Goal: Information Seeking & Learning: Check status

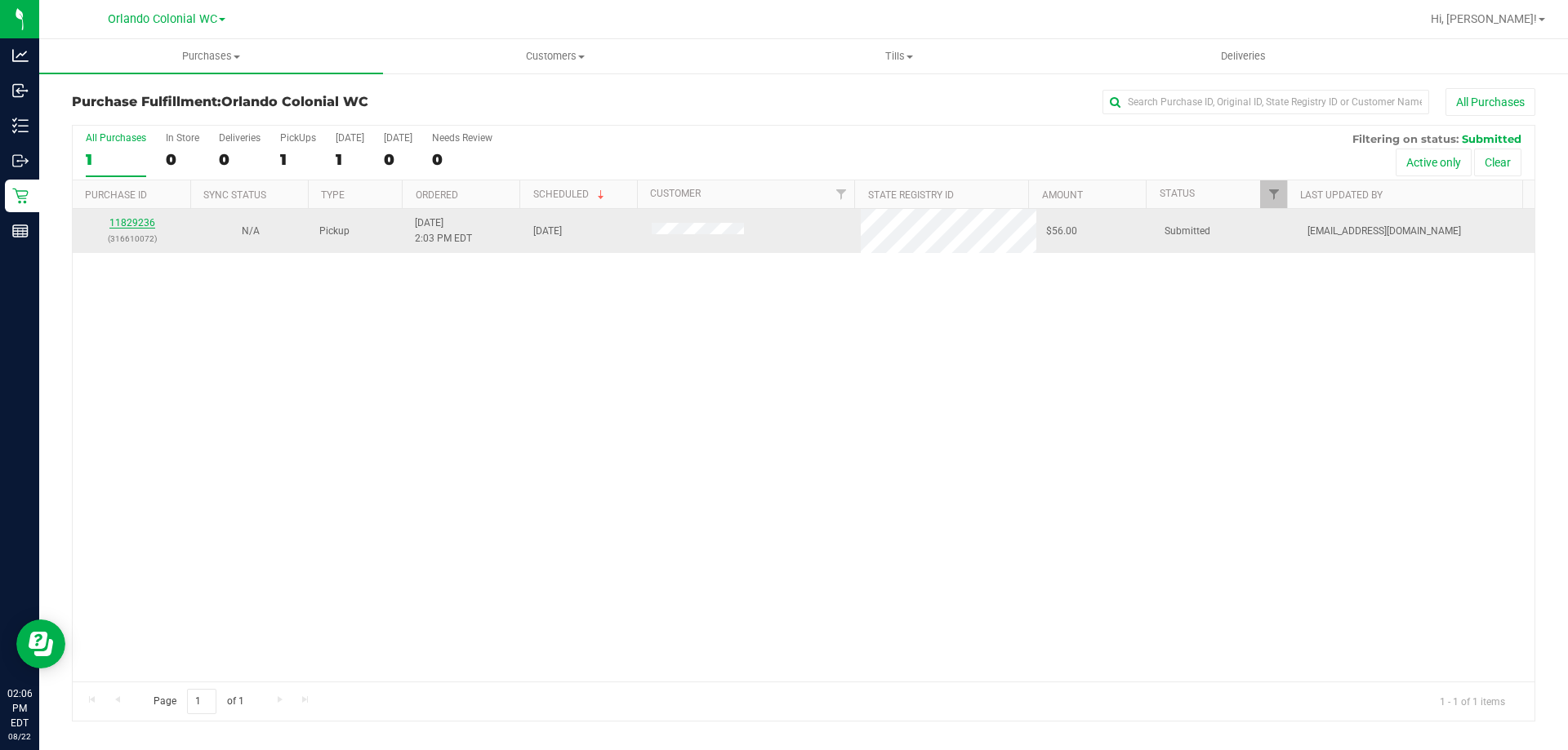
click at [121, 220] on link "11829236" at bounding box center [132, 222] width 46 height 11
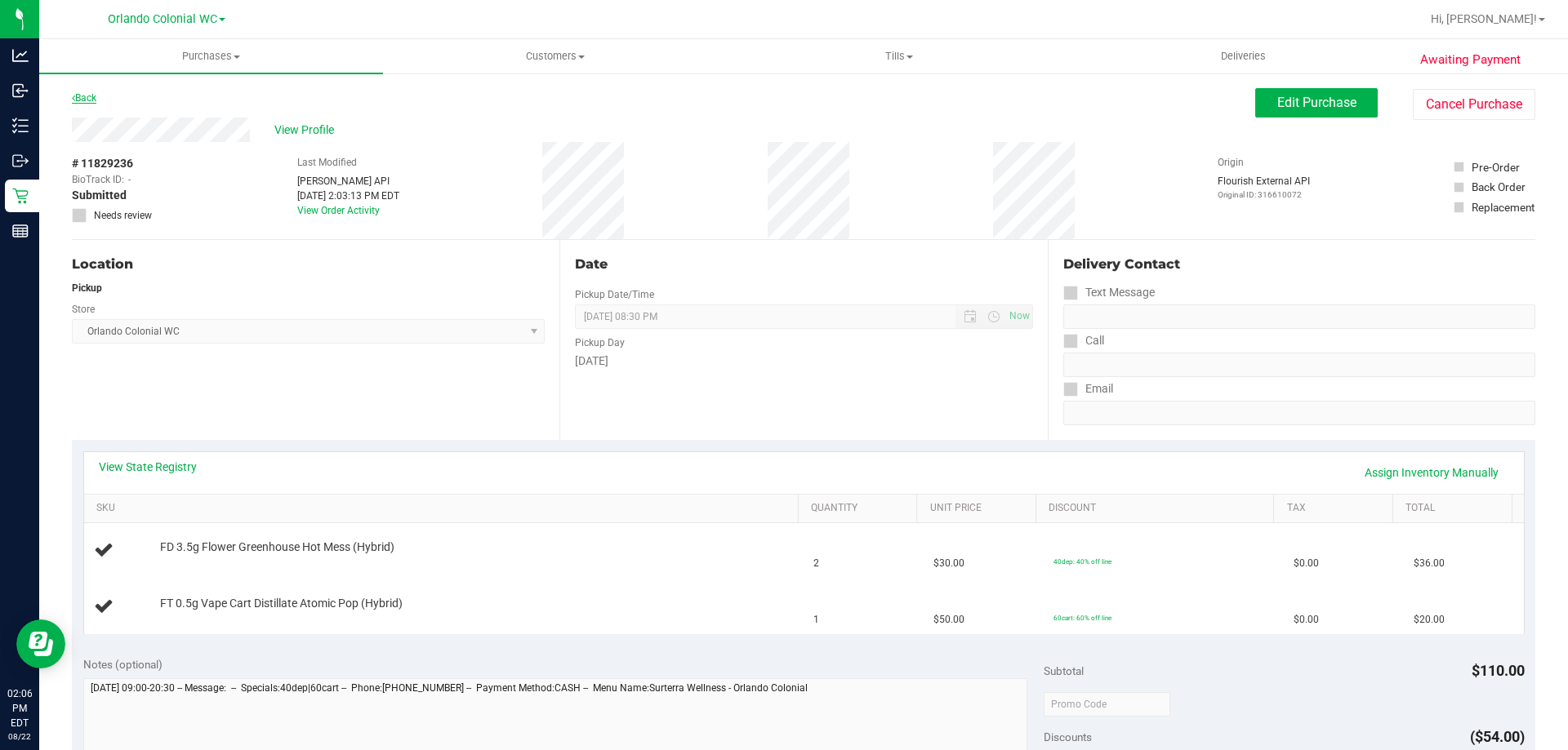
click at [76, 98] on link "Back" at bounding box center [84, 98] width 24 height 11
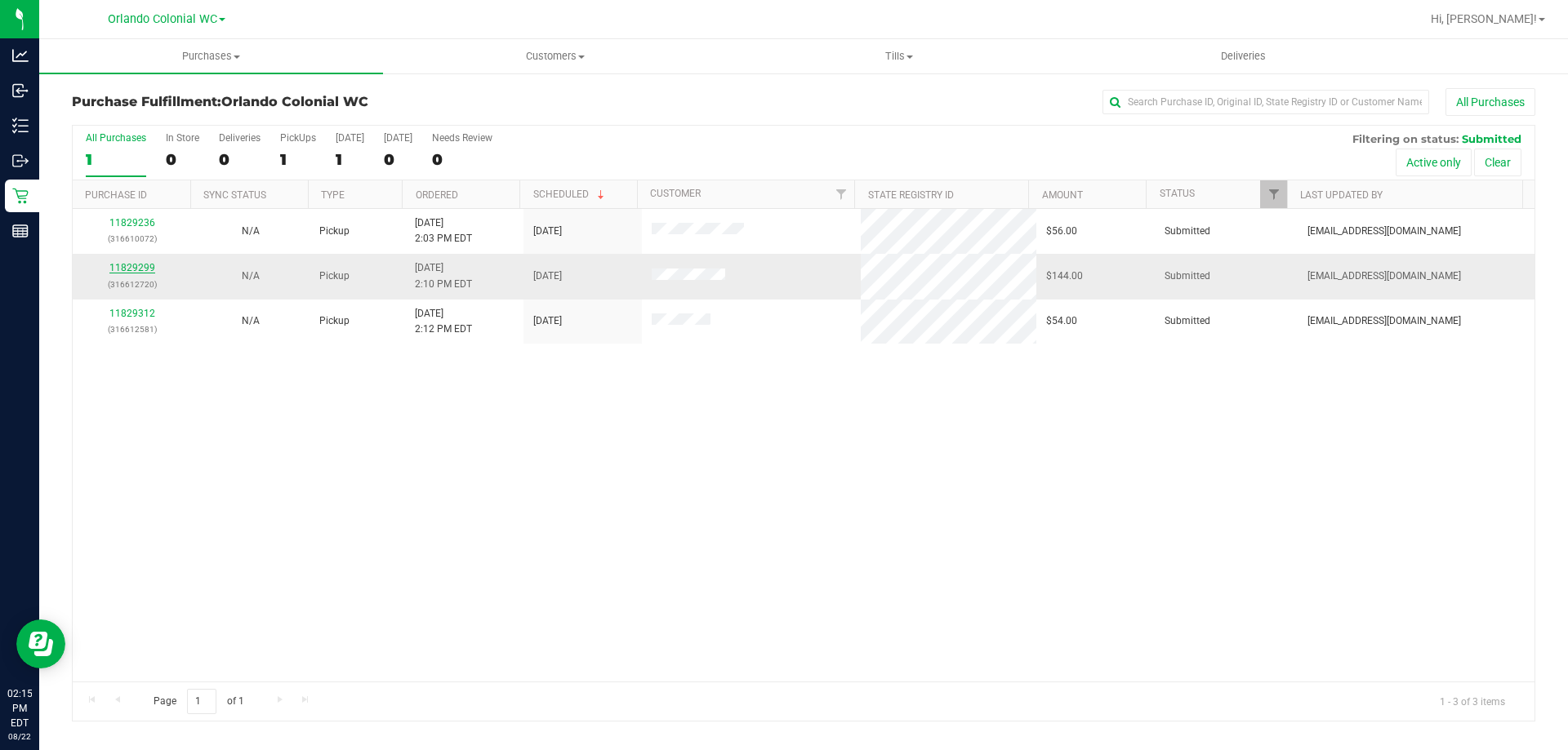
click at [143, 266] on link "11829299" at bounding box center [132, 267] width 46 height 11
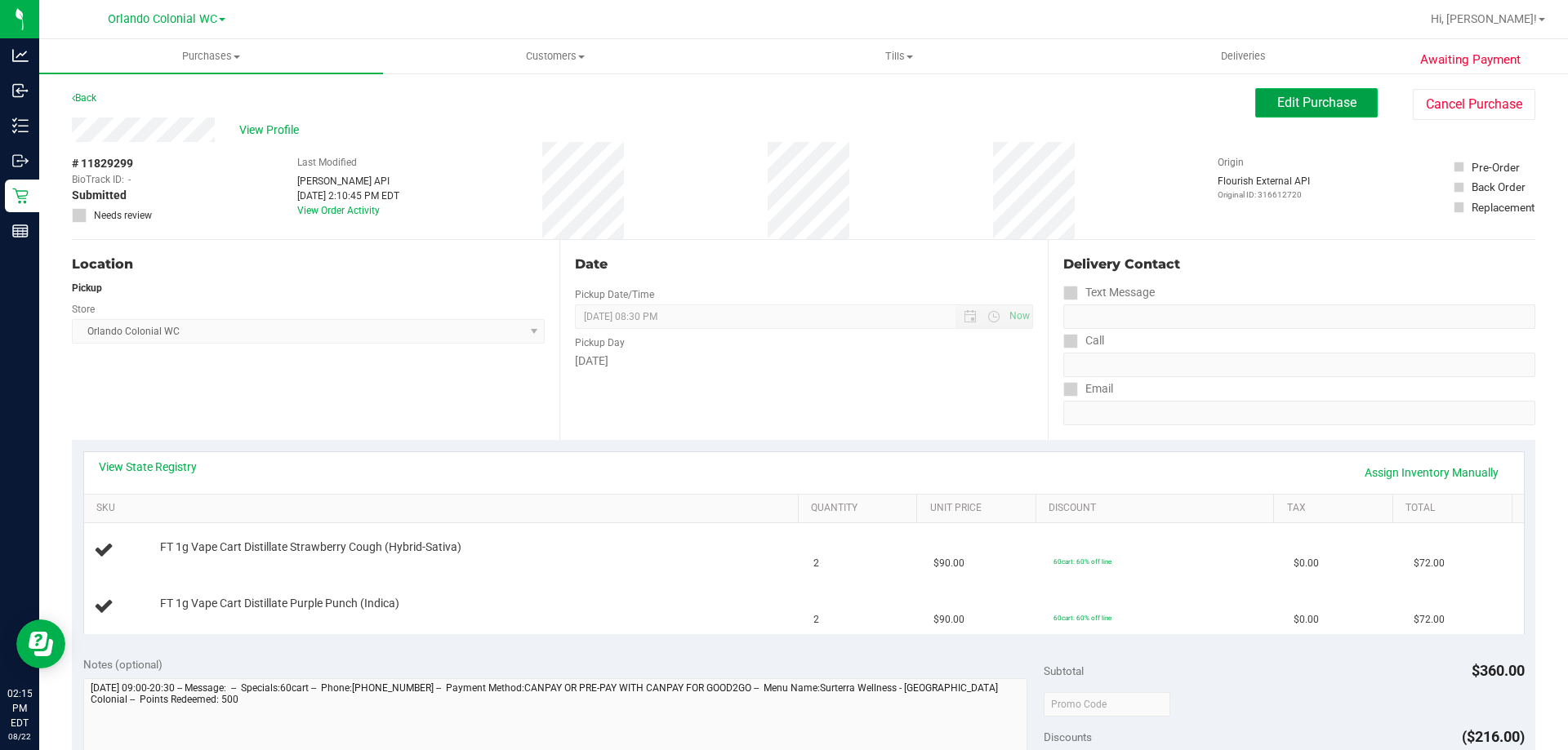
click at [1277, 109] on span "Edit Purchase" at bounding box center [1316, 103] width 80 height 16
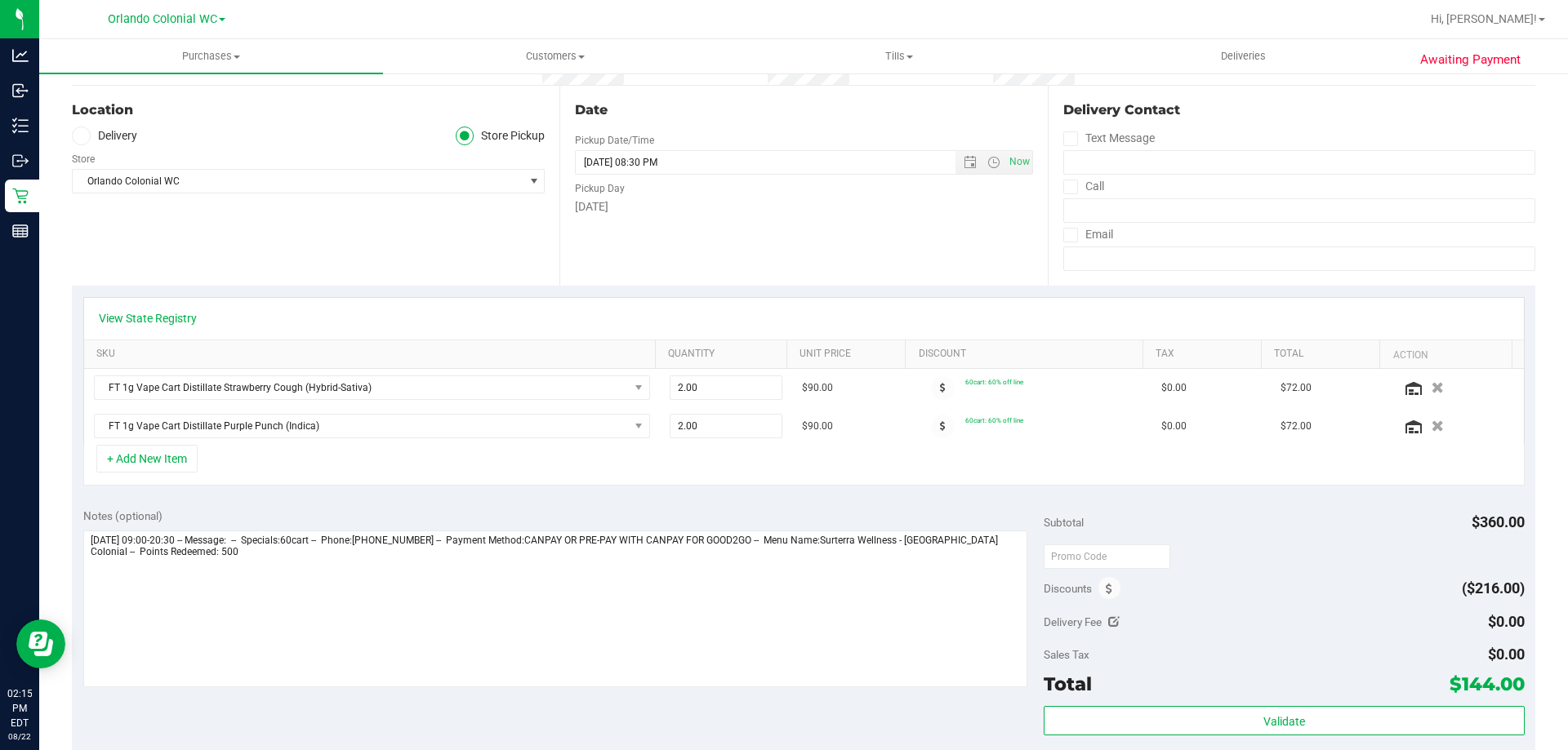
scroll to position [245, 0]
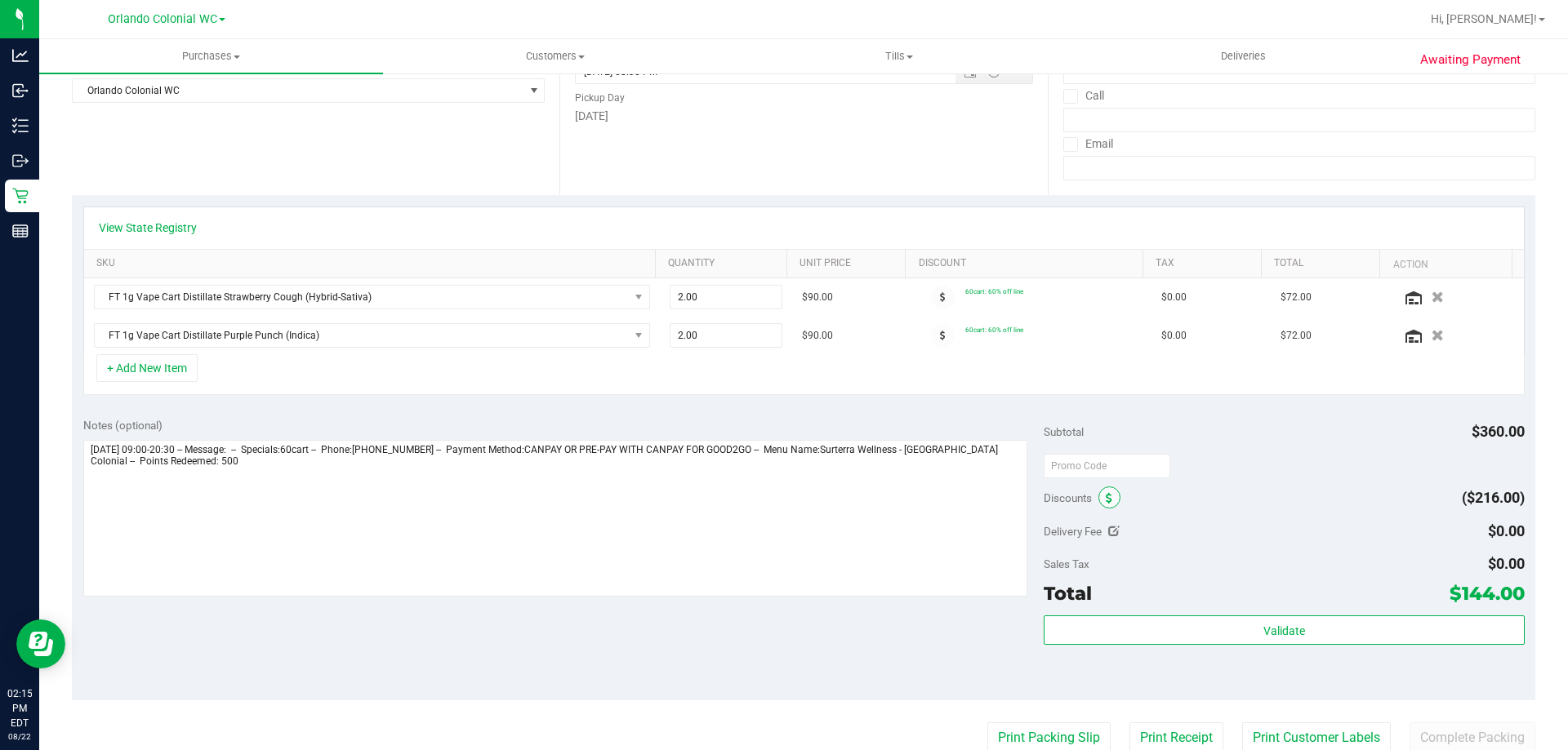
click at [1107, 498] on span at bounding box center [1110, 498] width 22 height 22
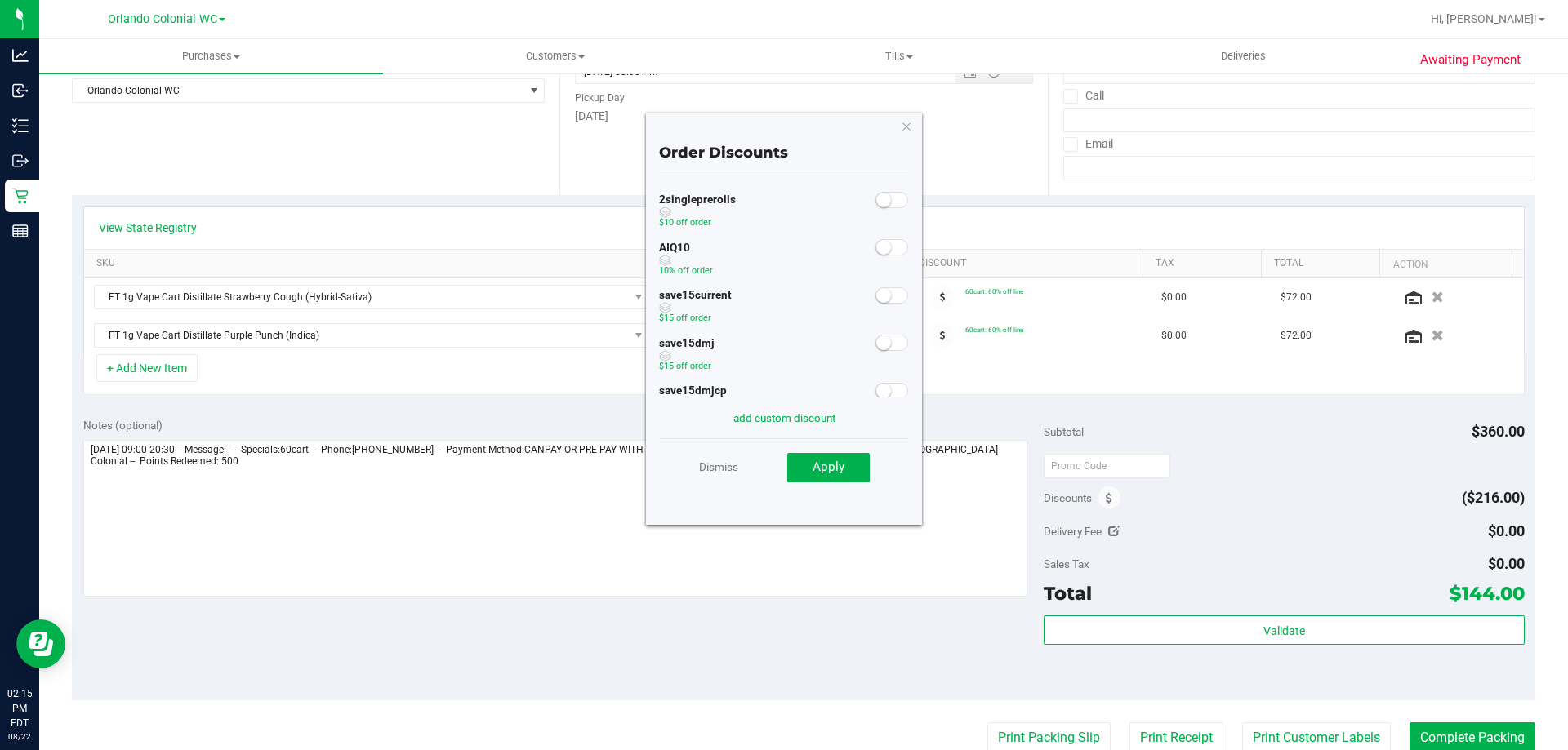
click at [876, 245] on small at bounding box center [883, 247] width 15 height 15
click at [832, 468] on span "Apply" at bounding box center [828, 467] width 32 height 15
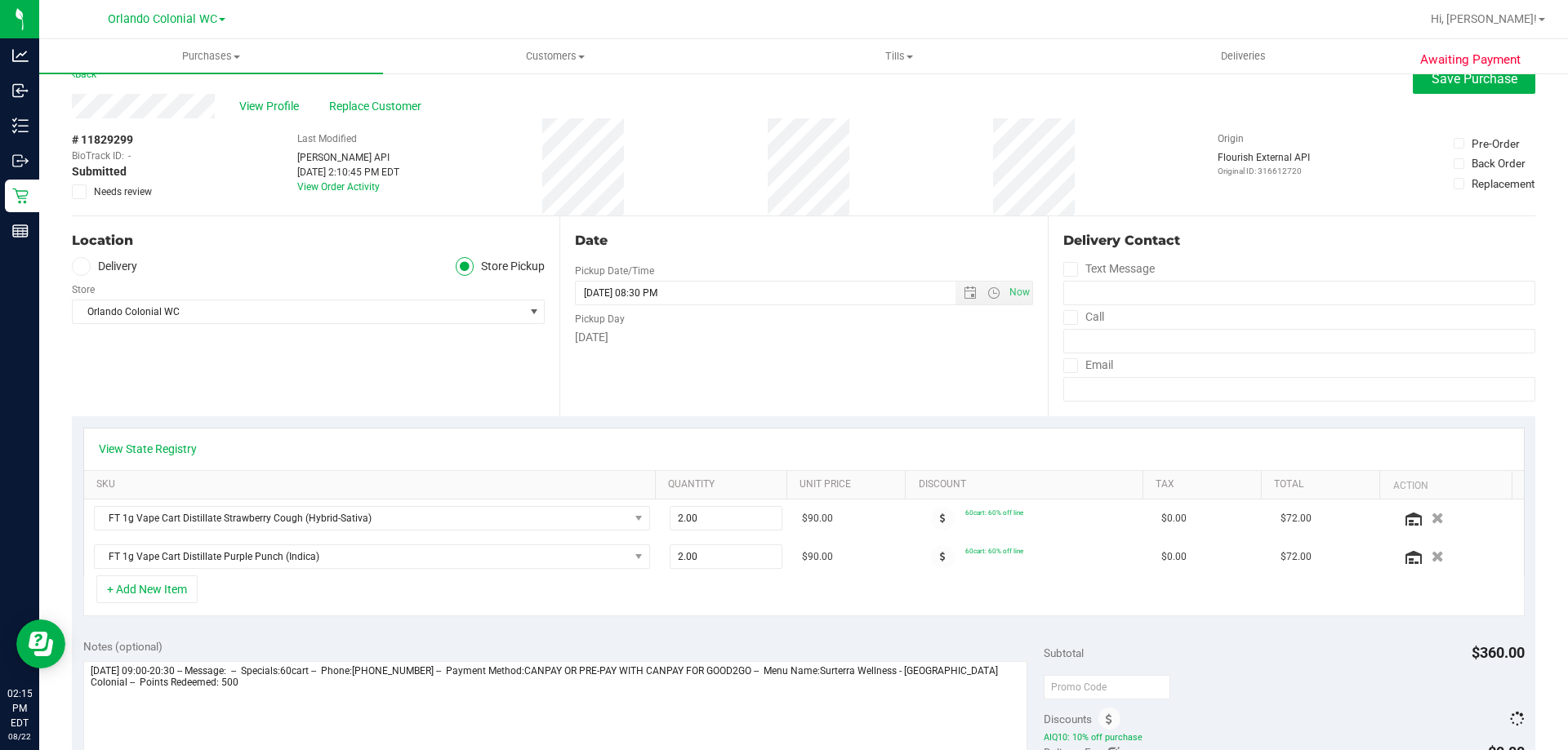
scroll to position [0, 0]
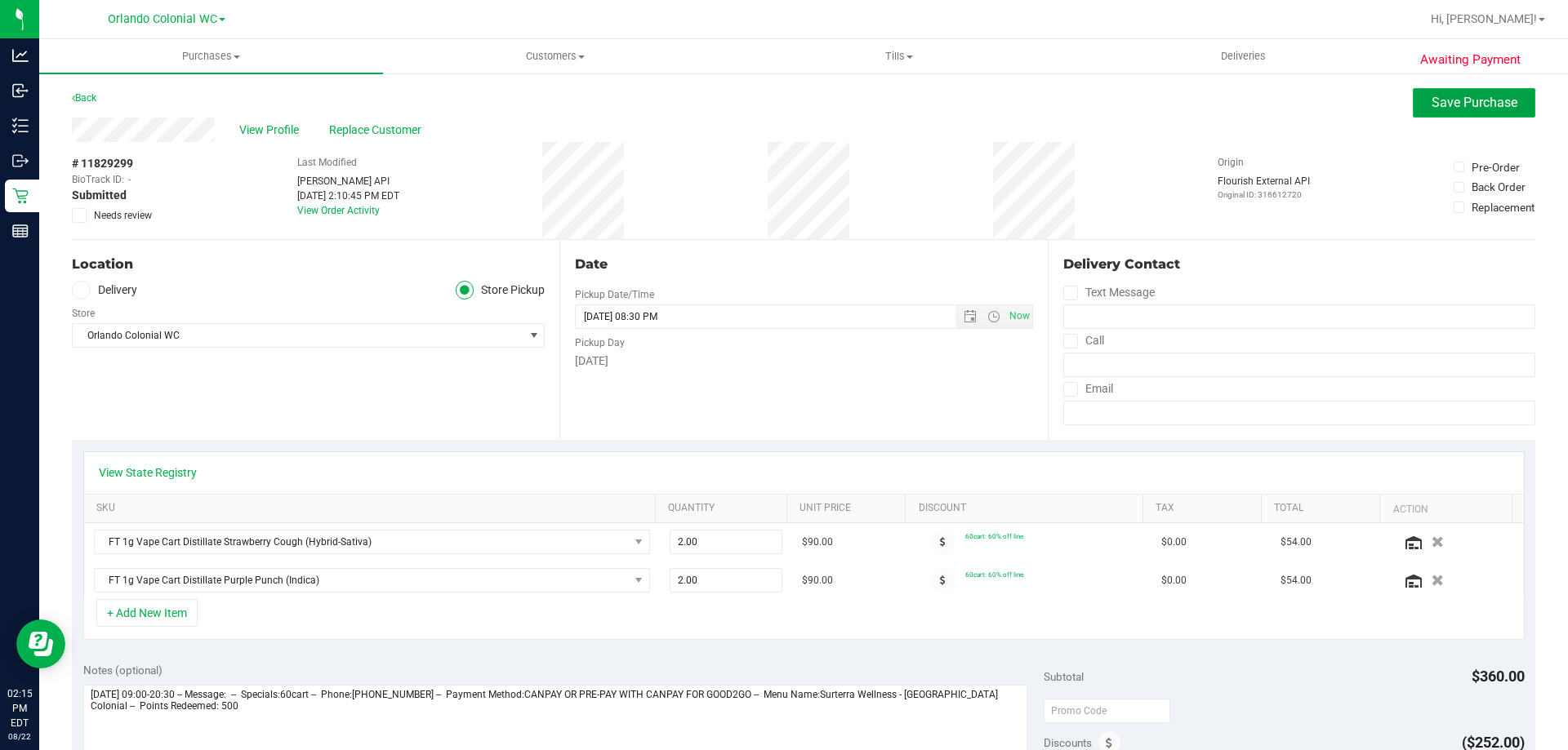
click at [1480, 104] on span "Save Purchase" at bounding box center [1474, 103] width 86 height 16
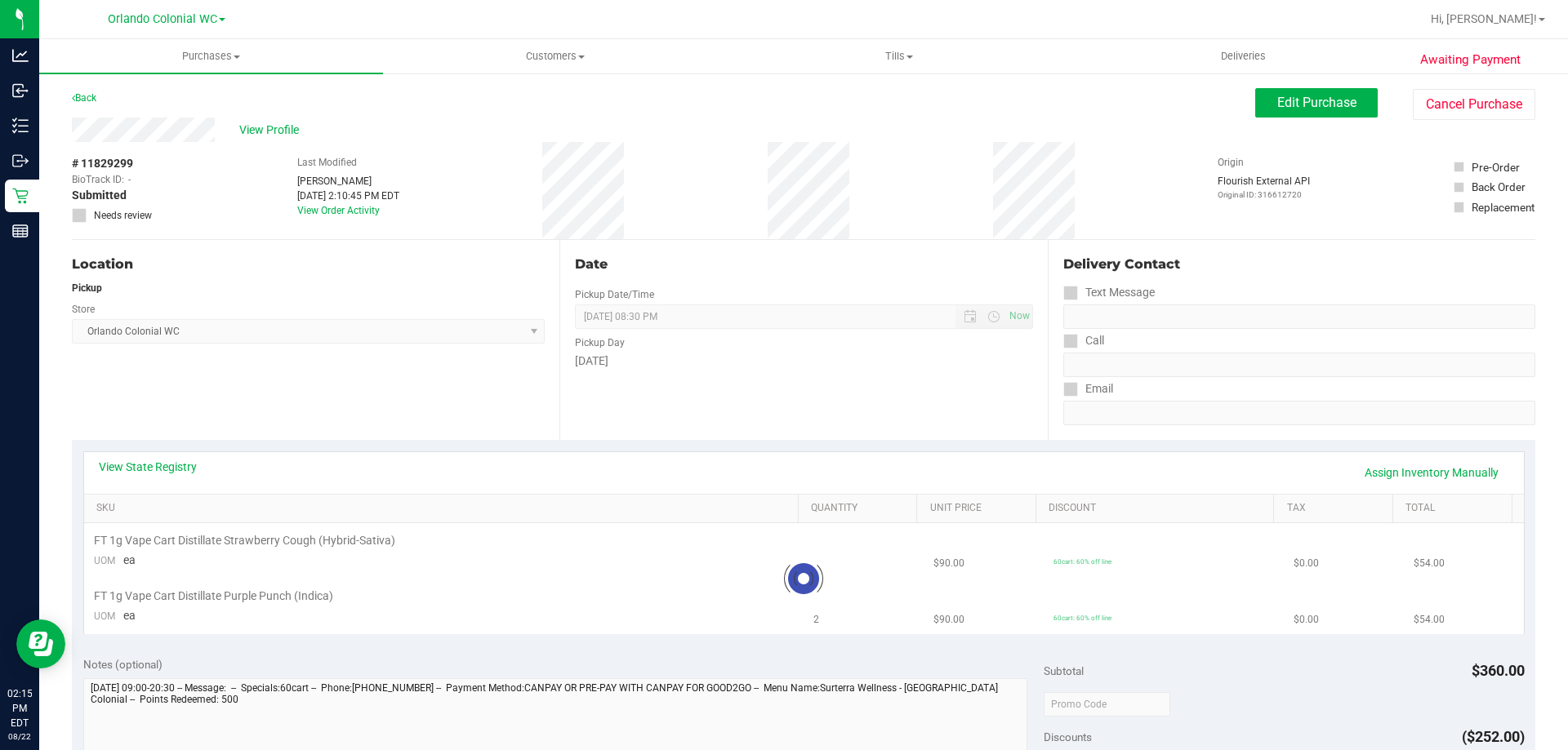
click at [88, 96] on link "Back" at bounding box center [84, 98] width 24 height 11
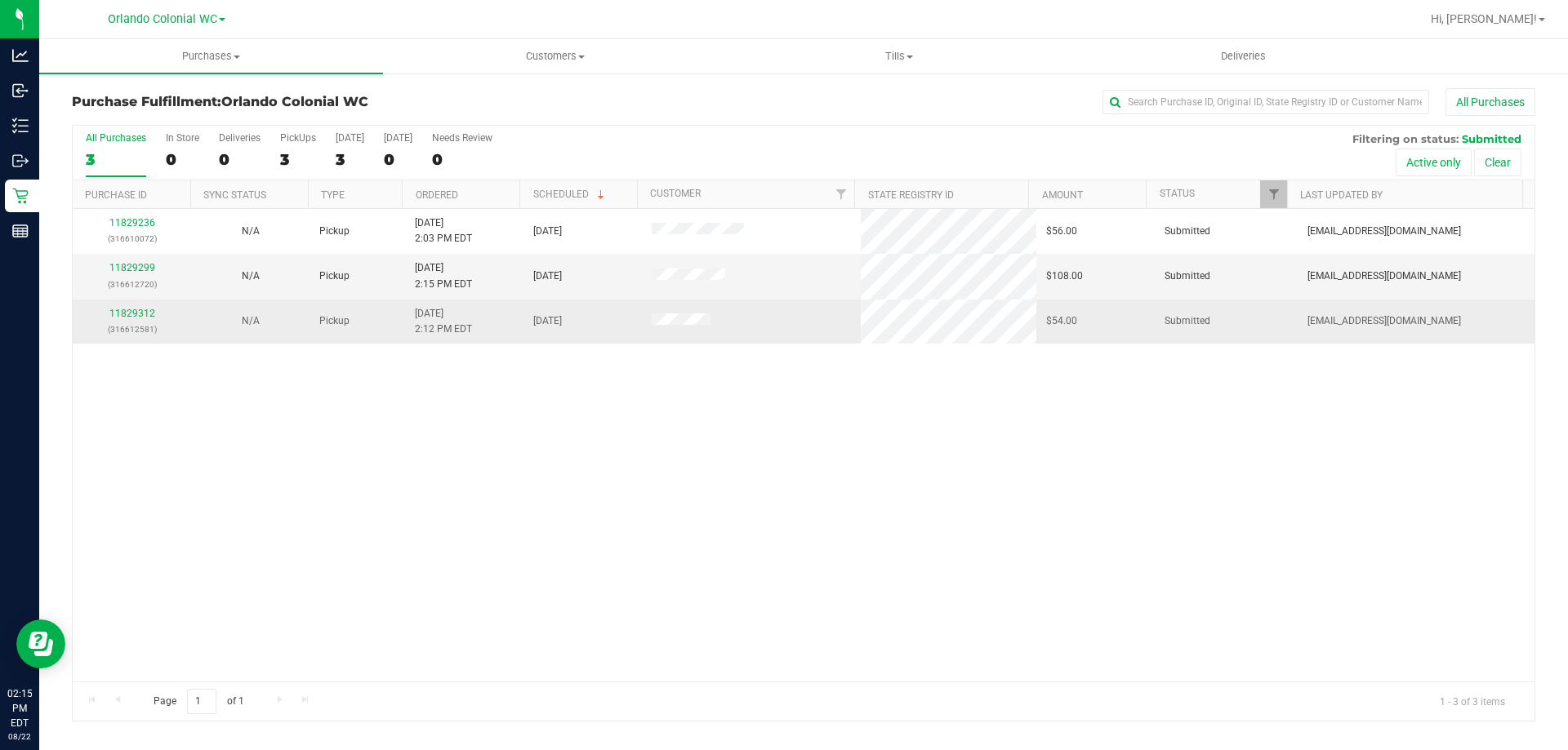
click at [143, 319] on div "11829312 (316612581)" at bounding box center [131, 321] width 99 height 31
click at [142, 315] on link "11829312" at bounding box center [132, 313] width 46 height 11
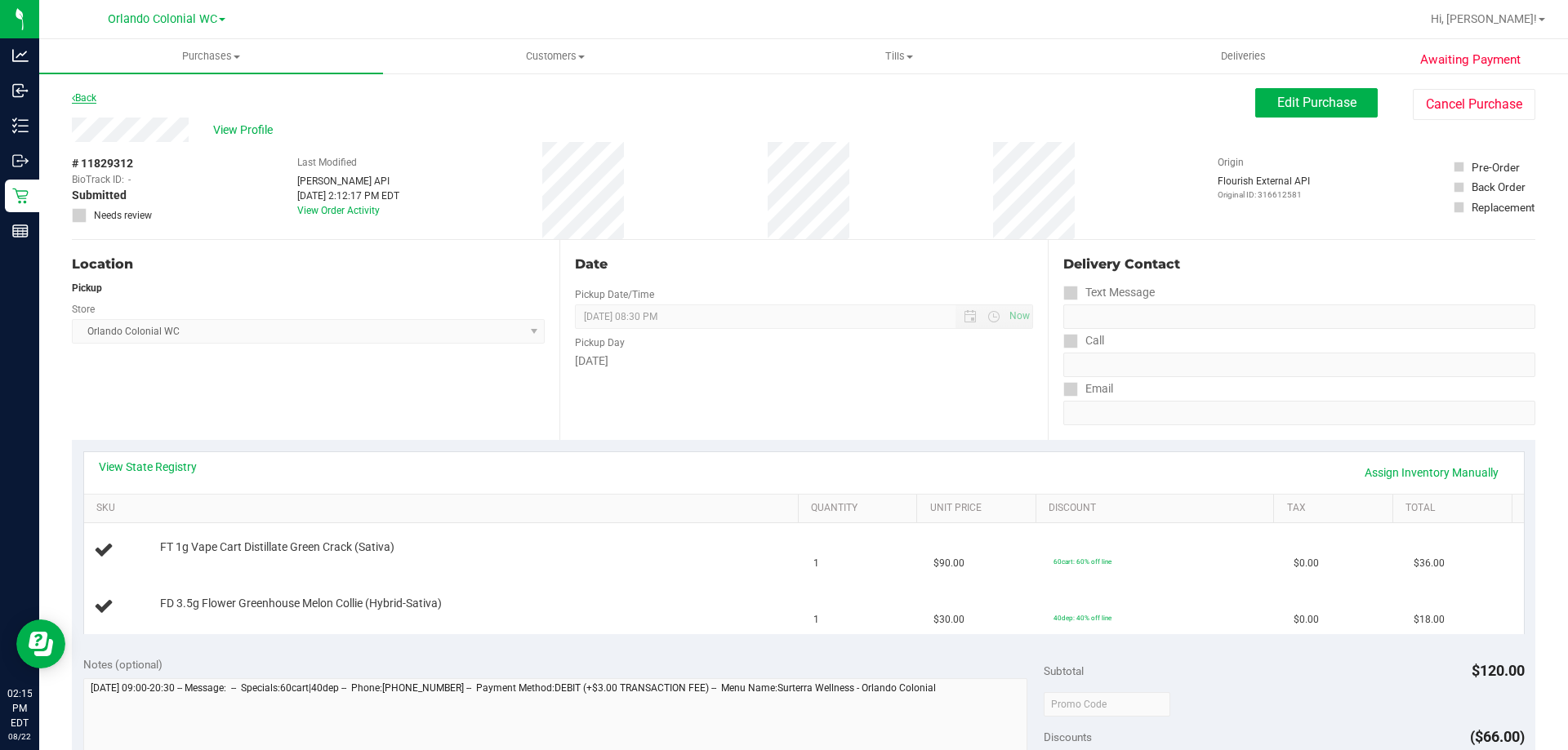
click at [75, 102] on link "Back" at bounding box center [84, 98] width 24 height 11
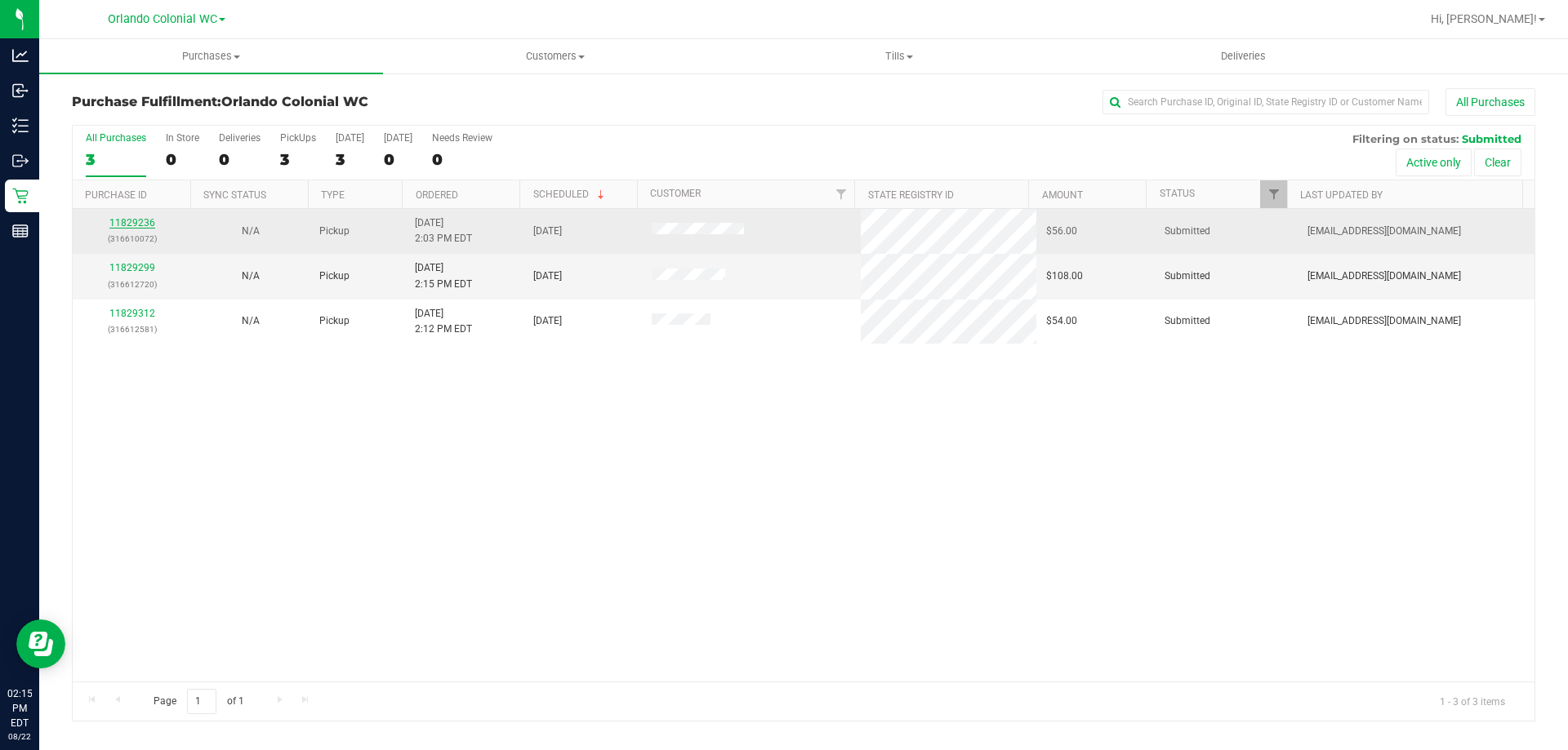
click at [137, 219] on link "11829236" at bounding box center [132, 222] width 46 height 11
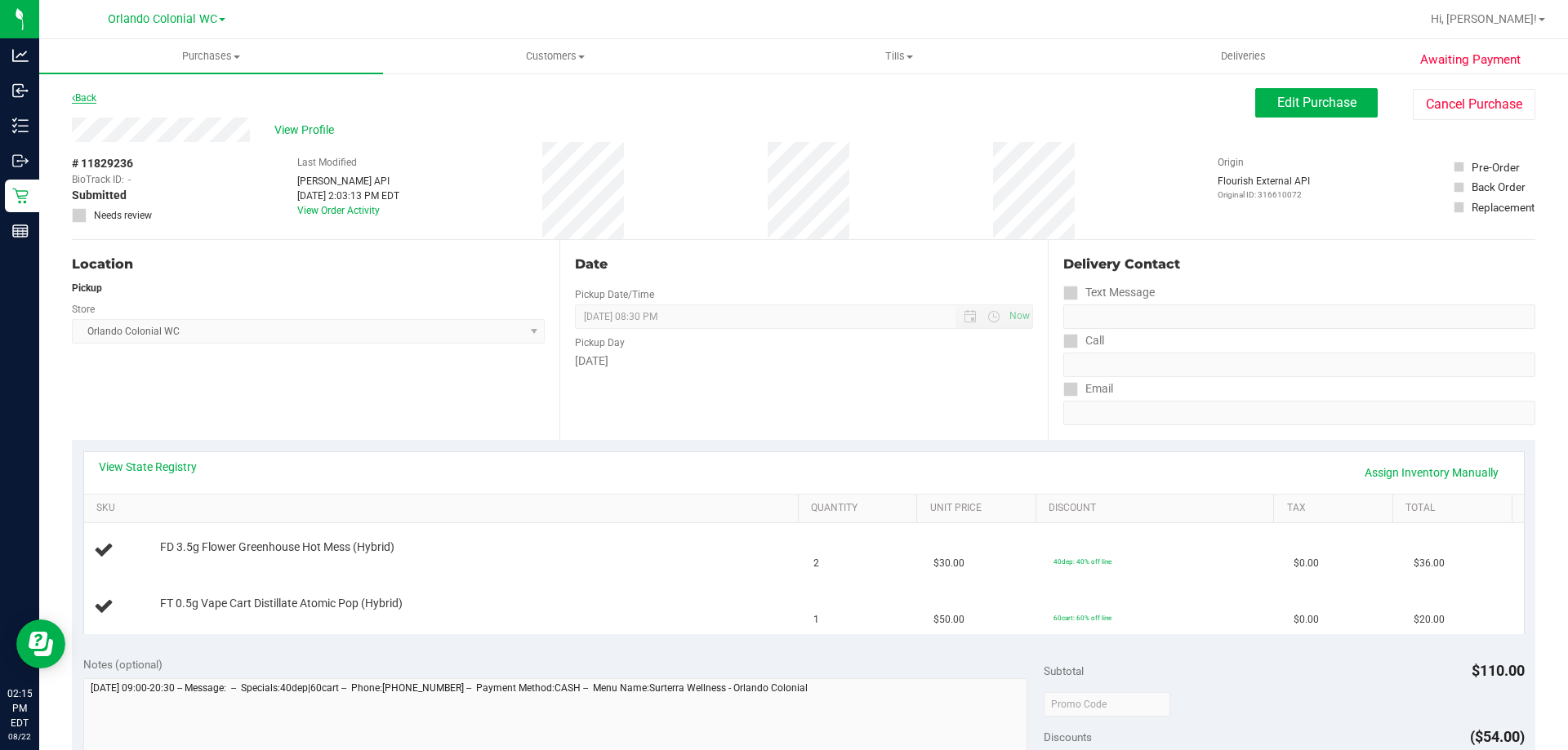
click at [83, 96] on link "Back" at bounding box center [84, 98] width 24 height 11
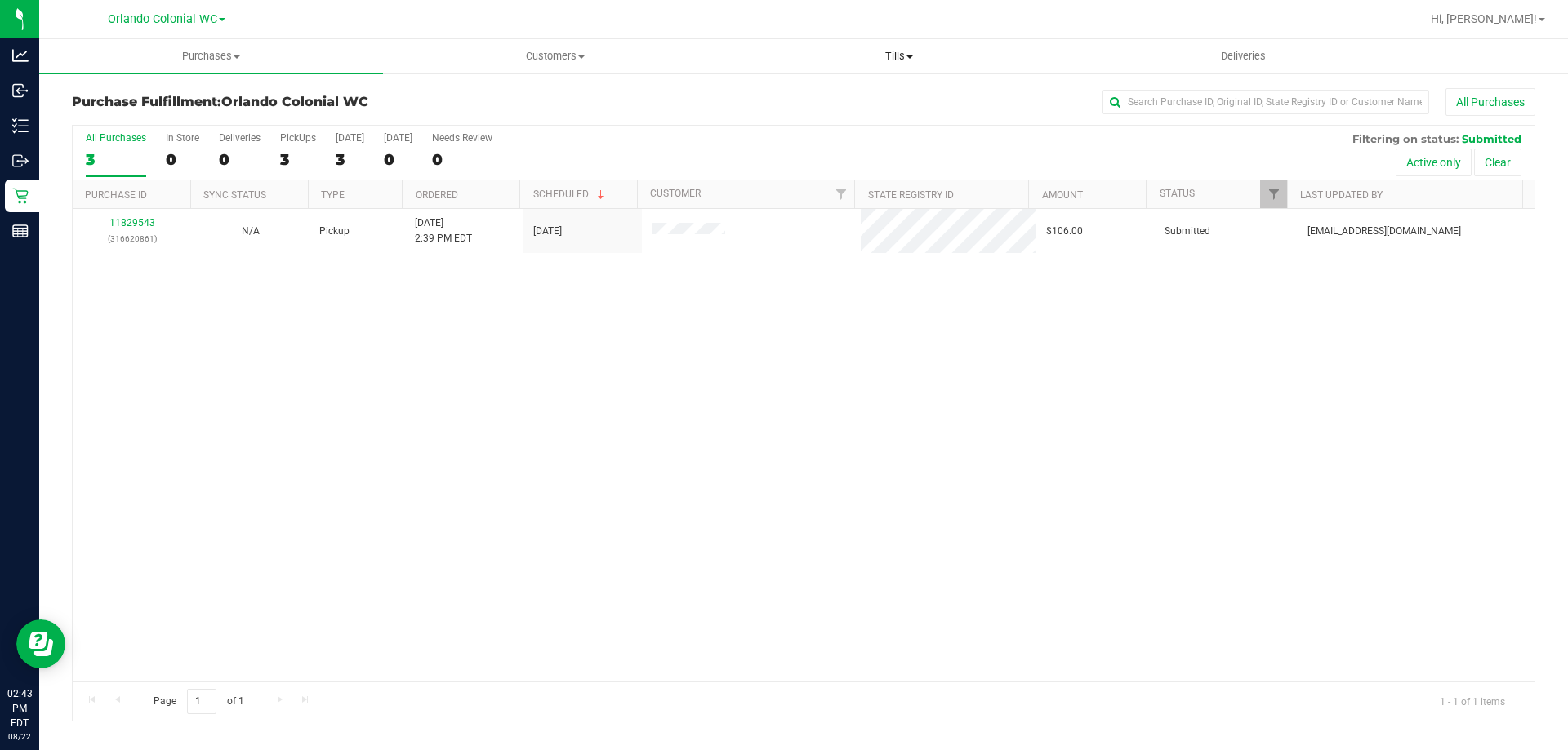
click at [895, 54] on span "Tills" at bounding box center [899, 56] width 342 height 15
click at [872, 104] on li "Manage tills" at bounding box center [899, 99] width 344 height 20
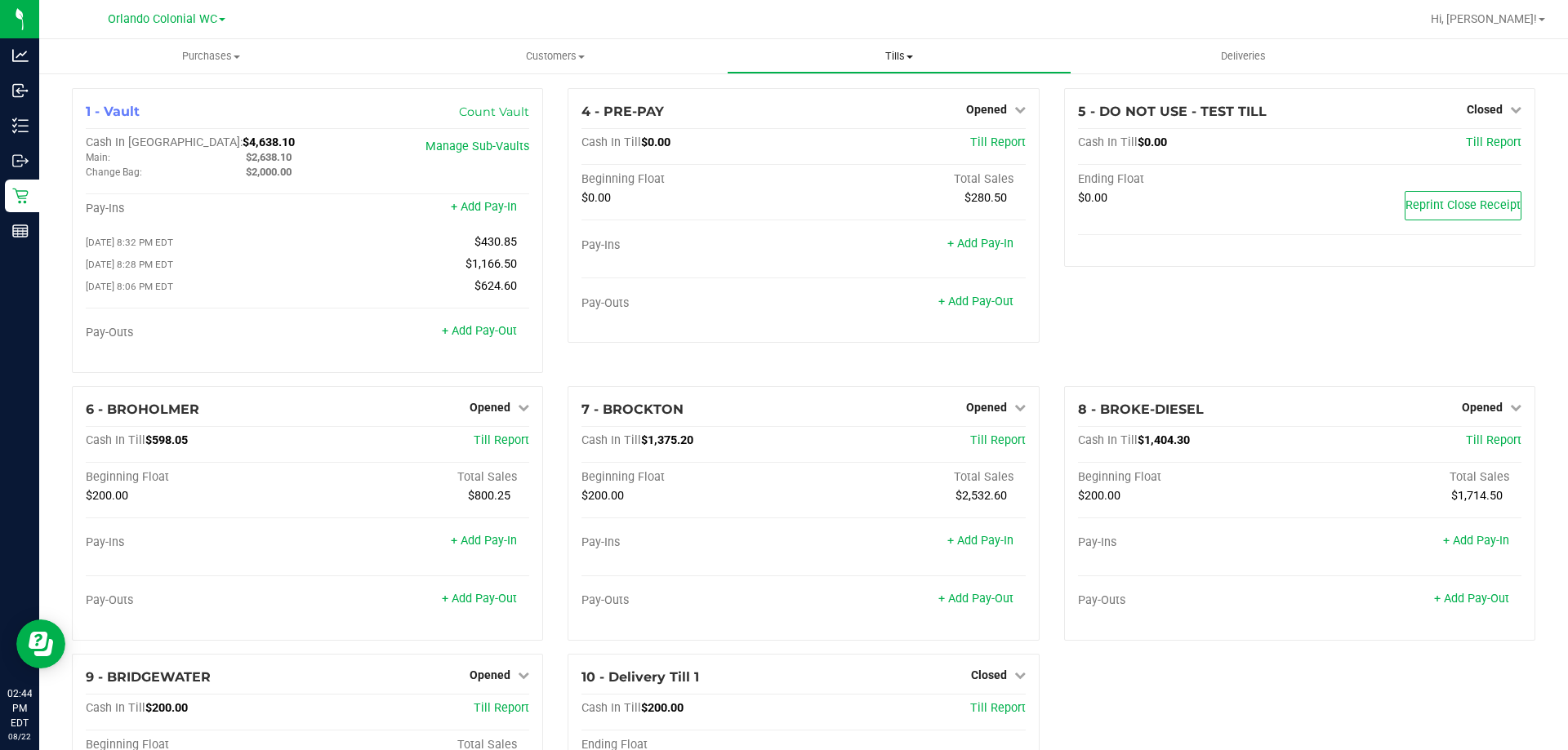
click at [902, 56] on span "Tills" at bounding box center [899, 56] width 342 height 15
click at [863, 96] on li "Manage tills" at bounding box center [899, 99] width 344 height 20
click at [979, 410] on span "Opened" at bounding box center [986, 407] width 41 height 13
click at [993, 451] on div "Close Till" at bounding box center [988, 442] width 121 height 21
click at [990, 448] on link "Close Till" at bounding box center [988, 441] width 44 height 13
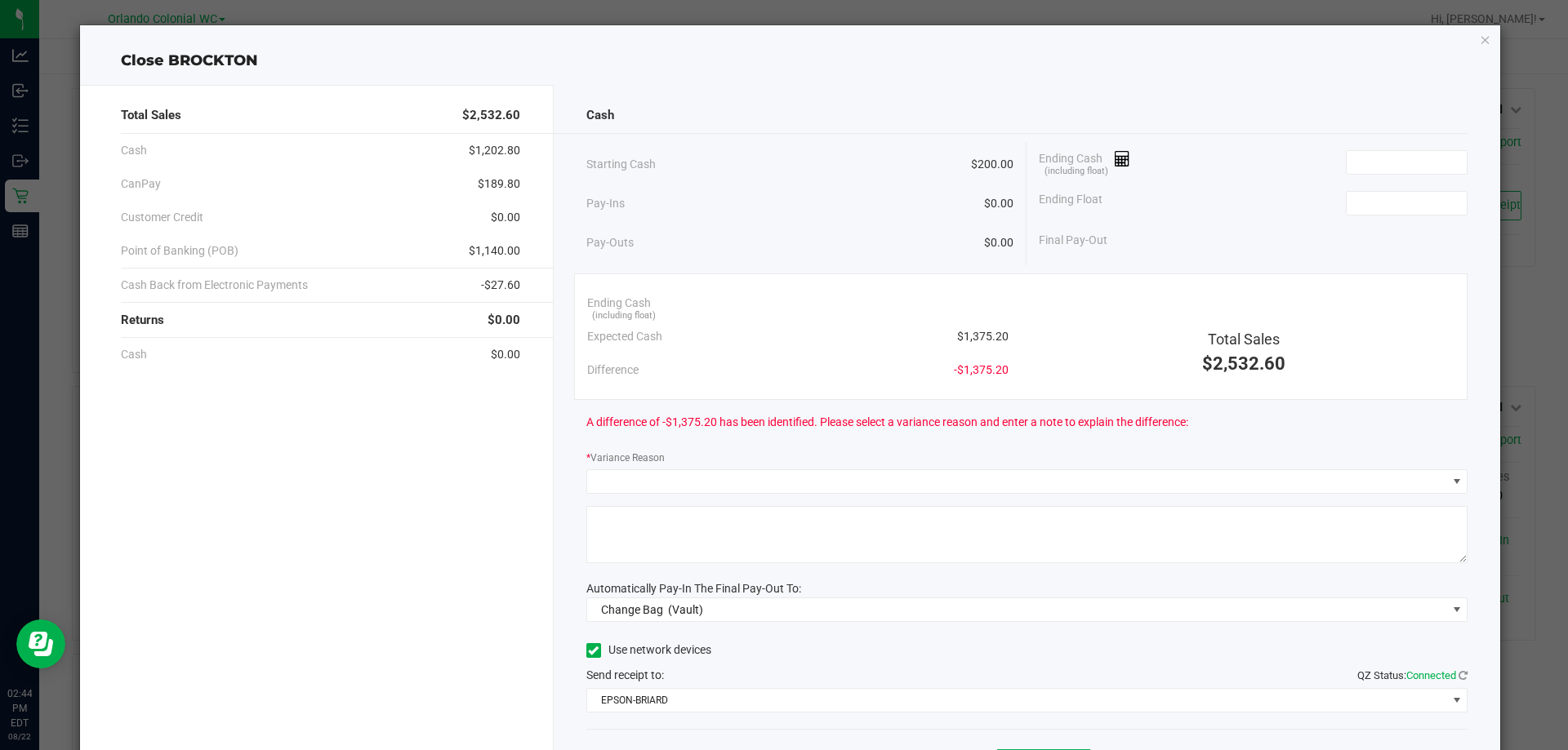
click at [974, 341] on span "$1,375.20" at bounding box center [983, 337] width 52 height 17
copy span "1,375.20"
click at [1415, 140] on div "Cash Starting Cash $200.00 Pay-Ins $0.00 Pay-Outs $0.00 Ending Cash (including …" at bounding box center [1027, 452] width 947 height 735
click at [1405, 165] on input at bounding box center [1406, 162] width 120 height 22
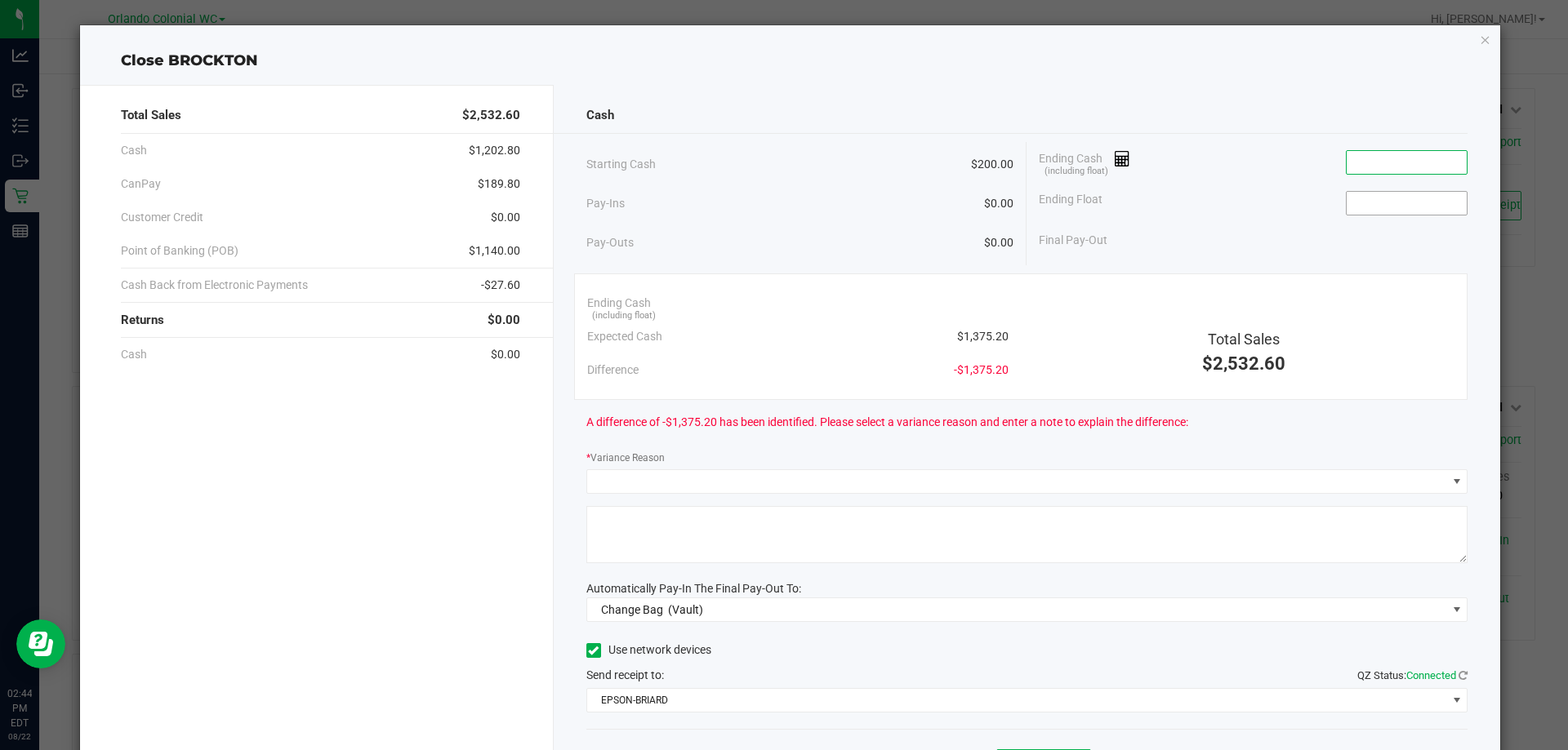
paste input "1375.2"
type input "$1,375.20"
click at [1402, 199] on input at bounding box center [1406, 203] width 120 height 22
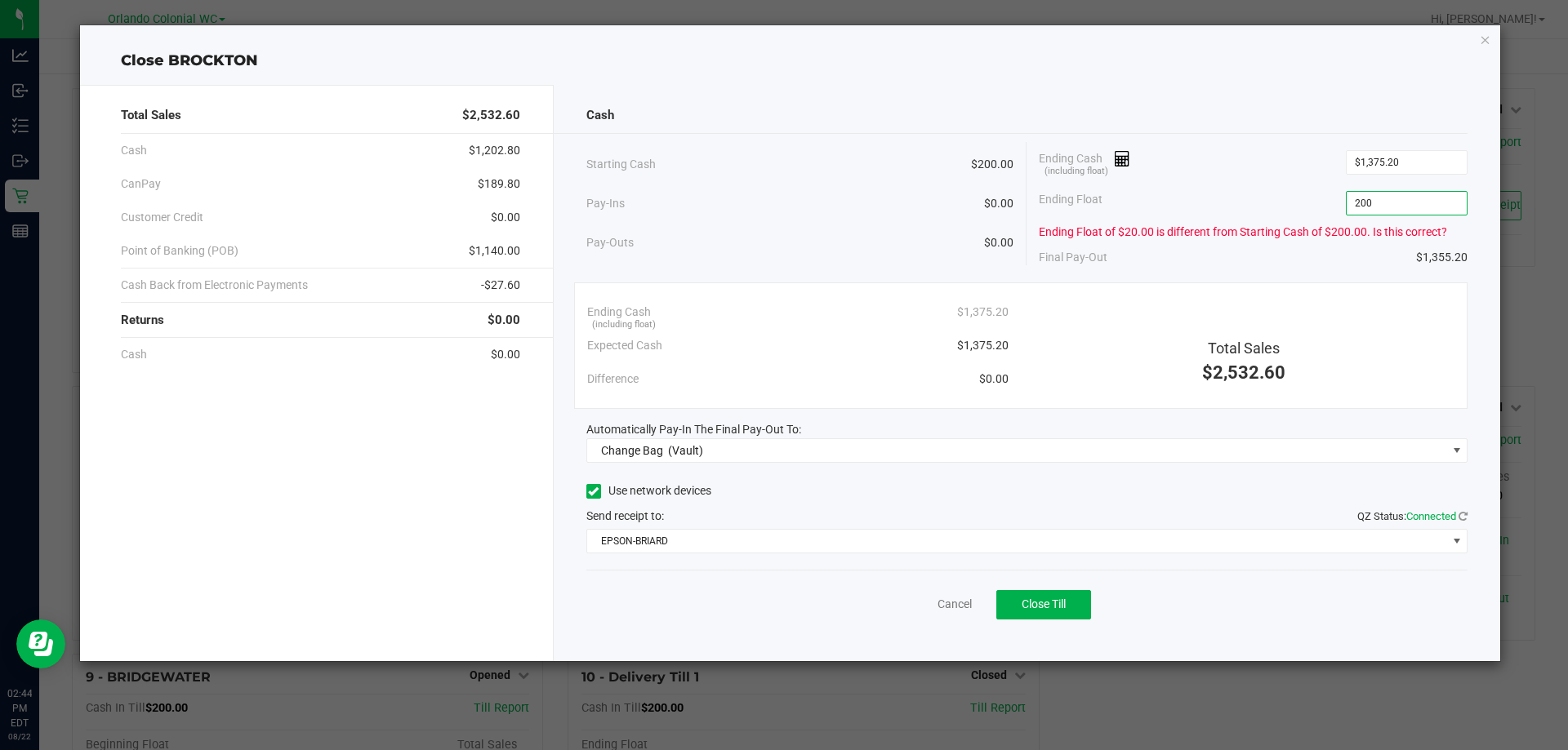
type input "$200.00"
click at [1253, 296] on div "Total Sales $2,532.60" at bounding box center [1244, 341] width 446 height 92
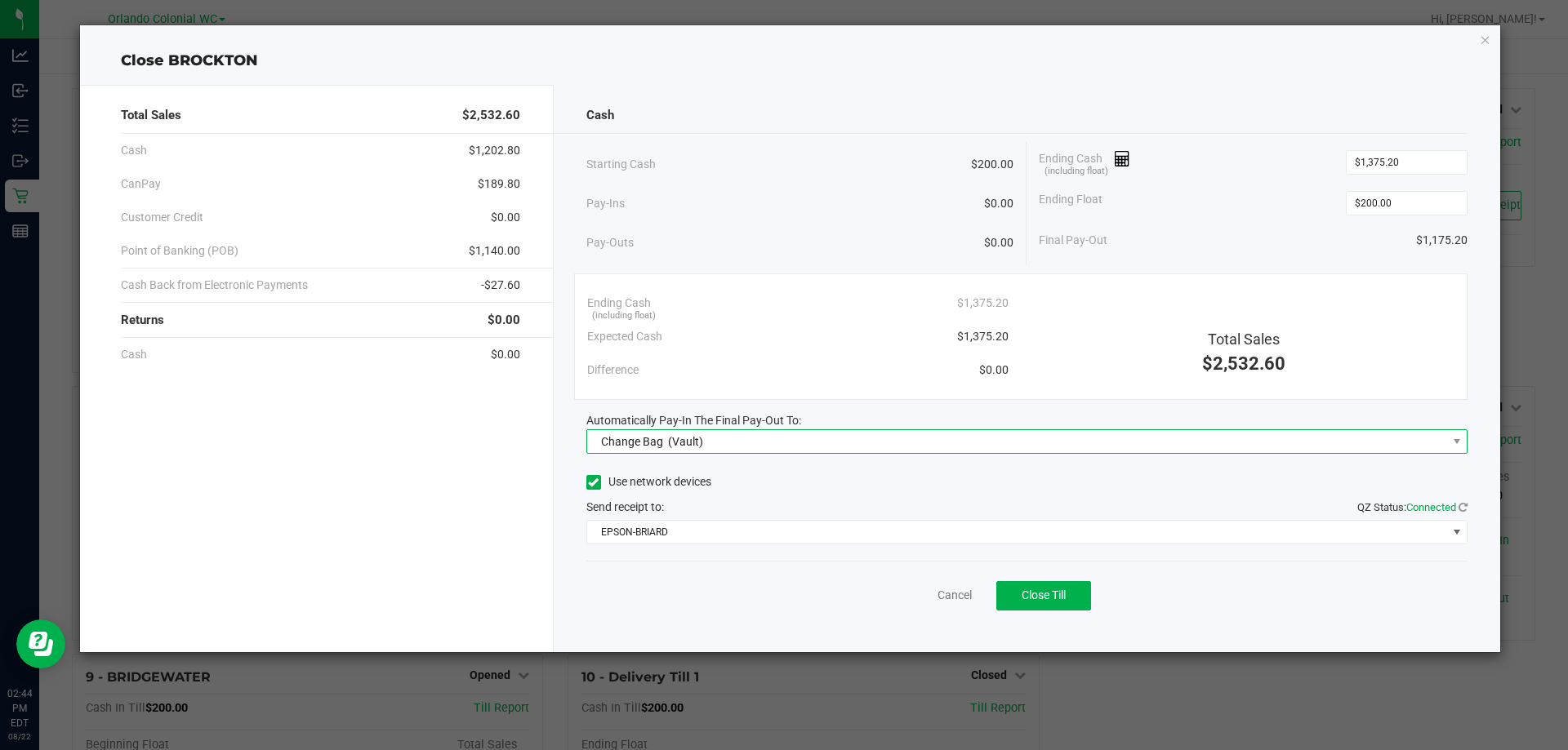
click at [694, 435] on span "(Vault)" at bounding box center [685, 442] width 35 height 13
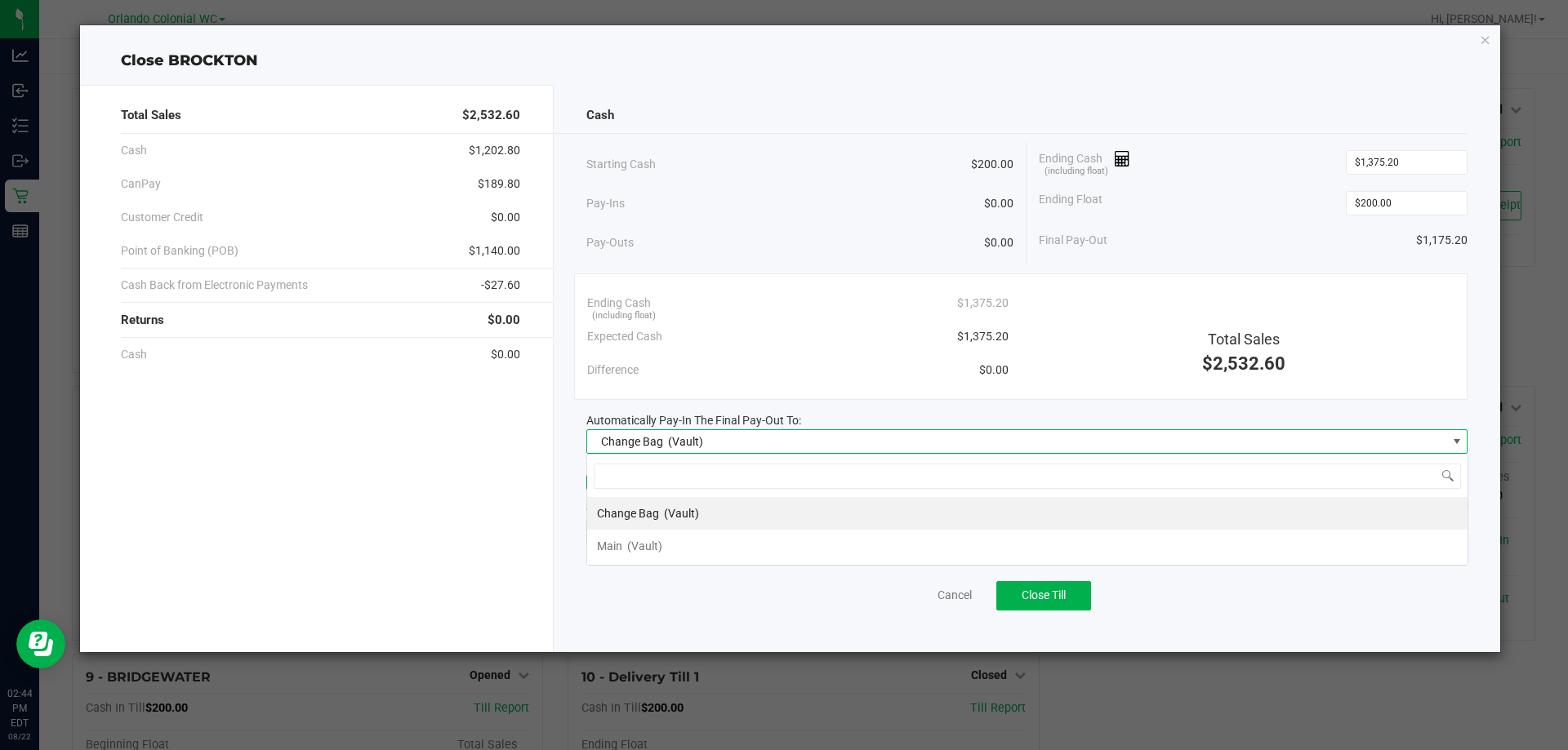
scroll to position [24, 881]
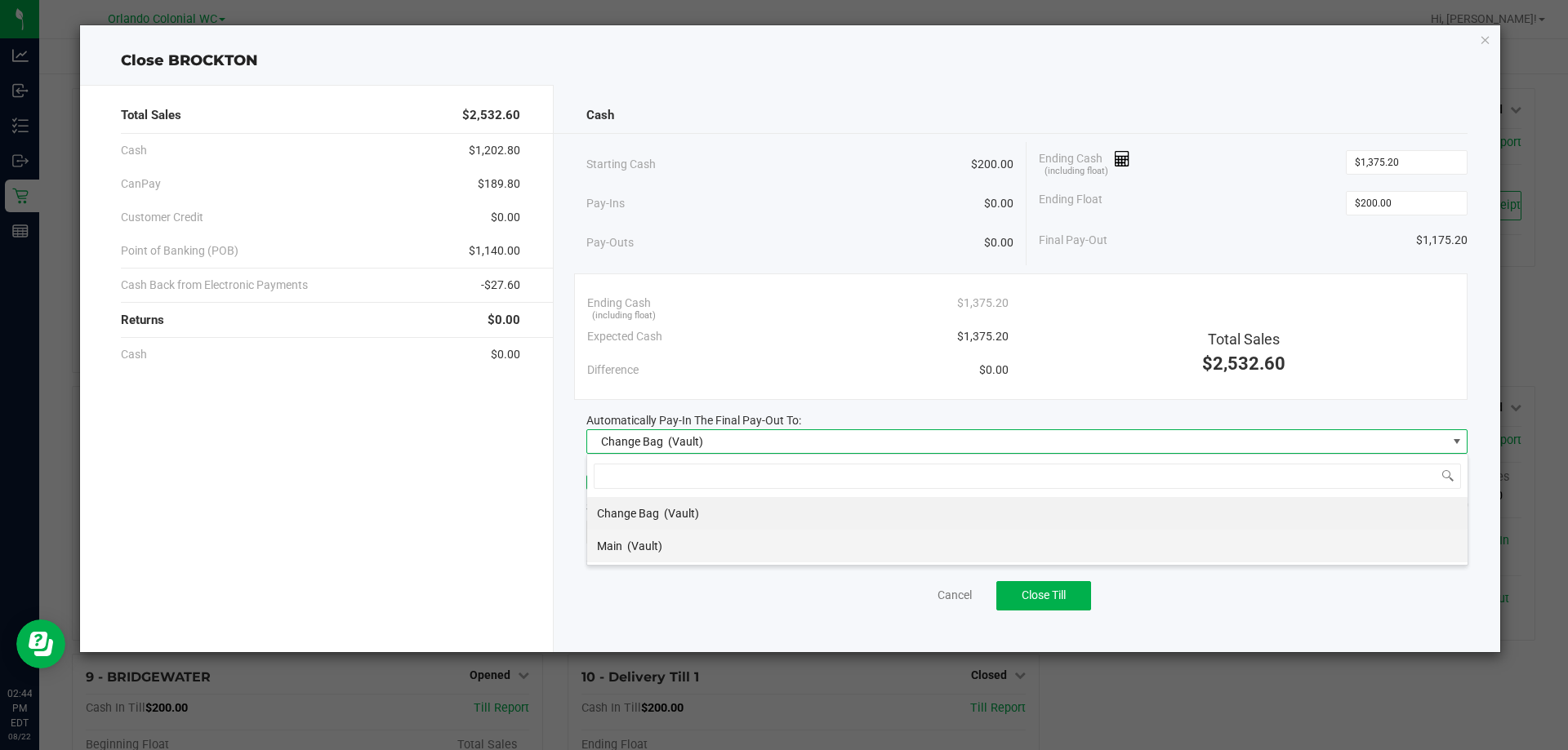
click at [686, 550] on li "Main (Vault)" at bounding box center [1027, 546] width 880 height 33
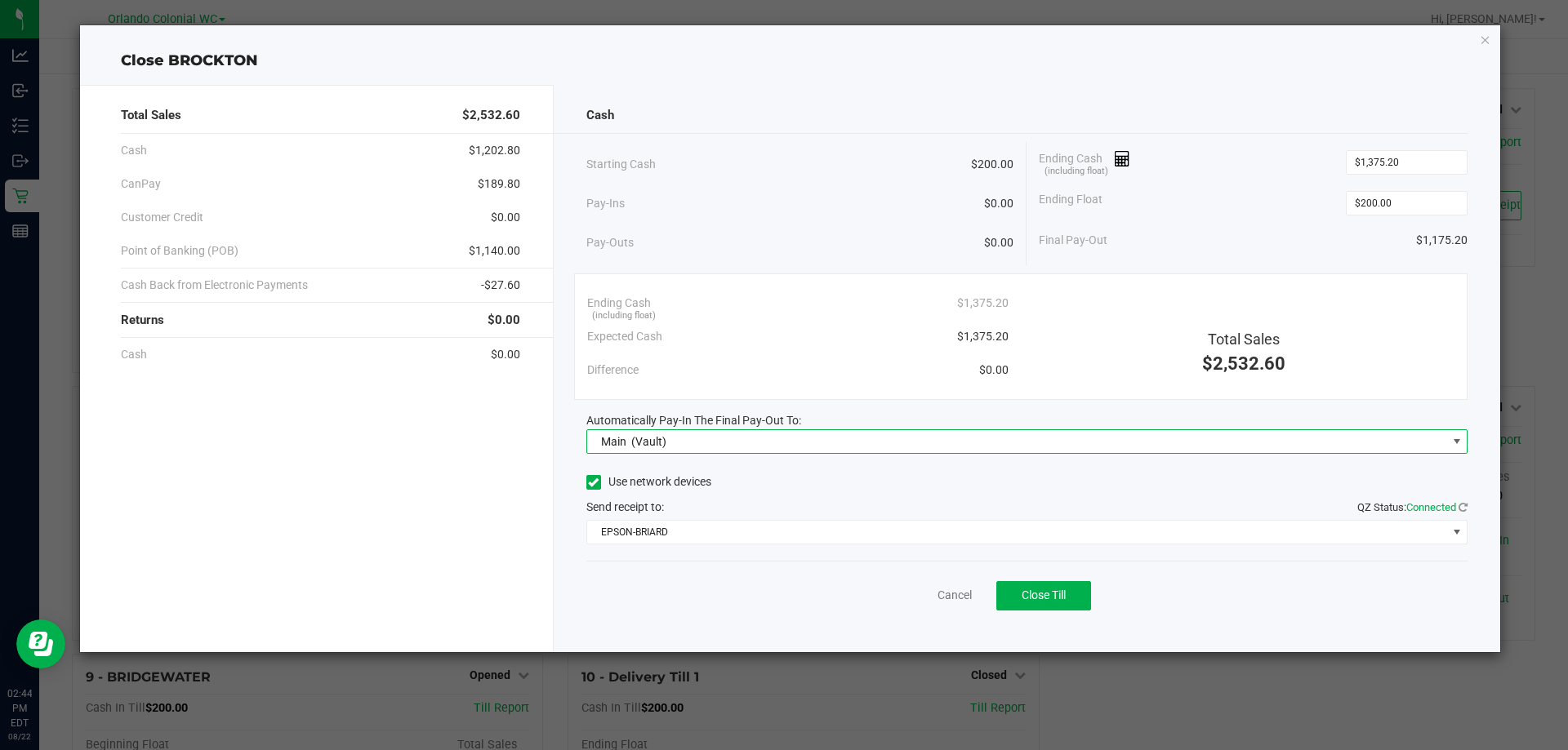
click at [685, 518] on div "Use network devices Send receipt to: QZ Status: Connected EPSON-BRIARD" at bounding box center [1027, 507] width 882 height 74
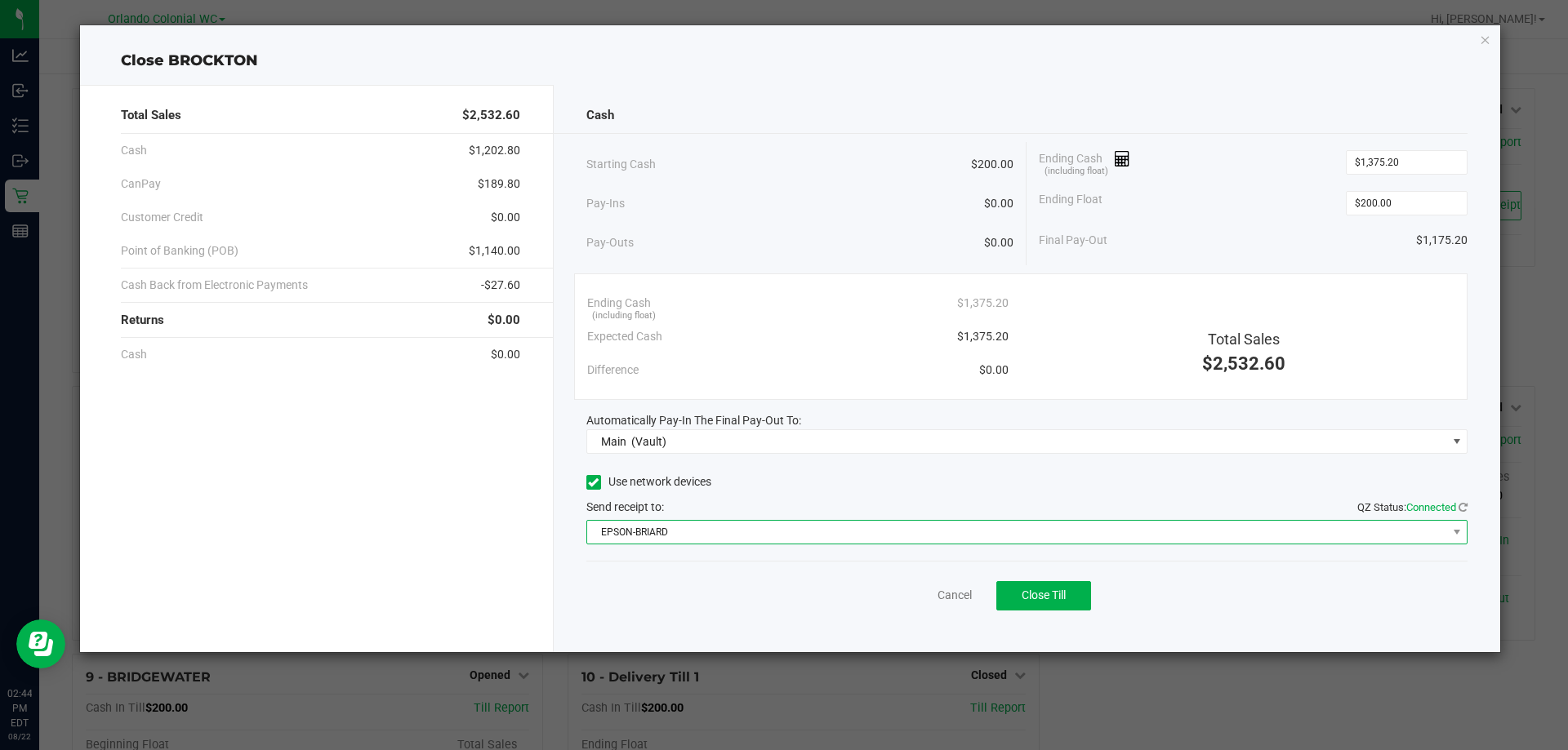
click at [683, 528] on span "EPSON-BRIARD" at bounding box center [1017, 532] width 860 height 22
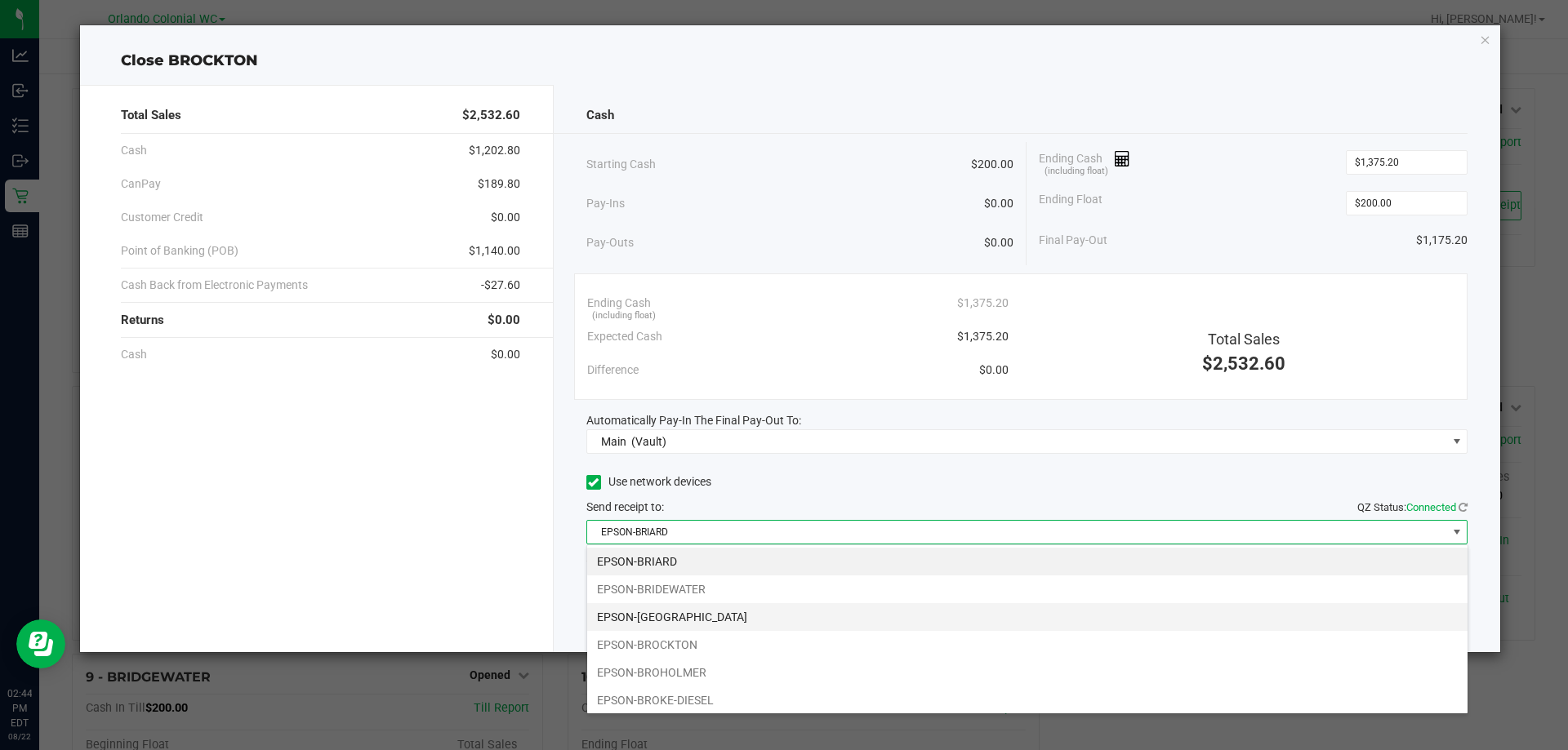
click at [698, 618] on li "EPSON-[GEOGRAPHIC_DATA]" at bounding box center [1027, 617] width 880 height 28
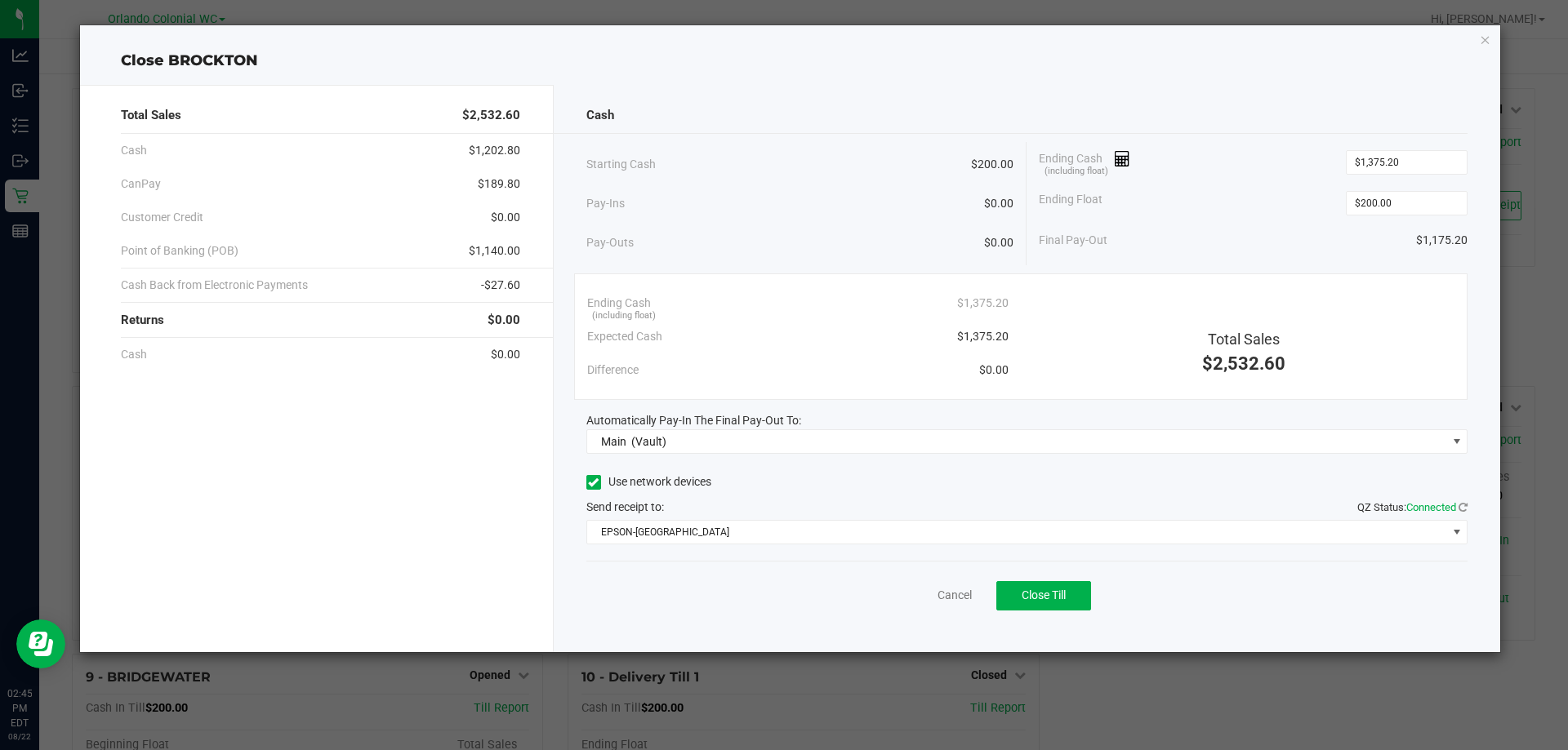
click at [1281, 264] on div "Starting Cash $200.00 Pay-Ins $0.00 Pay-Outs $0.00 Ending Cash (including float…" at bounding box center [1027, 203] width 882 height 124
click at [1053, 591] on span "Close Till" at bounding box center [1043, 594] width 44 height 13
click at [1489, 36] on icon "button" at bounding box center [1485, 39] width 11 height 20
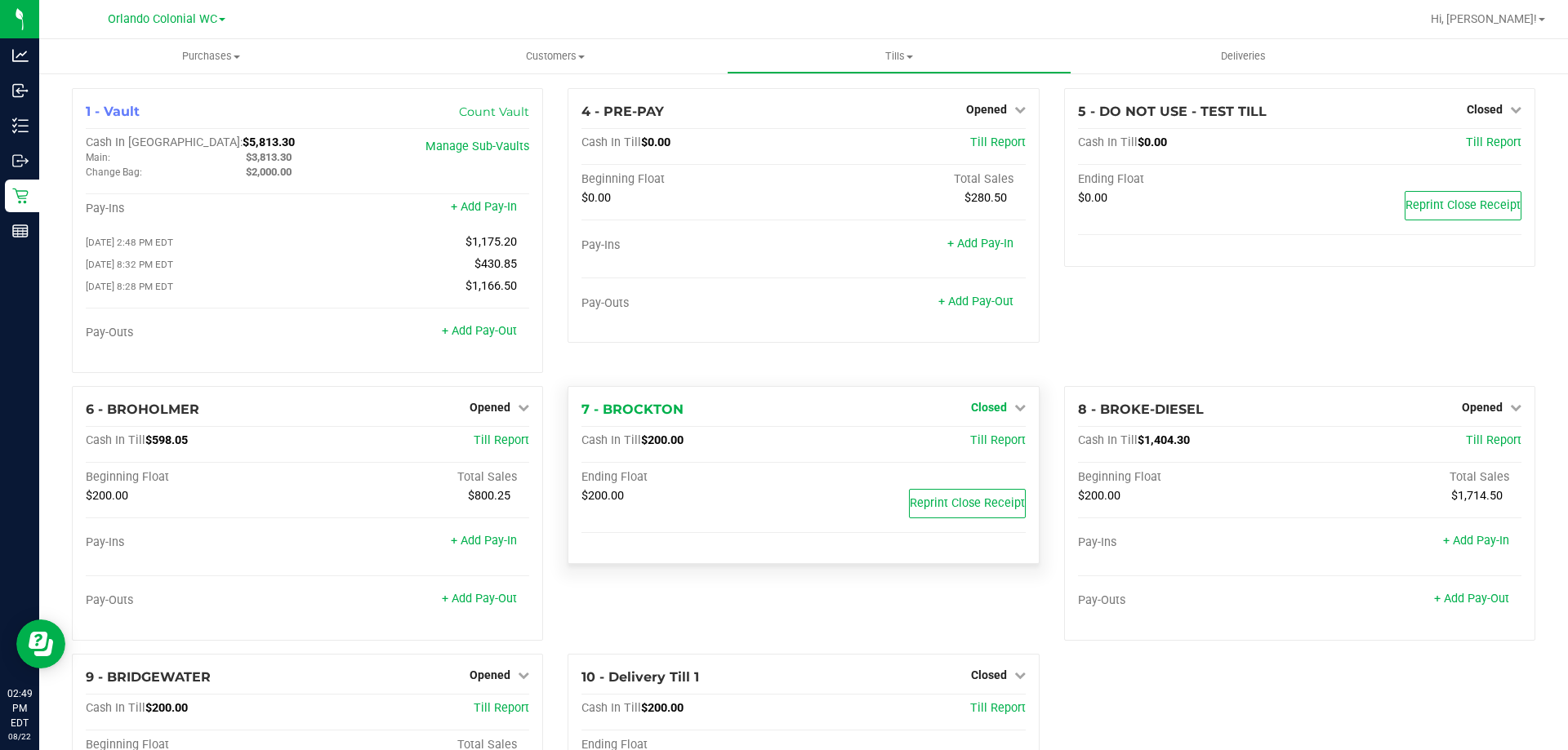
click at [995, 411] on span "Closed" at bounding box center [989, 407] width 36 height 13
click at [998, 446] on link "Open Till" at bounding box center [988, 441] width 43 height 13
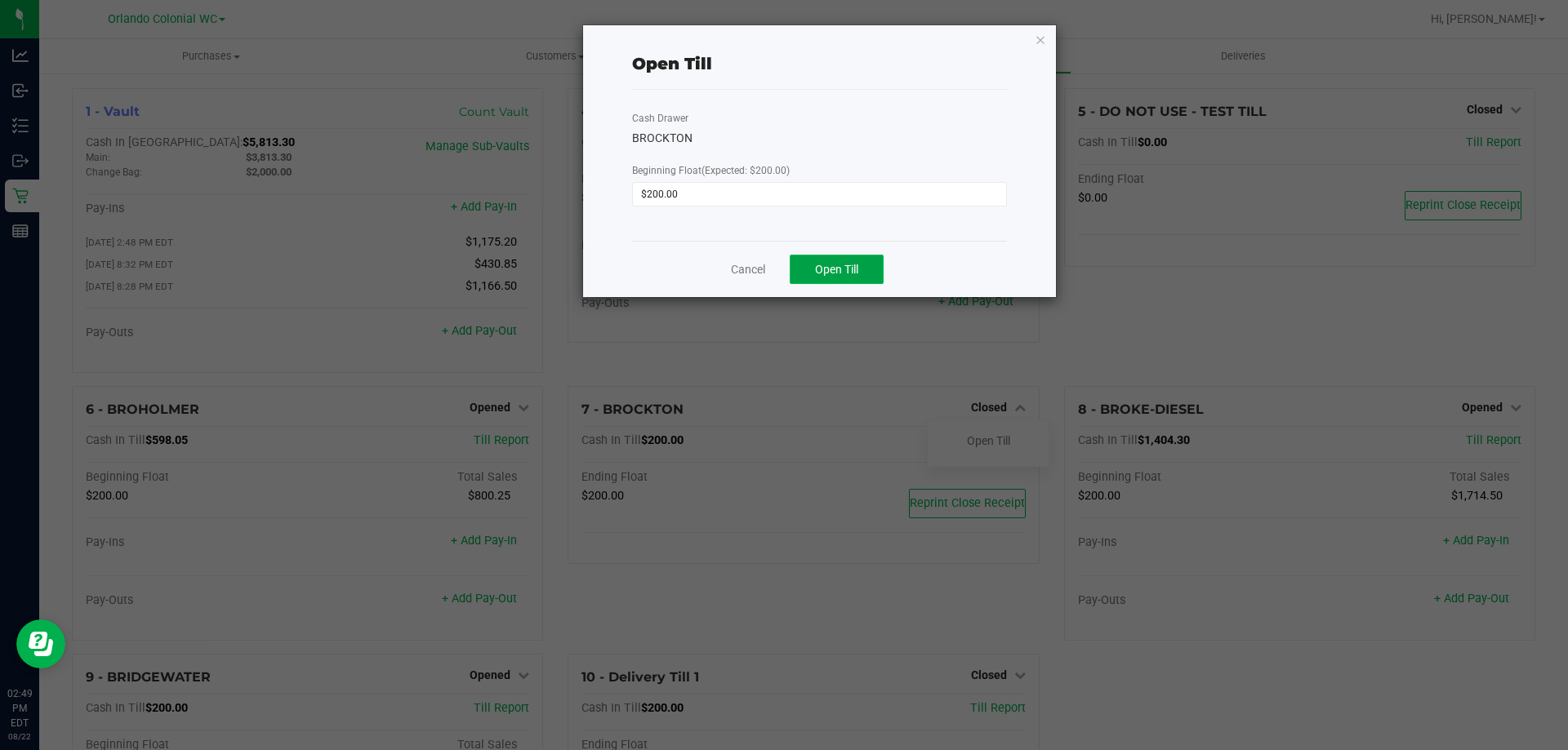
click at [836, 265] on span "Open Till" at bounding box center [837, 269] width 43 height 13
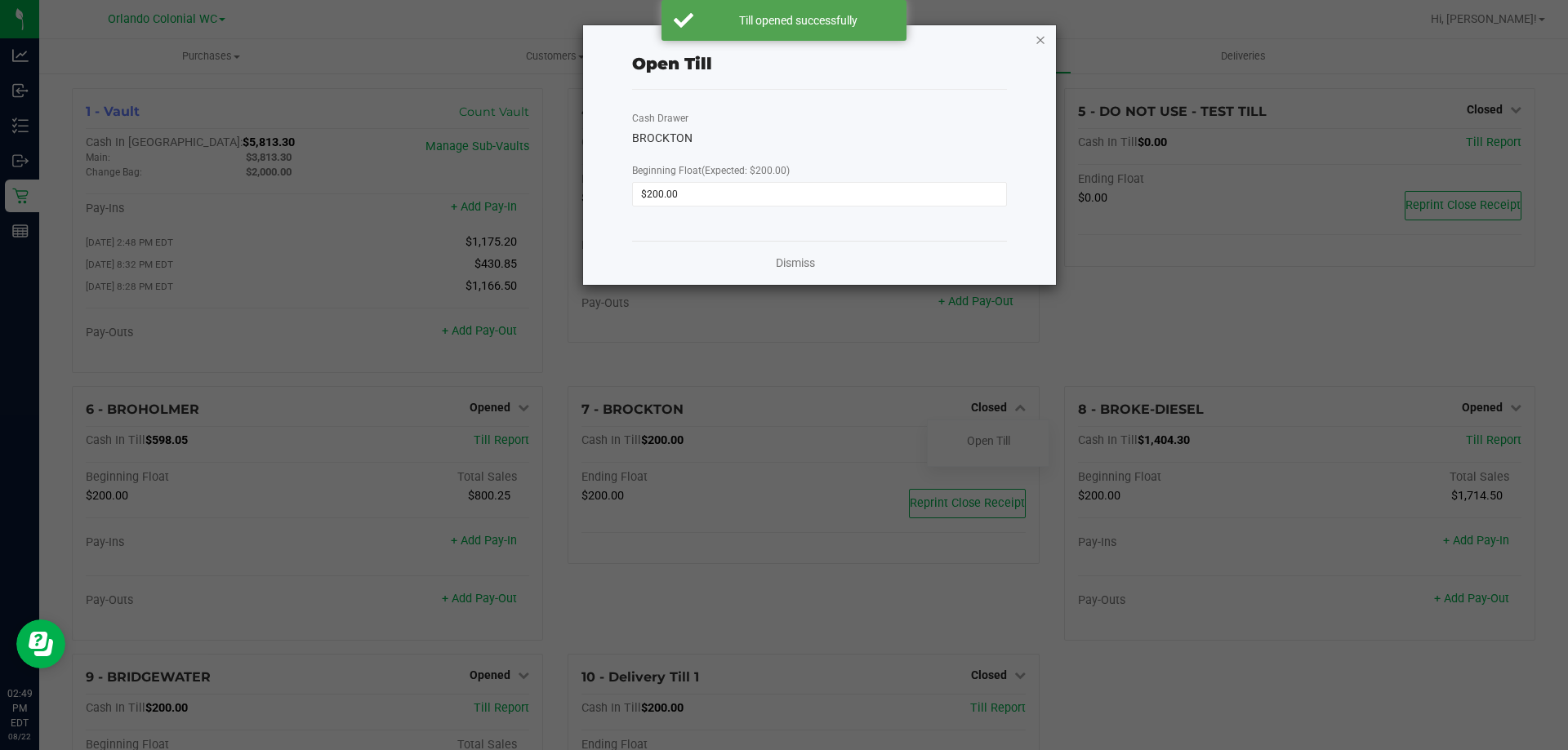
click at [1041, 37] on icon "button" at bounding box center [1040, 39] width 11 height 20
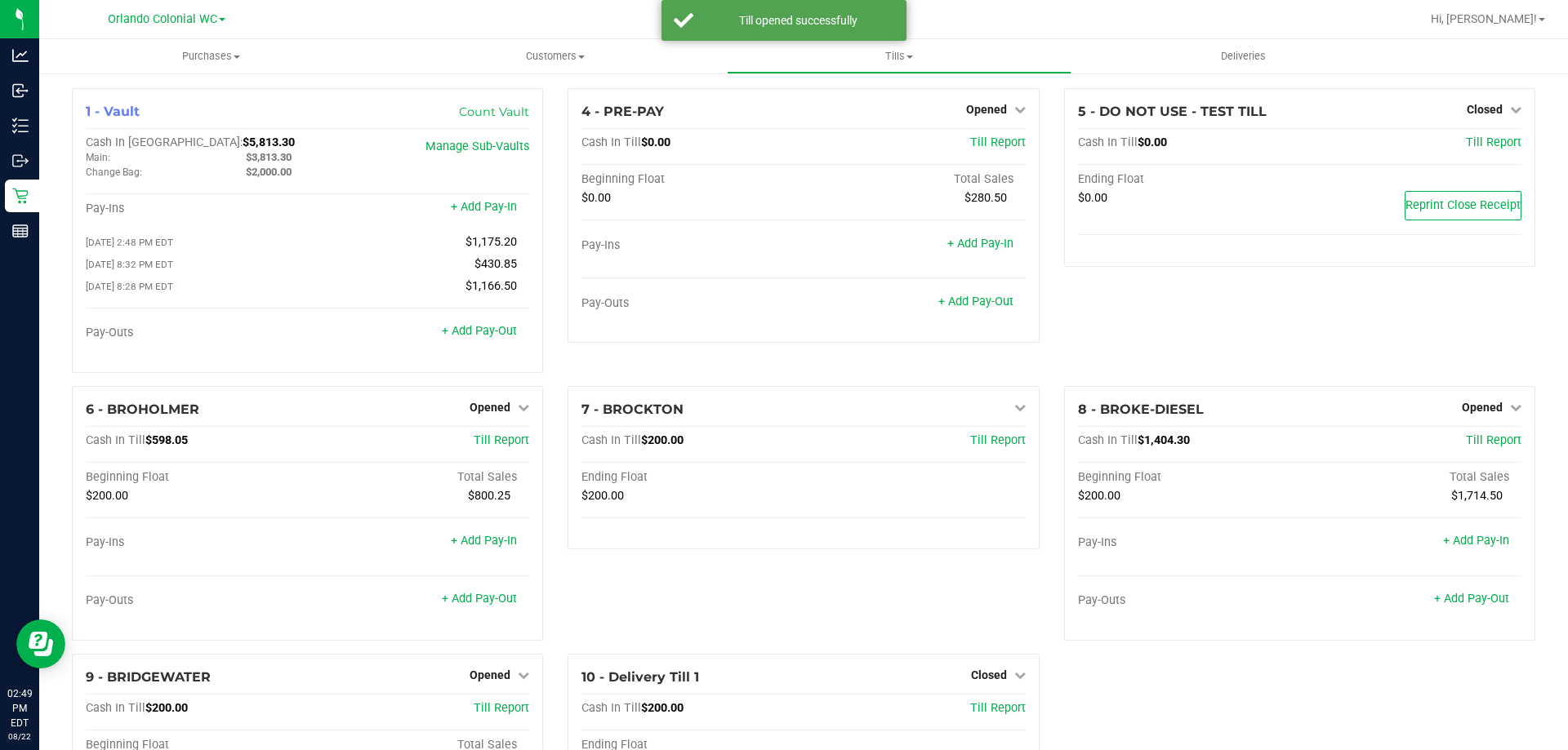
click at [1163, 334] on div "5 - DO NOT USE - TEST TILL Closed Open Till Cash In Till $0.00 Till Report Endi…" at bounding box center [1299, 237] width 495 height 298
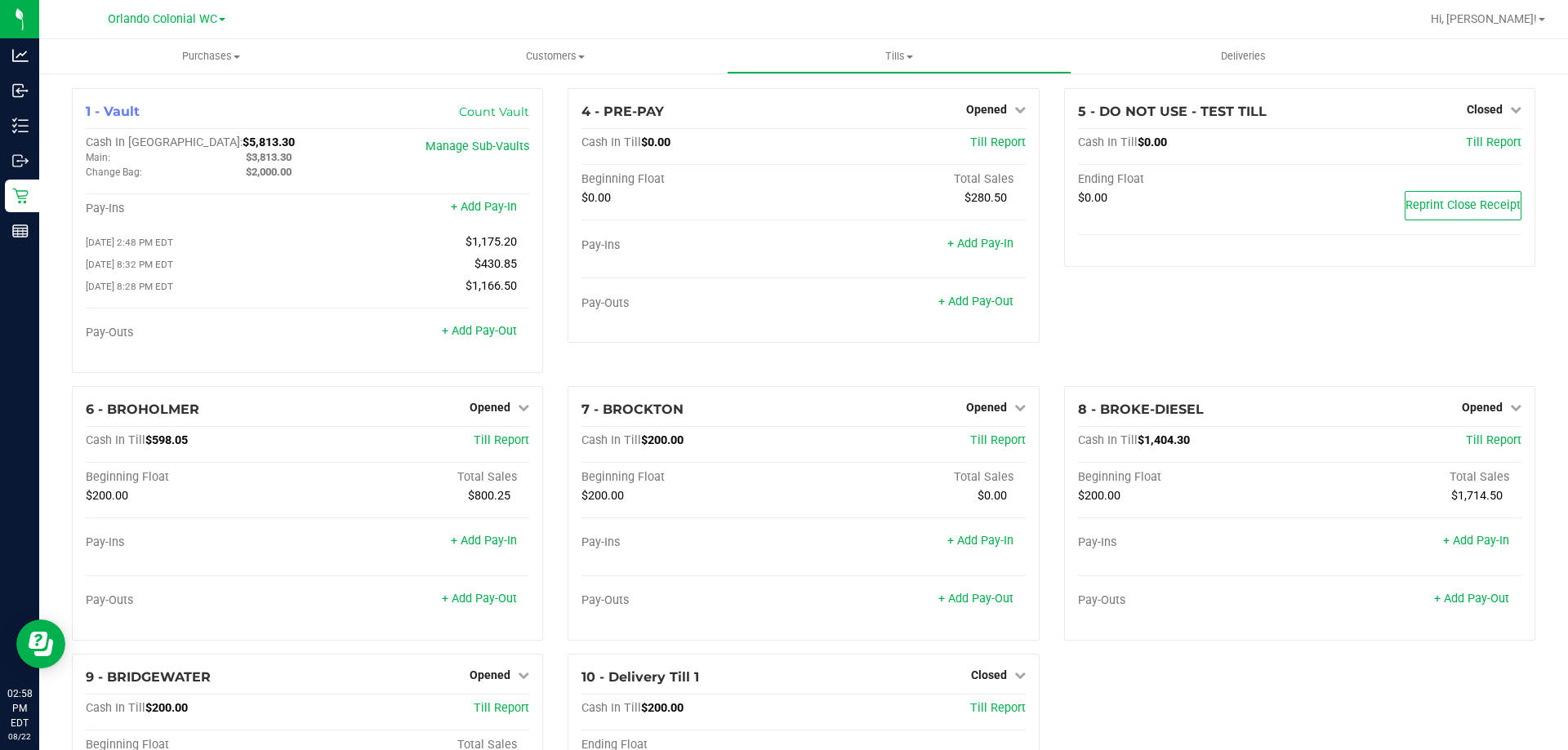
click at [720, 366] on div "4 - PRE-PAY Opened Close Till Cash In Till $0.00 Till Report Beginning Float To…" at bounding box center [802, 237] width 495 height 298
click at [222, 54] on span "Purchases" at bounding box center [211, 56] width 344 height 15
click at [178, 119] on li "Fulfillment" at bounding box center [211, 118] width 344 height 20
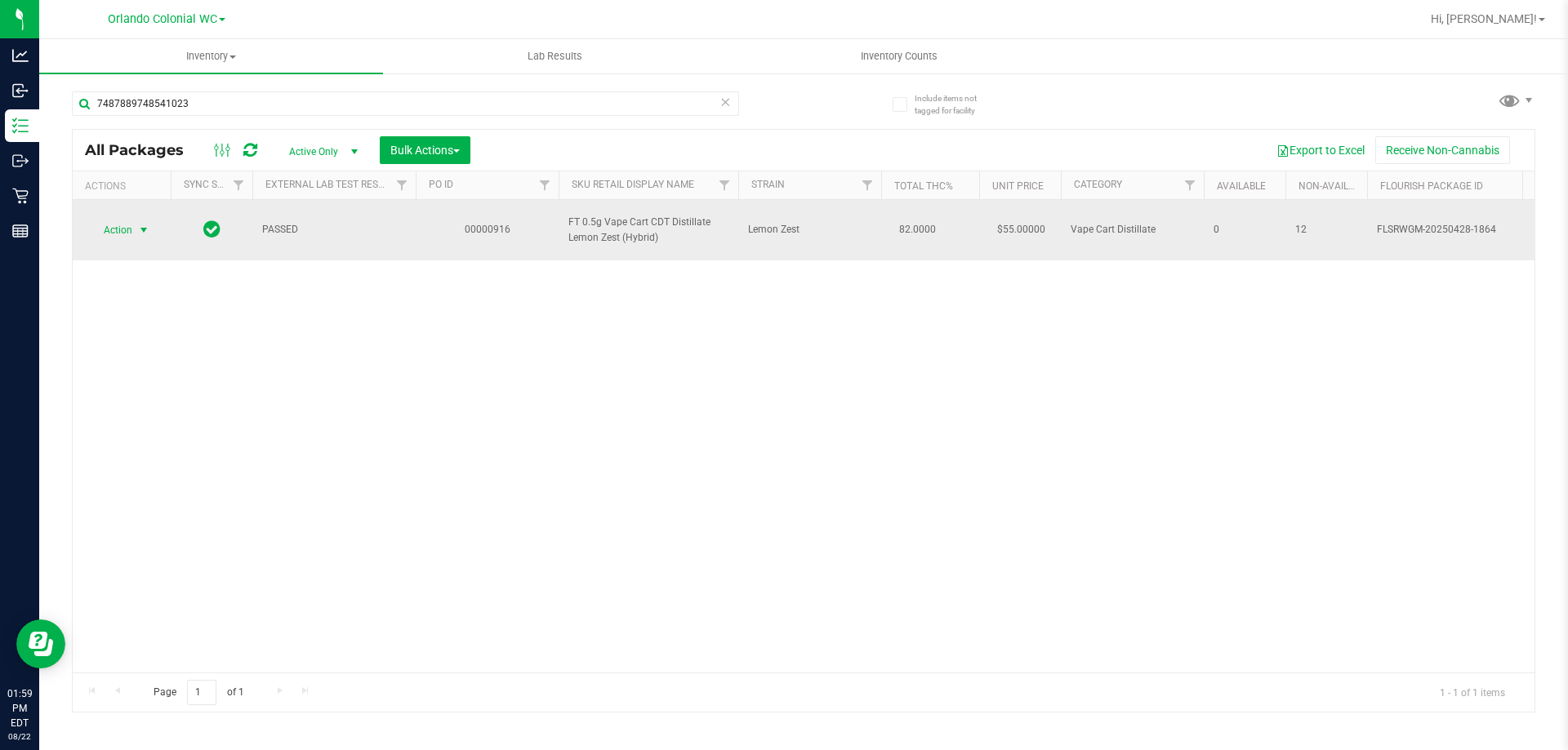
type input "7487889748541023"
click at [114, 234] on span "Action" at bounding box center [111, 230] width 44 height 22
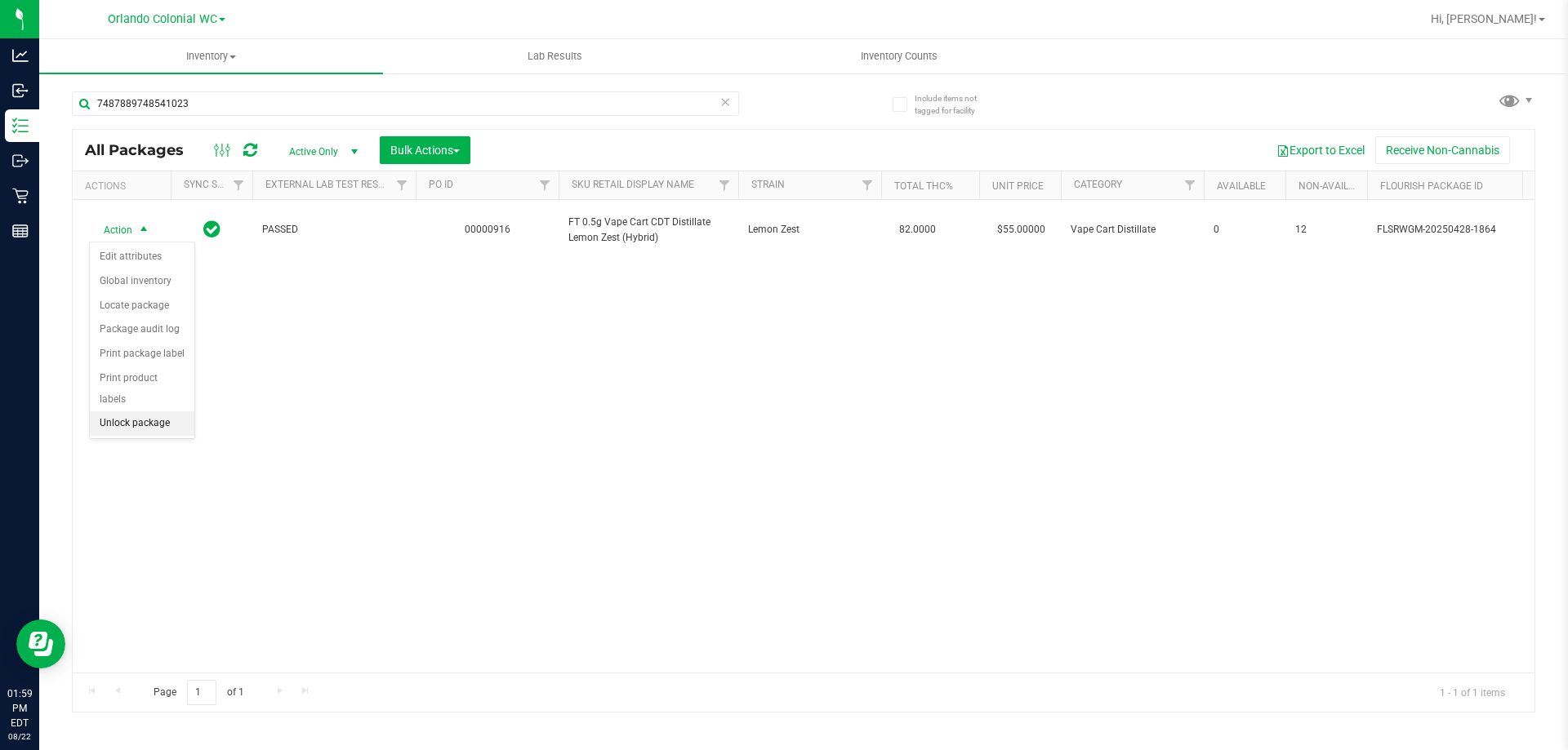
click at [166, 411] on li "Unlock package" at bounding box center [142, 423] width 105 height 24
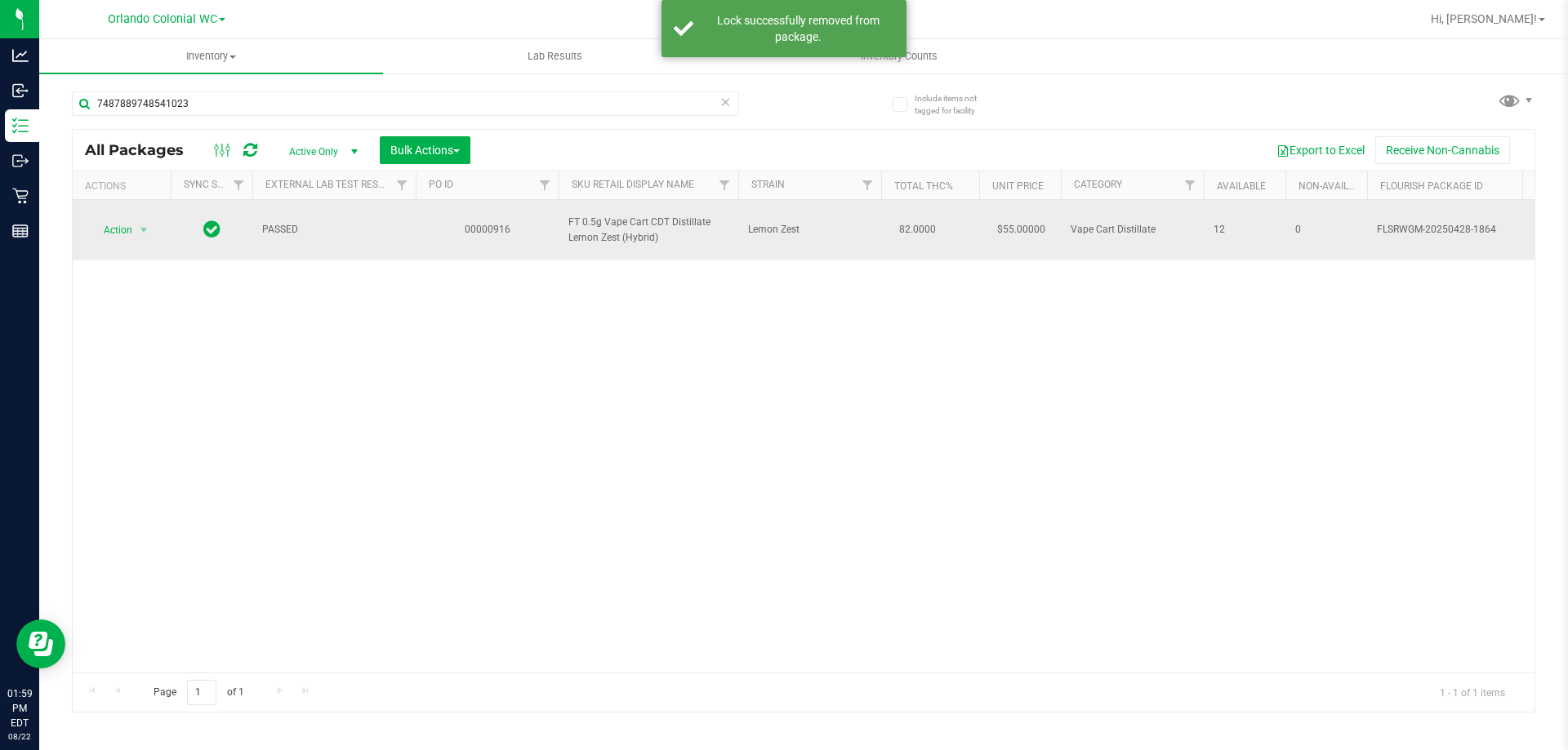
click at [608, 237] on span "FT 0.5g Vape Cart CDT Distillate Lemon Zest (Hybrid)" at bounding box center [647, 230] width 160 height 31
click at [608, 238] on span "FT 0.5g Vape Cart CDT Distillate Lemon Zest (Hybrid)" at bounding box center [647, 230] width 160 height 31
copy tr "FT 0.5g Vape Cart CDT Distillate Lemon Zest (Hybrid)"
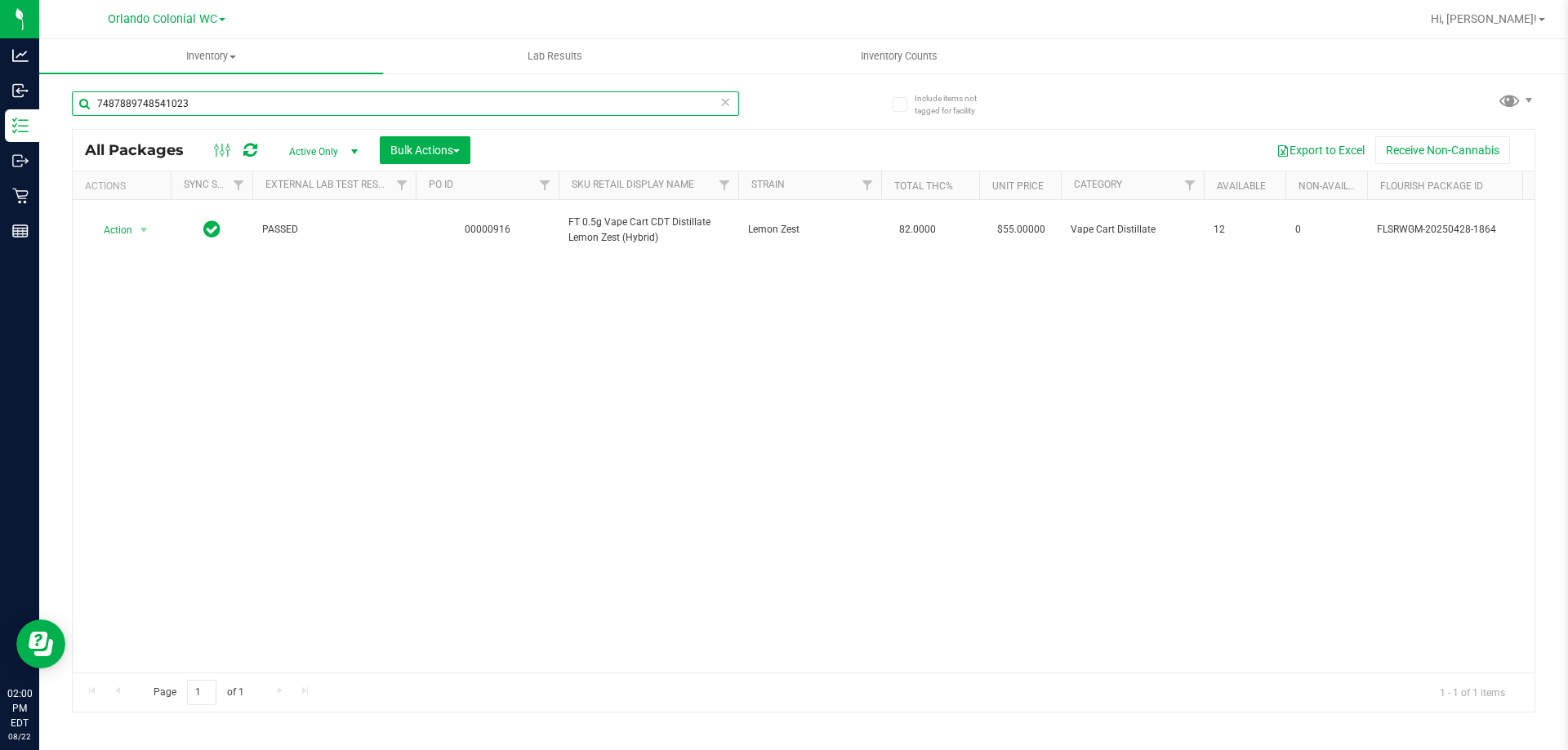
click at [427, 103] on input "7487889748541023" at bounding box center [405, 104] width 667 height 24
paste input "FT 0.5g Vape Cart CDT Distillate Lemon Zest (Hybrid)"
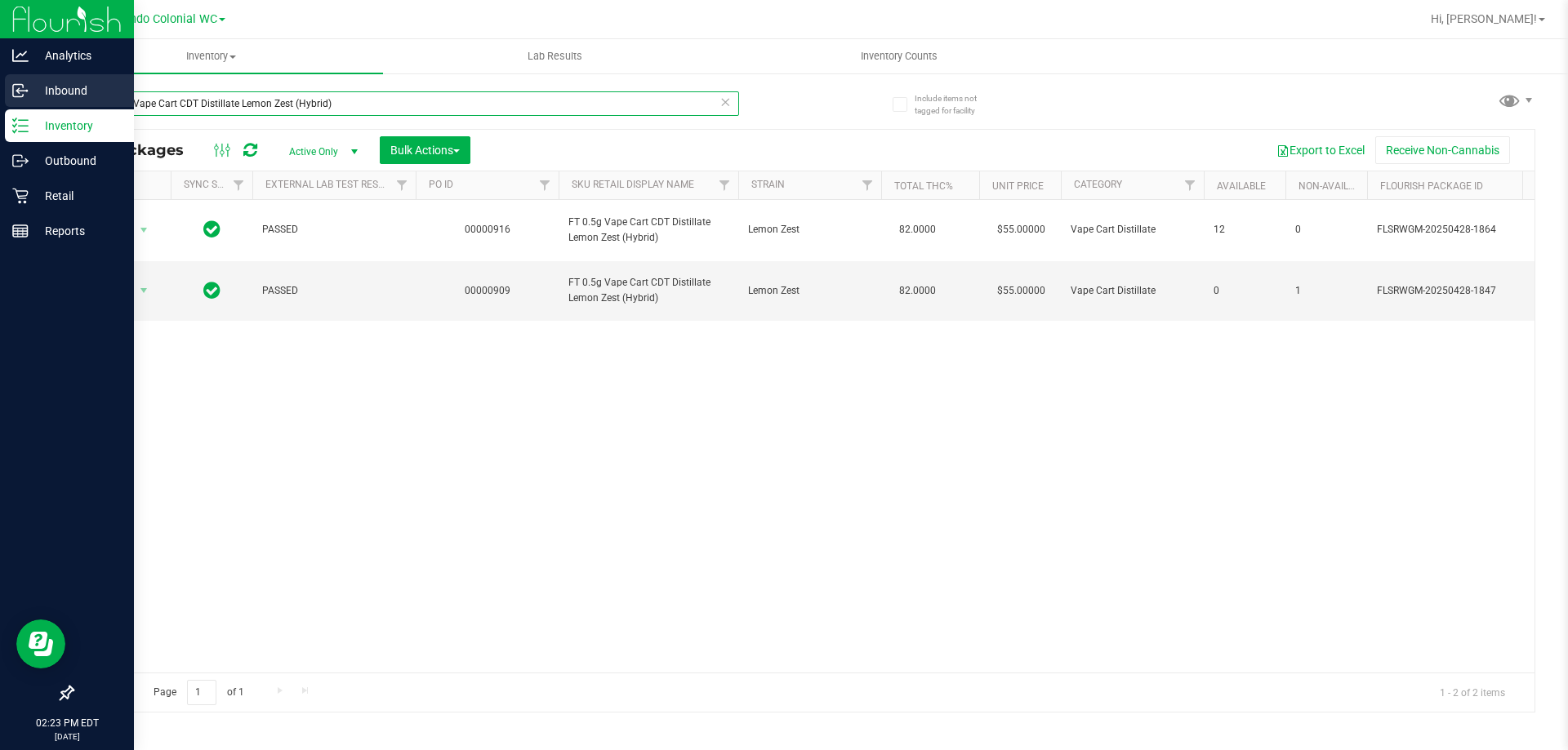
drag, startPoint x: 350, startPoint y: 104, endPoint x: 0, endPoint y: 93, distance: 350.2
click at [0, 93] on div "Analytics Inbound Inventory Outbound Retail Reports 02:23 PM EDT 08/22/2025 08/…" at bounding box center [784, 375] width 1568 height 750
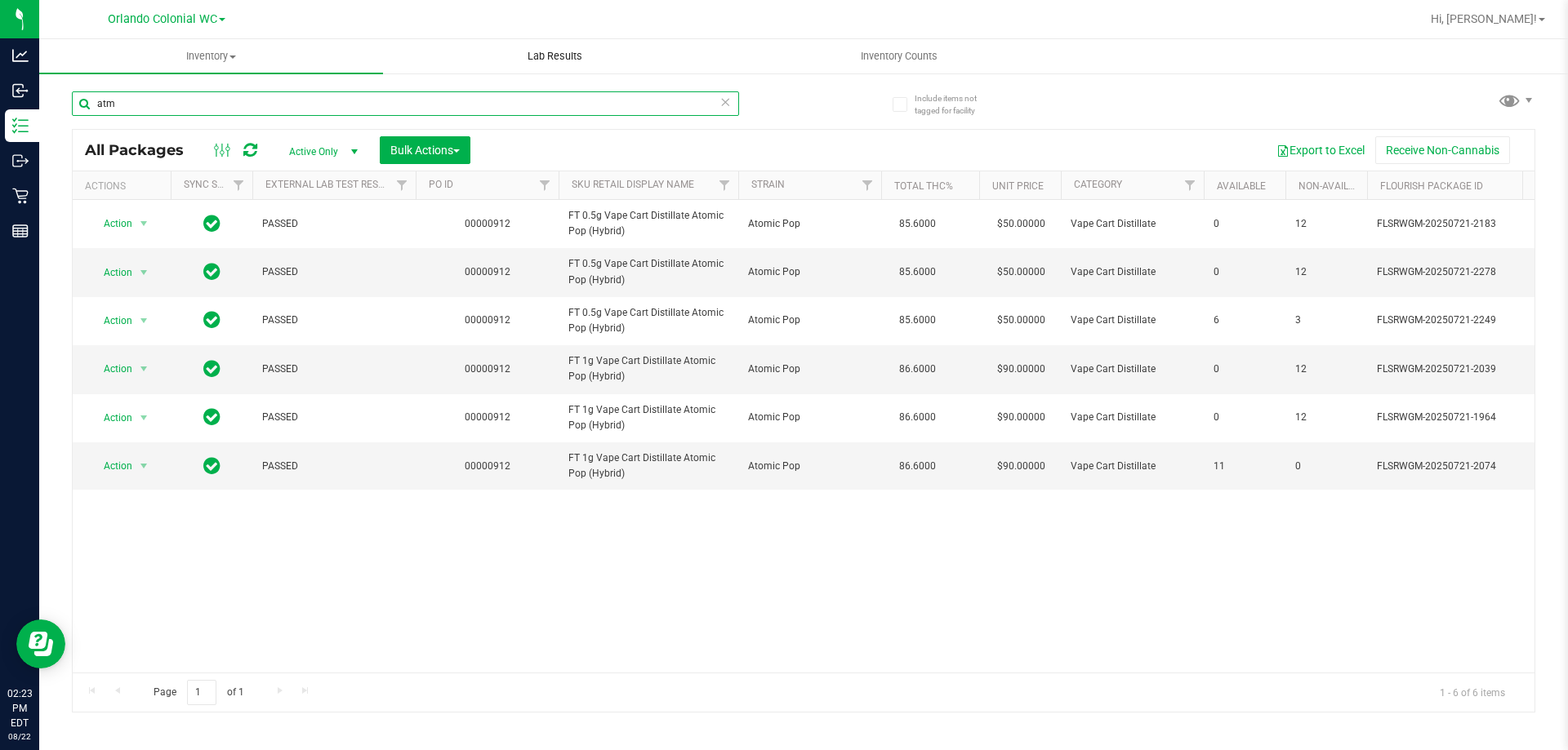
type input "atm"
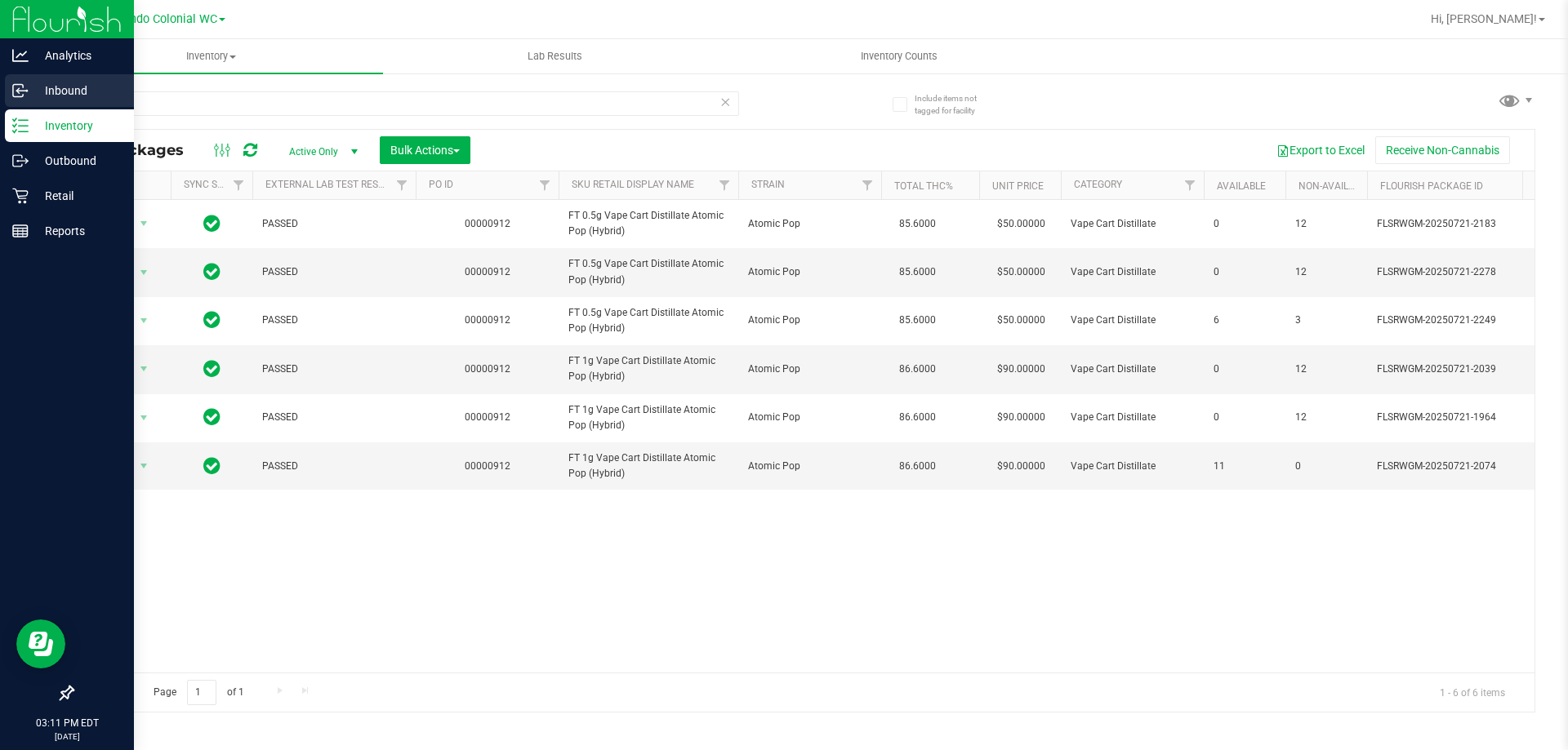
click at [0, 103] on div "Analytics Inbound Inventory Outbound Retail Reports 03:11 PM EDT 08/22/2025 08/…" at bounding box center [784, 375] width 1568 height 750
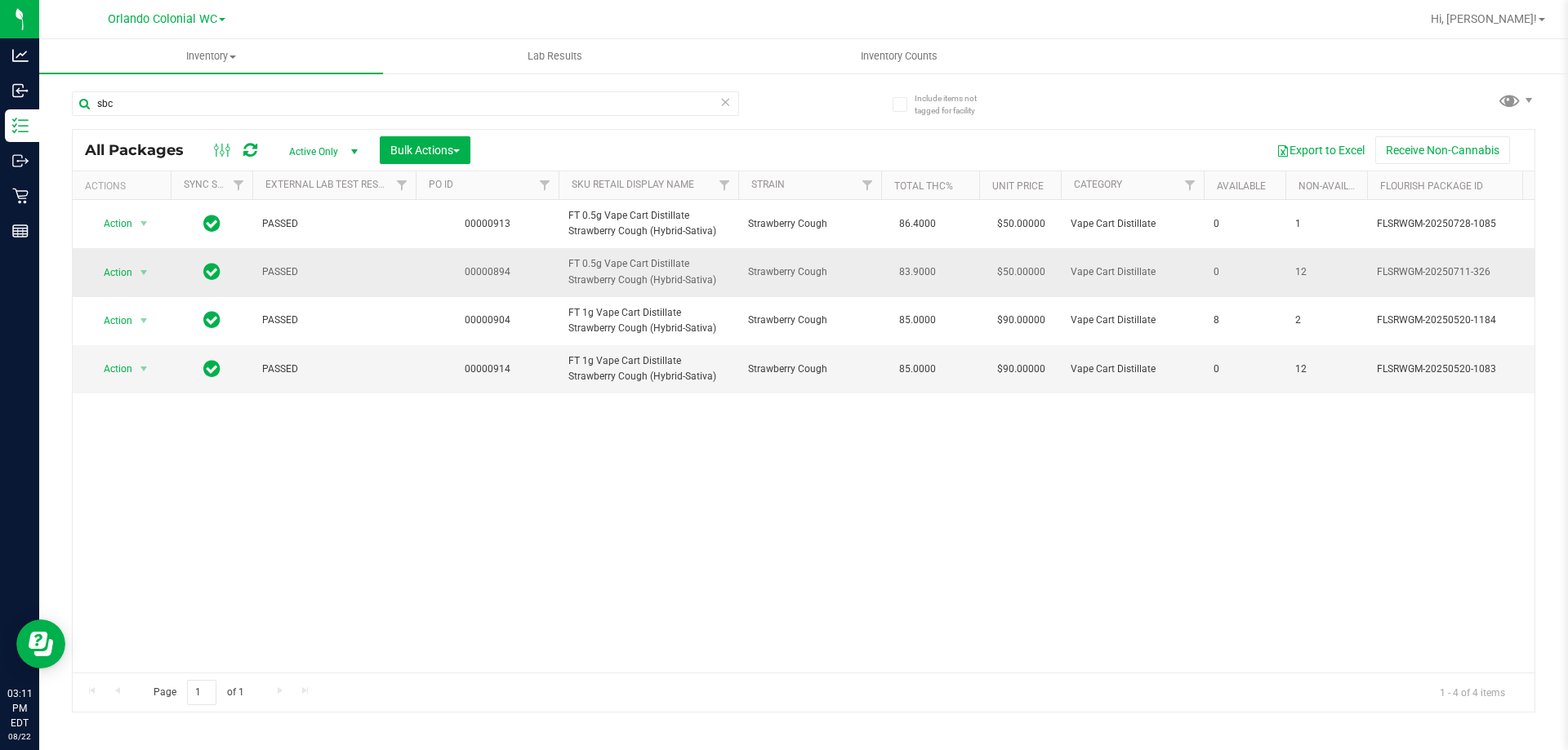
click at [616, 262] on span "FT 0.5g Vape Cart Distillate Strawberry Cough (Hybrid-Sativa)" at bounding box center [647, 272] width 160 height 31
copy tr "FT 0.5g Vape Cart Distillate Strawberry Cough (Hybrid-Sativa)"
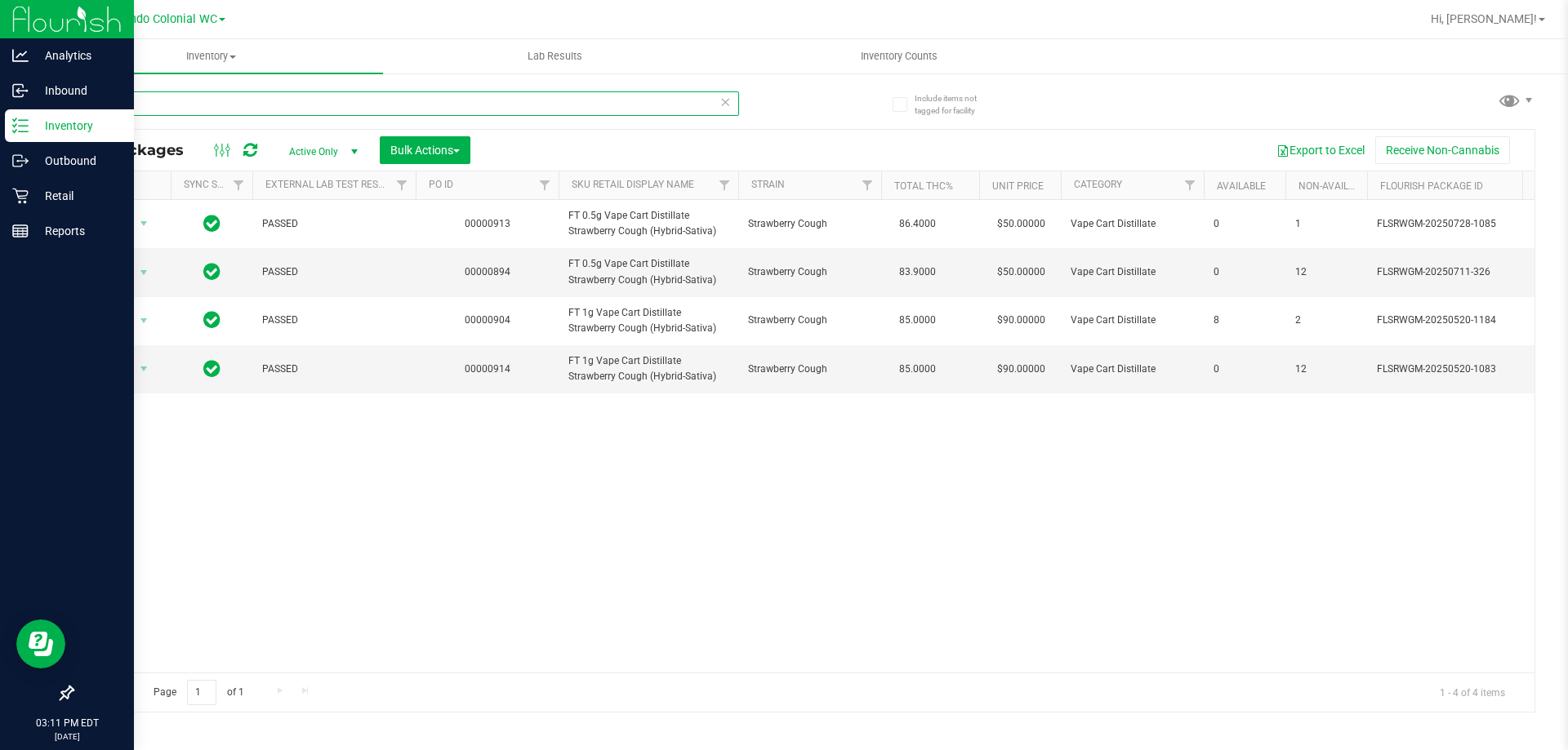
drag, startPoint x: 211, startPoint y: 97, endPoint x: 10, endPoint y: 127, distance: 203.2
click at [0, 123] on div "Analytics Inbound Inventory Outbound Retail Reports 03:11 PM EDT 08/22/2025 08/…" at bounding box center [784, 375] width 1568 height 750
paste input "FT 0.5g Vape Cart Distillate Strawberry Cough (Hybrid-Sativa)"
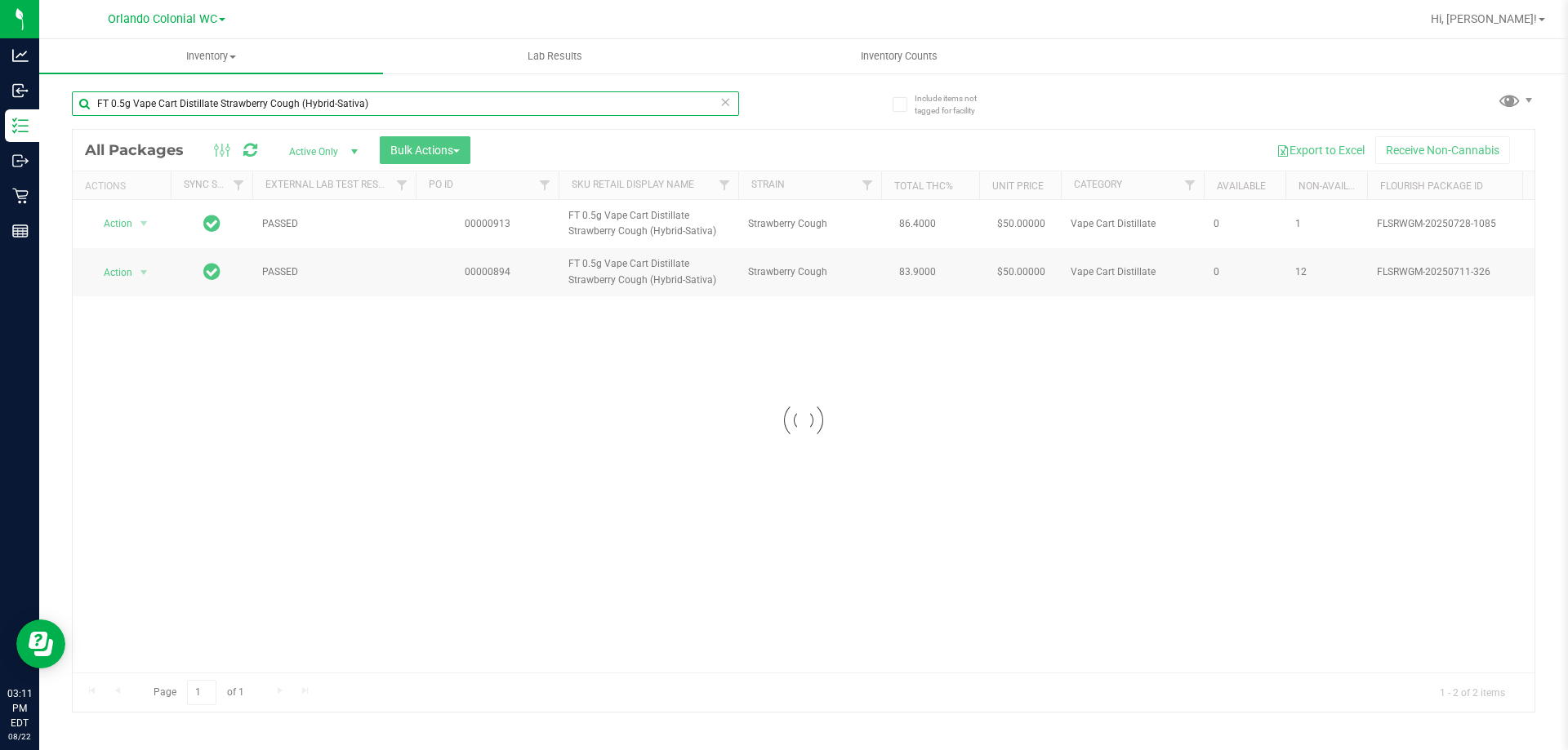
type input "FT 0.5g Vape Cart Distillate Strawberry Cough (Hybrid-Sativa)"
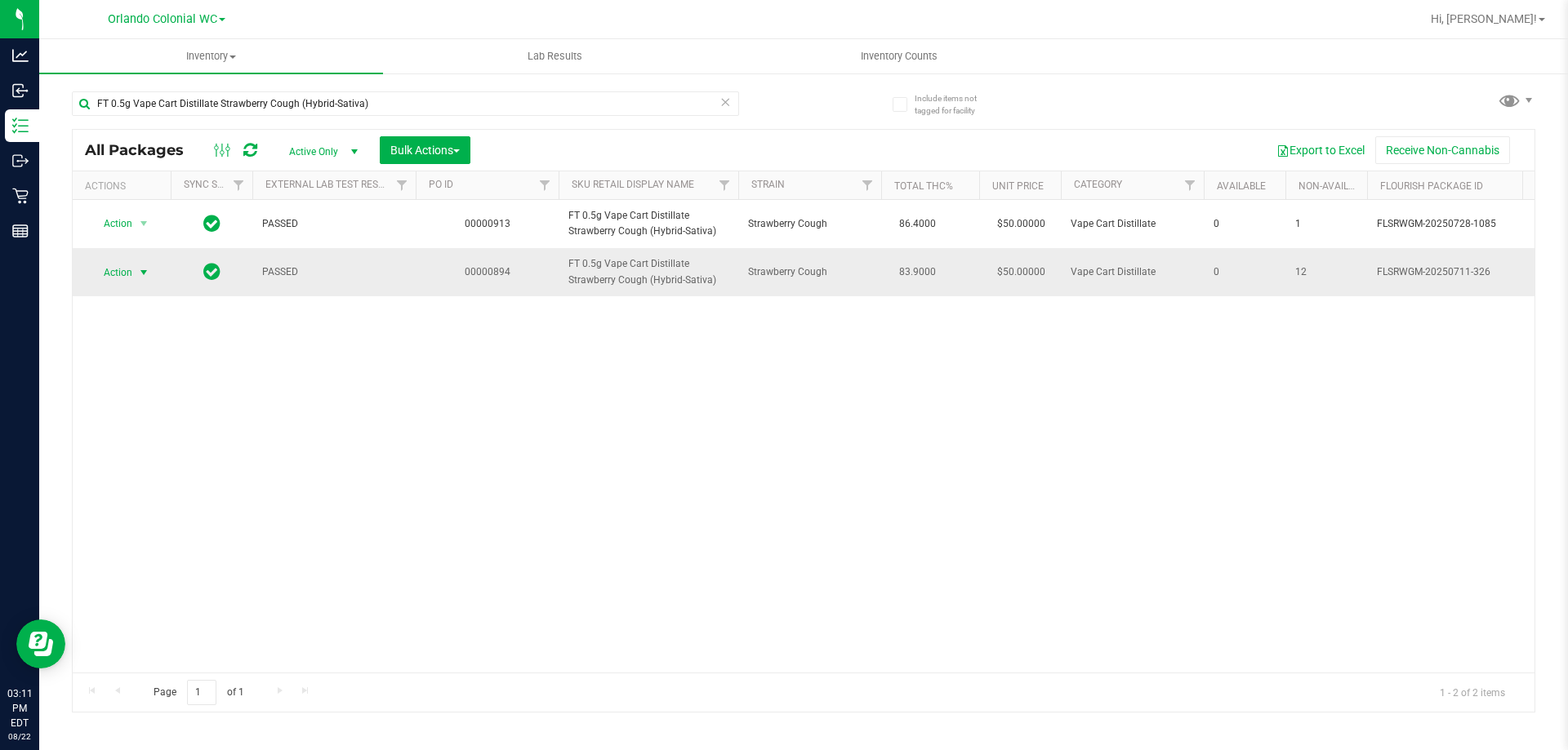
click at [111, 271] on span "Action" at bounding box center [111, 272] width 44 height 22
click at [166, 454] on li "Unlock package" at bounding box center [142, 466] width 105 height 24
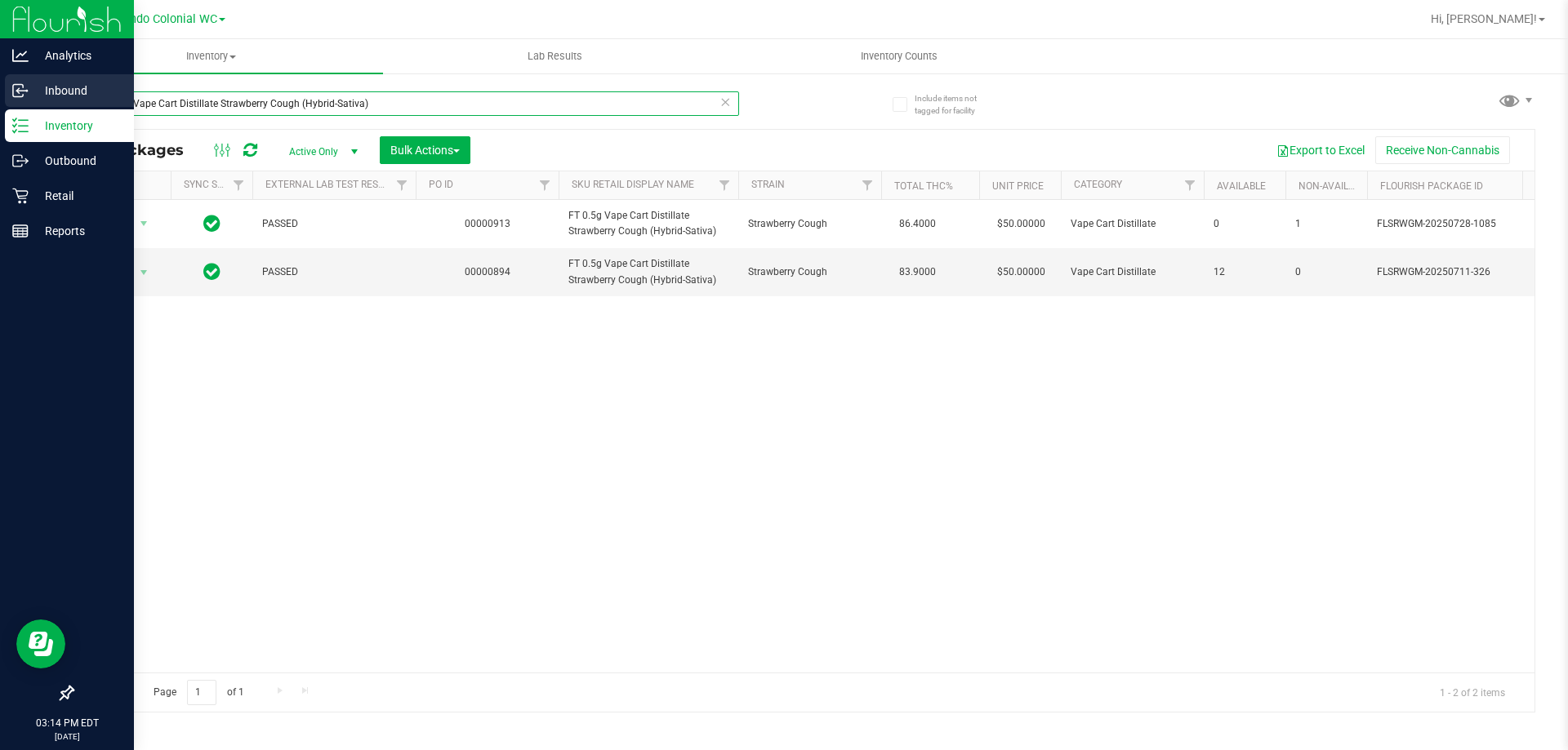
drag, startPoint x: 429, startPoint y: 99, endPoint x: 0, endPoint y: 99, distance: 429.0
click at [0, 99] on div "Analytics Inbound Inventory Outbound Retail Reports 03:14 PM EDT 08/22/2025 08/…" at bounding box center [784, 375] width 1568 height 750
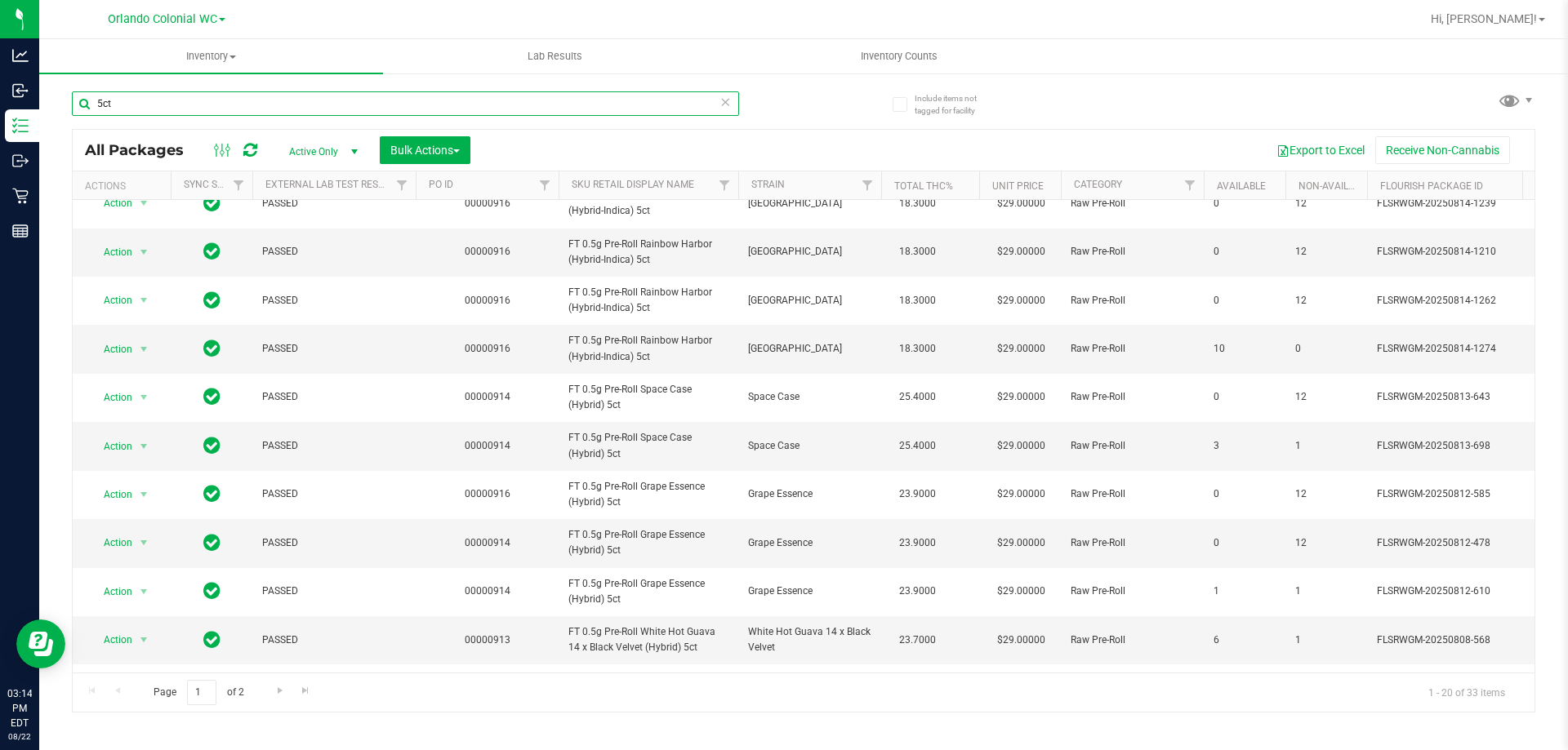
scroll to position [509, 0]
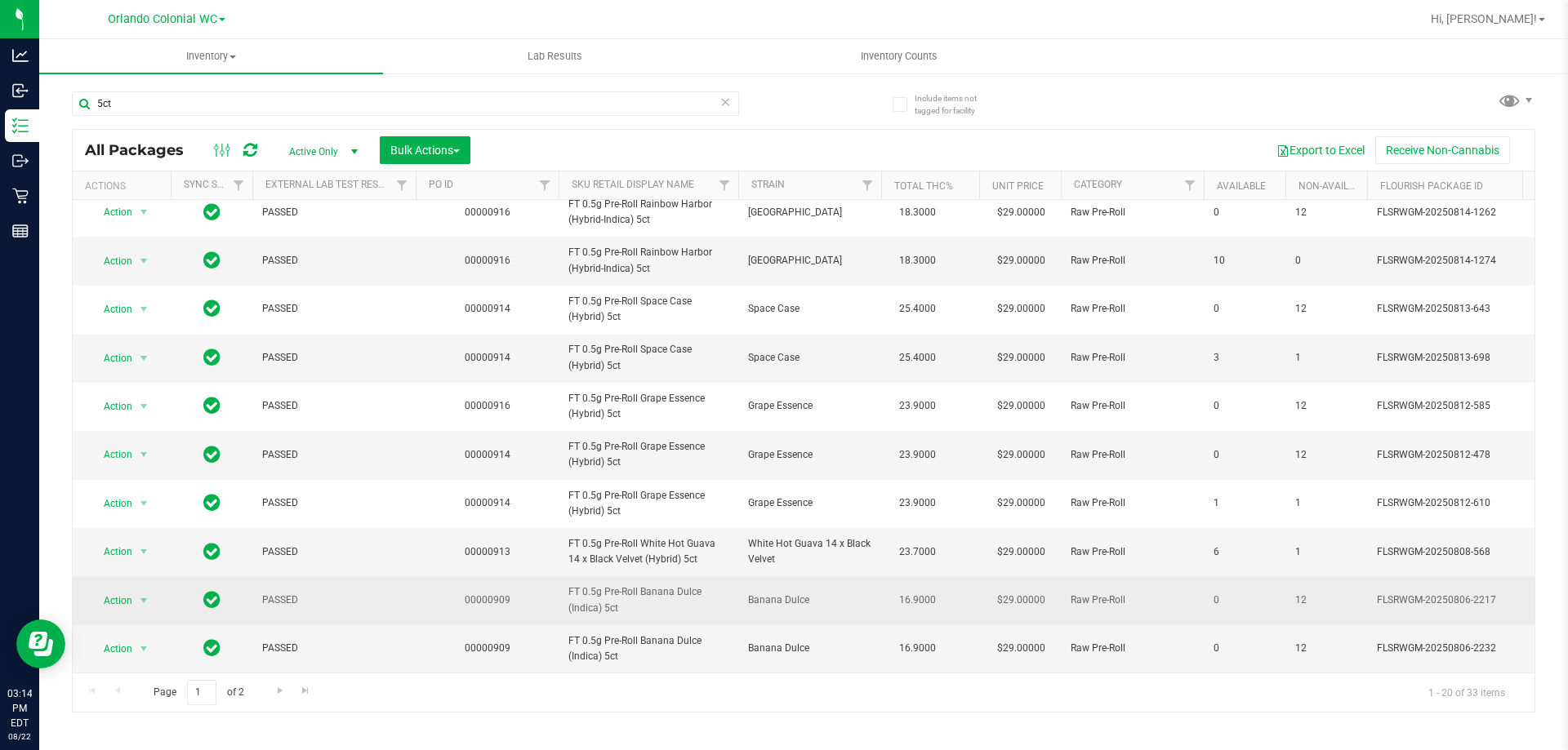
click at [614, 584] on span "FT 0.5g Pre-Roll Banana Dulce (Indica) 5ct" at bounding box center [647, 600] width 160 height 31
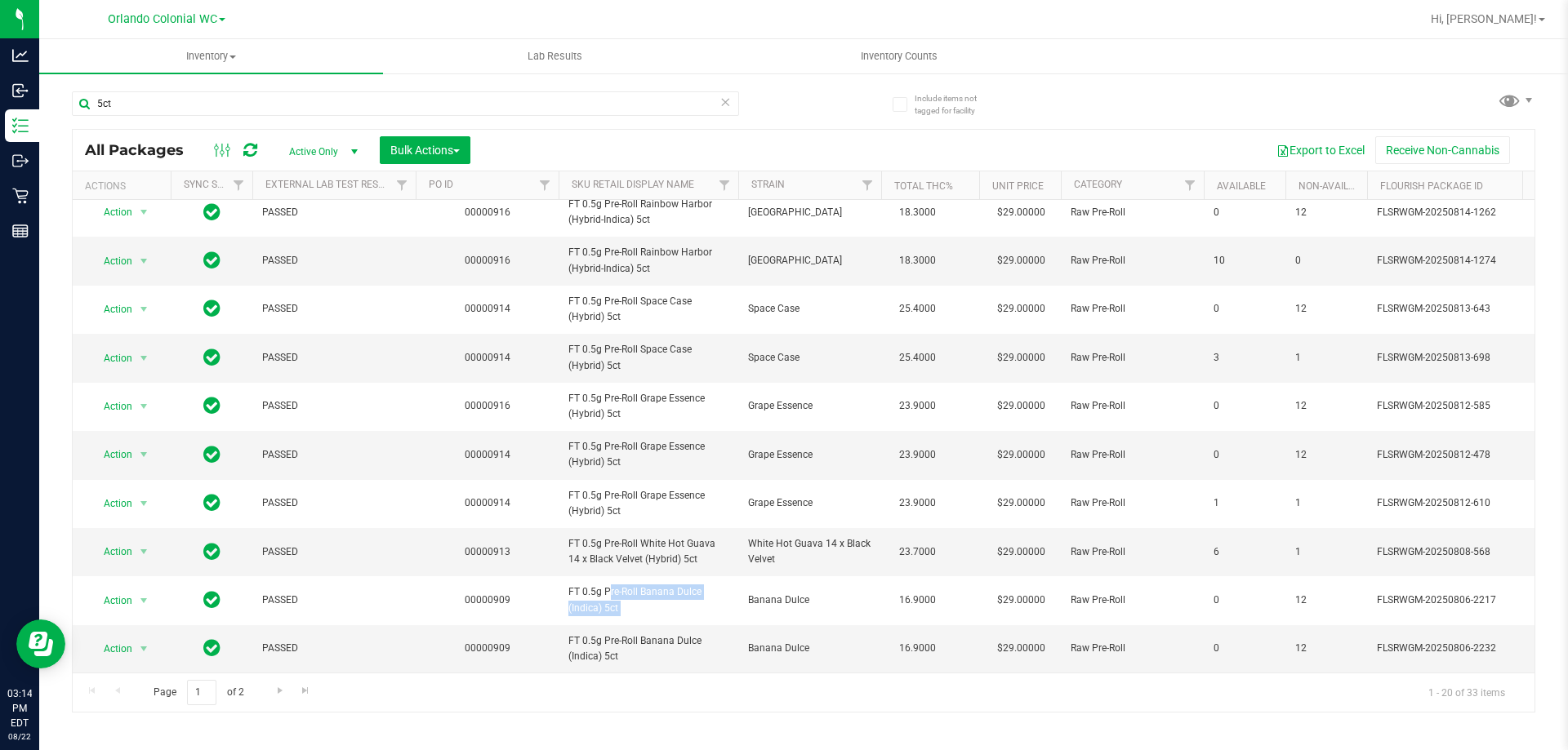
copy tr "FT 0.5g Pre-Roll Banana Dulce (Indica) 5ct"
drag, startPoint x: 163, startPoint y: 95, endPoint x: 265, endPoint y: 88, distance: 102.2
click at [0, 104] on div "Analytics Inbound Inventory Outbound Retail Reports 03:14 PM EDT 08/22/2025 08/…" at bounding box center [784, 375] width 1568 height 750
paste input "FT 0.5g Pre-Roll Banana Dulce (Indica)"
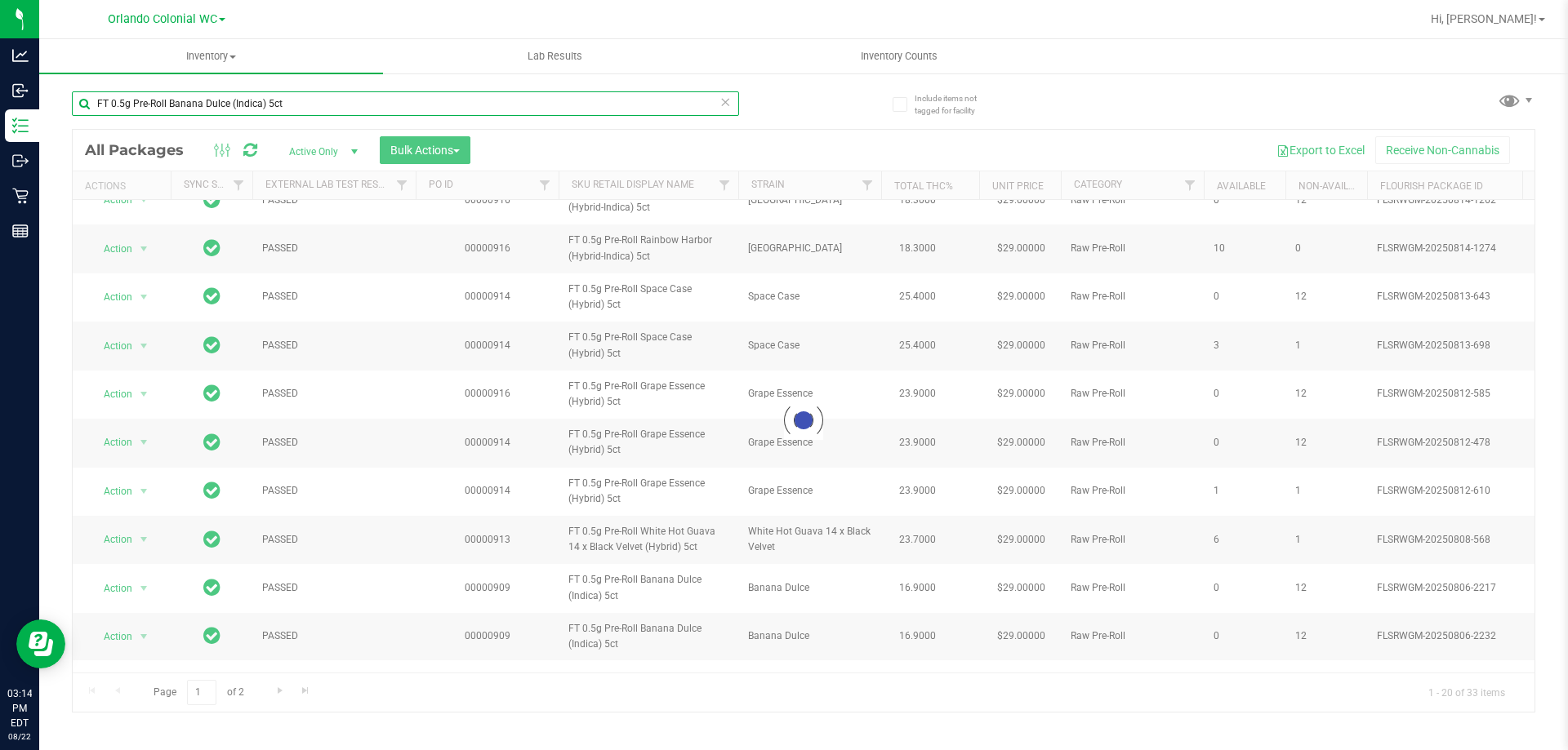
type input "FT 0.5g Pre-Roll Banana Dulce (Indica) 5ct"
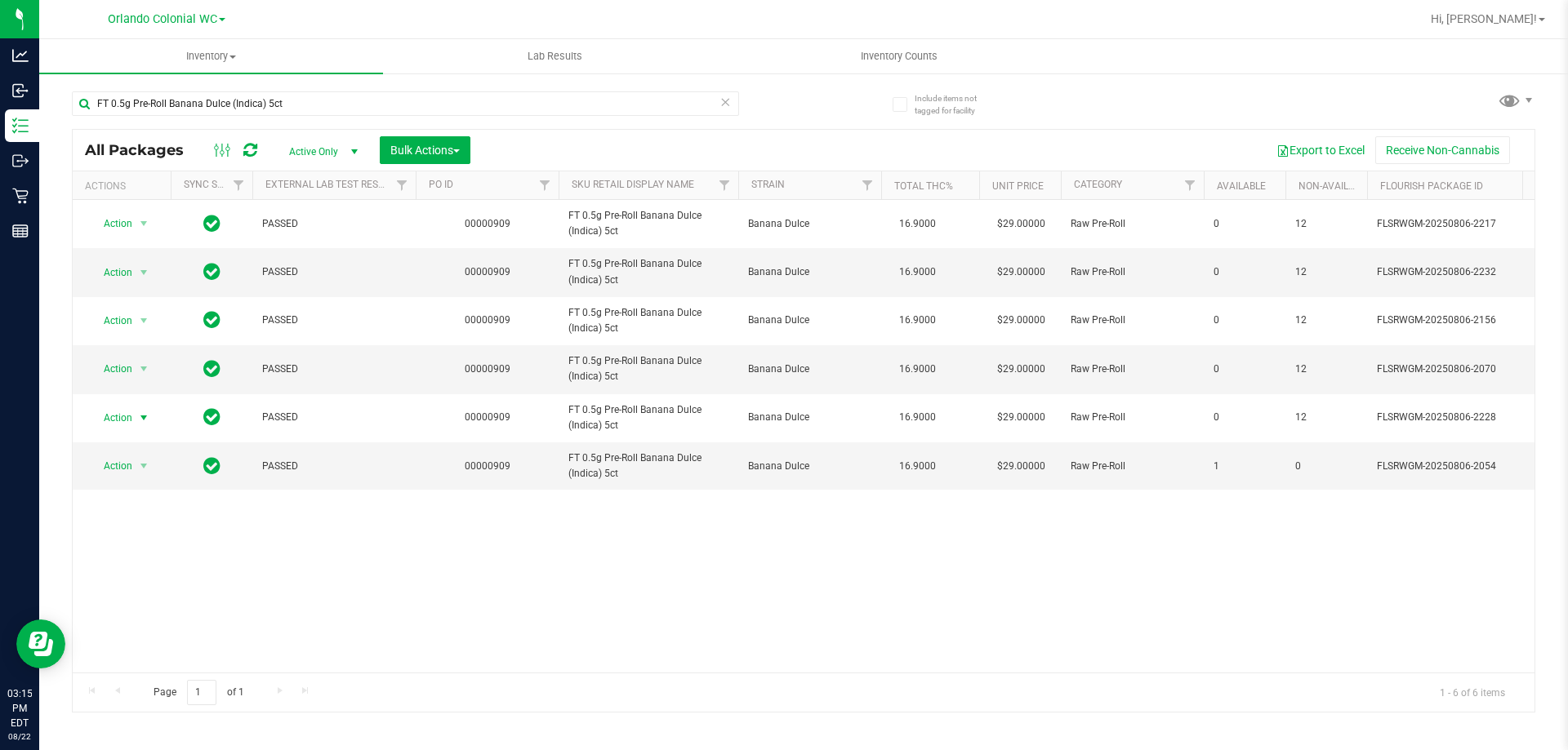
drag, startPoint x: 135, startPoint y: 423, endPoint x: 144, endPoint y: 453, distance: 31.3
click at [137, 423] on span "select" at bounding box center [144, 417] width 21 height 22
click at [162, 599] on li "Unlock package" at bounding box center [142, 611] width 105 height 24
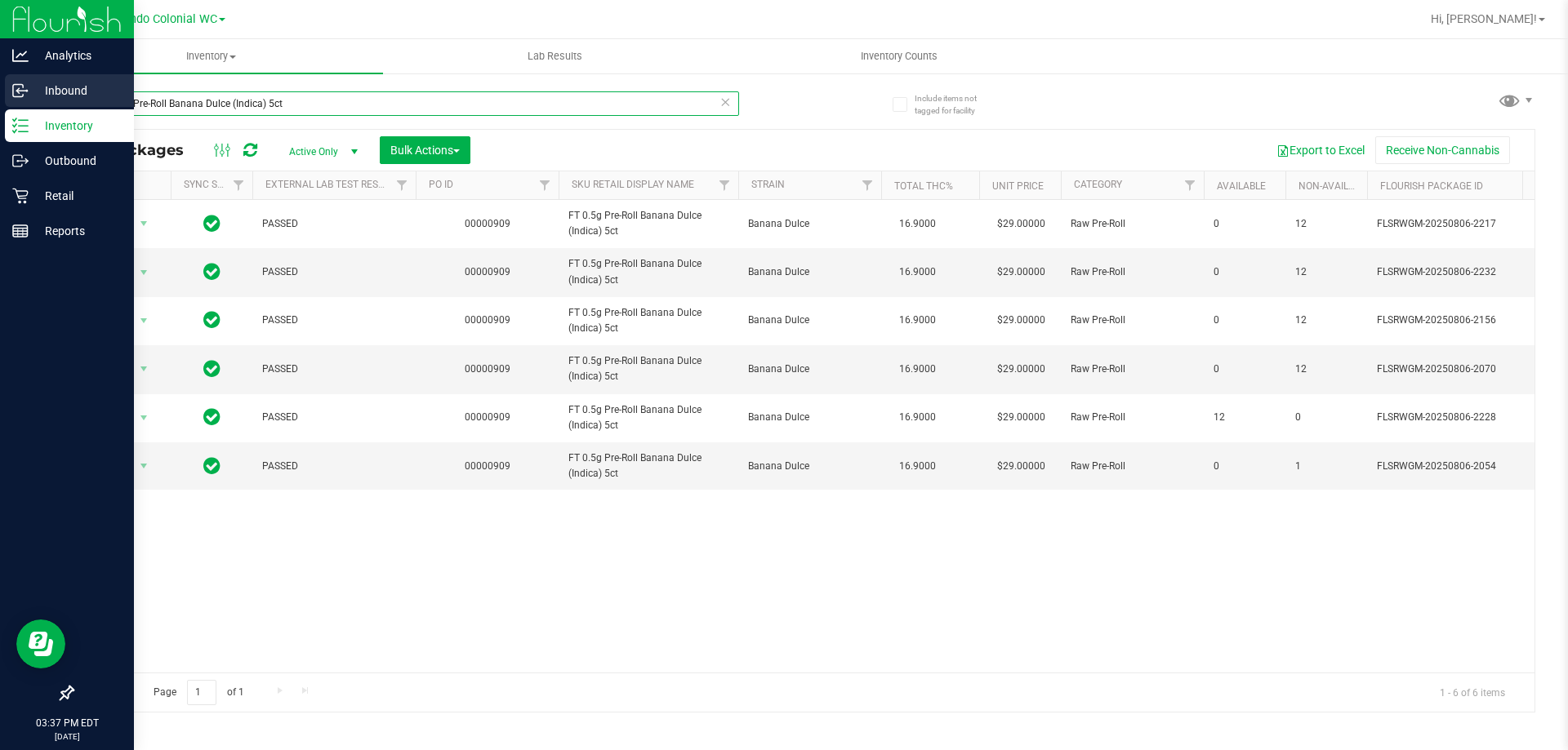
drag, startPoint x: 325, startPoint y: 112, endPoint x: 0, endPoint y: 106, distance: 325.1
click at [0, 103] on div "Analytics Inbound Inventory Outbound Retail Reports 03:37 PM EDT 08/22/2025 08/…" at bounding box center [784, 375] width 1568 height 750
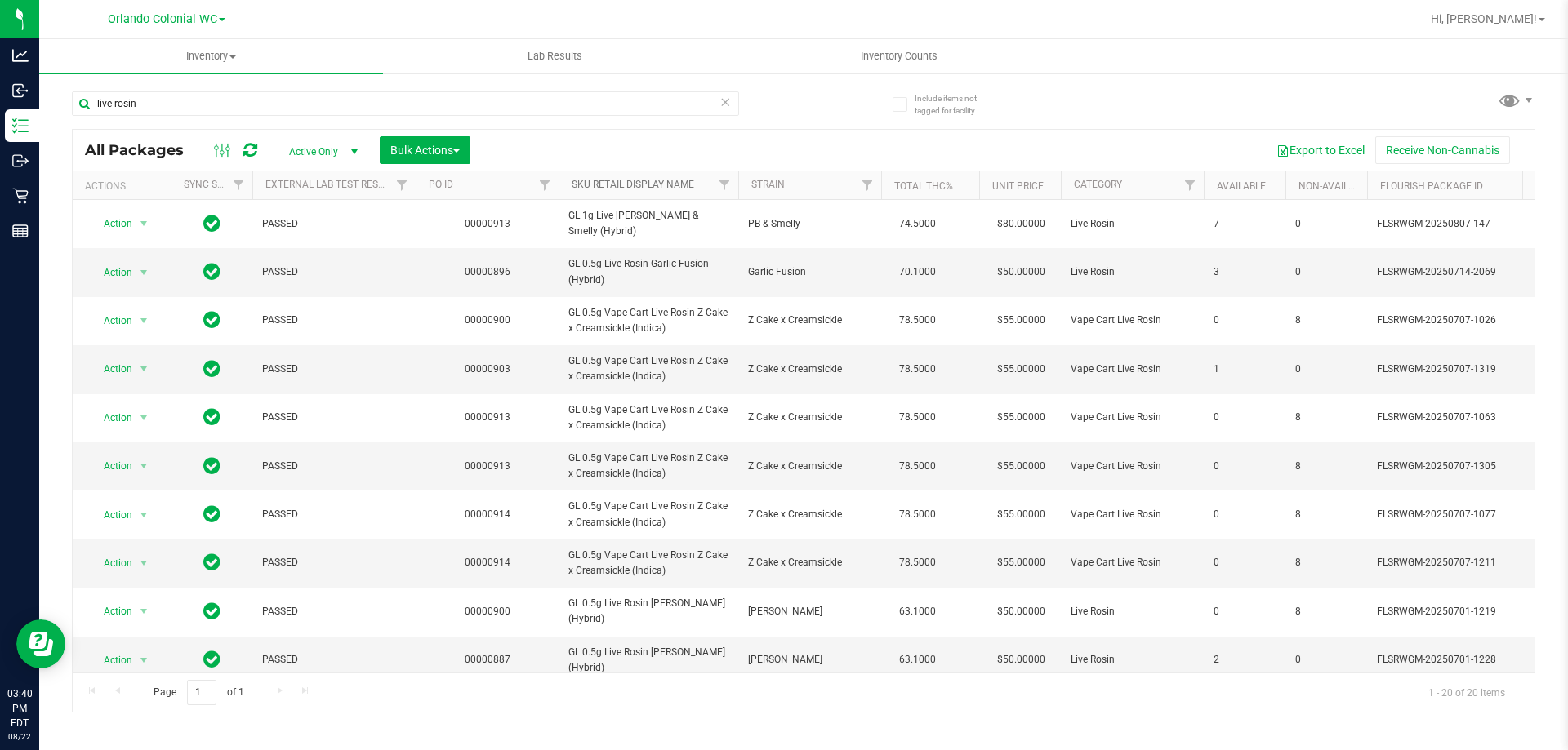
click at [652, 180] on link "SKU Retail Display Name" at bounding box center [633, 184] width 123 height 11
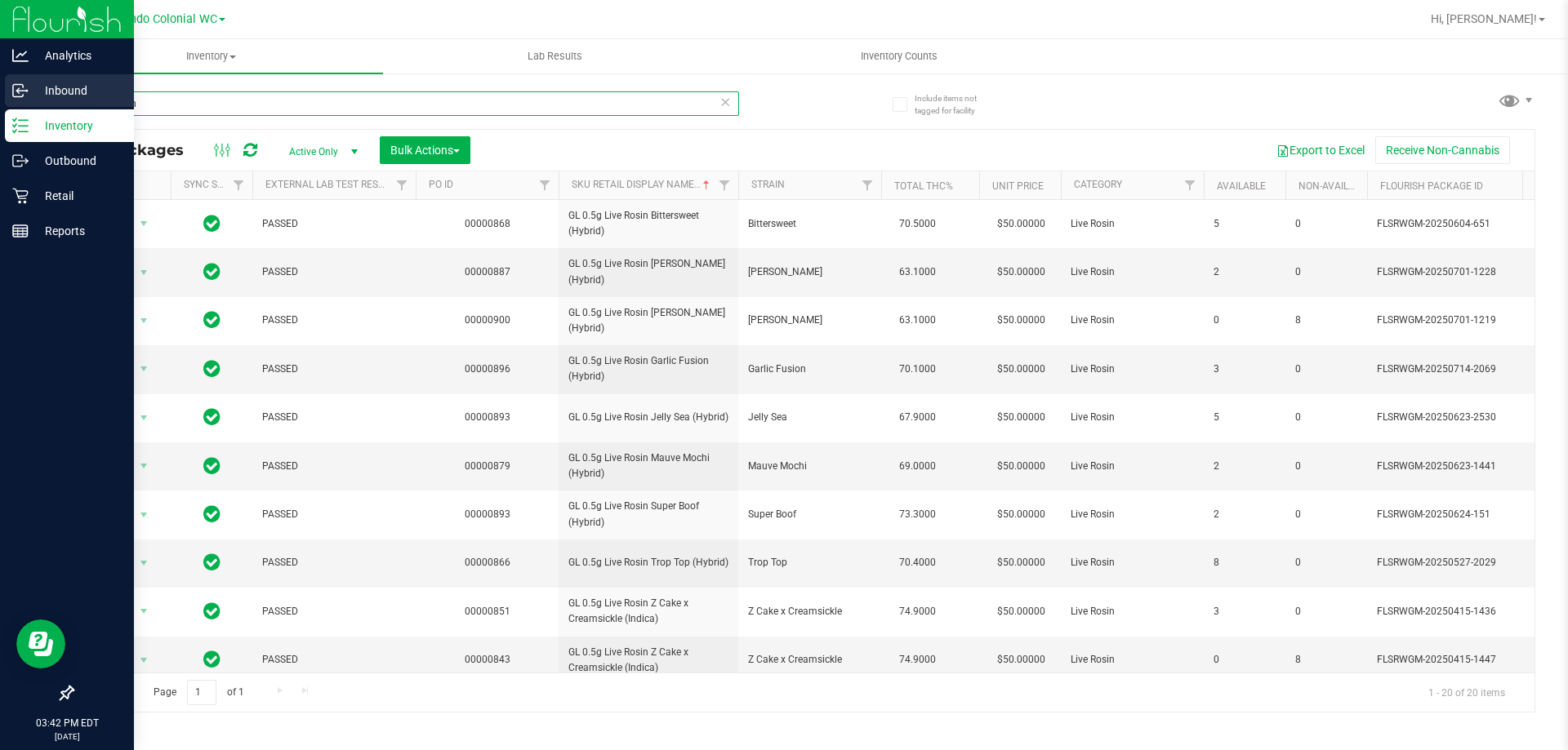
drag, startPoint x: 197, startPoint y: 111, endPoint x: 0, endPoint y: 86, distance: 198.6
click at [0, 86] on div "Analytics Inbound Inventory Outbound Retail Reports 03:42 PM EDT 08/22/2025 08/…" at bounding box center [784, 375] width 1568 height 750
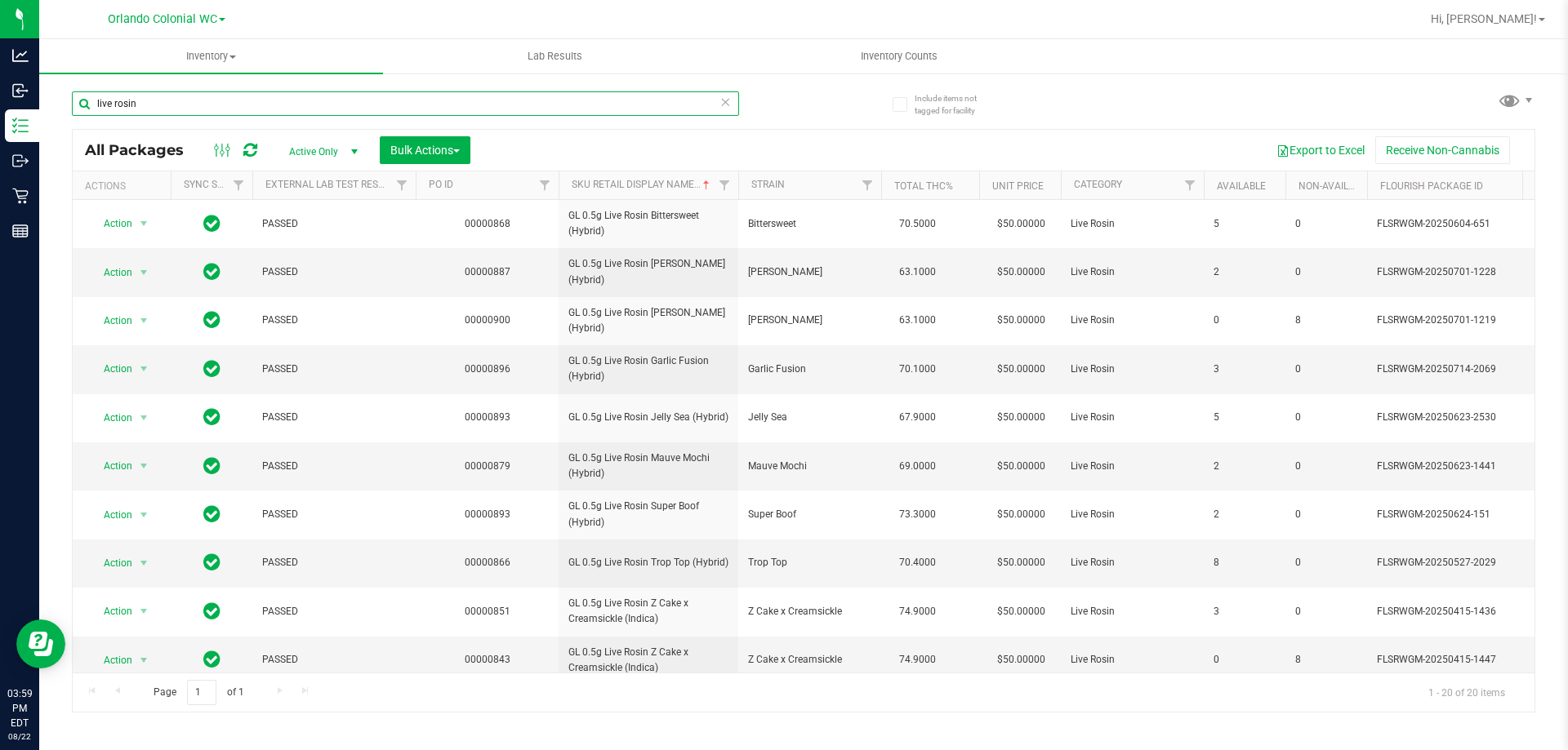
click at [308, 107] on input "live rosin" at bounding box center [405, 104] width 667 height 24
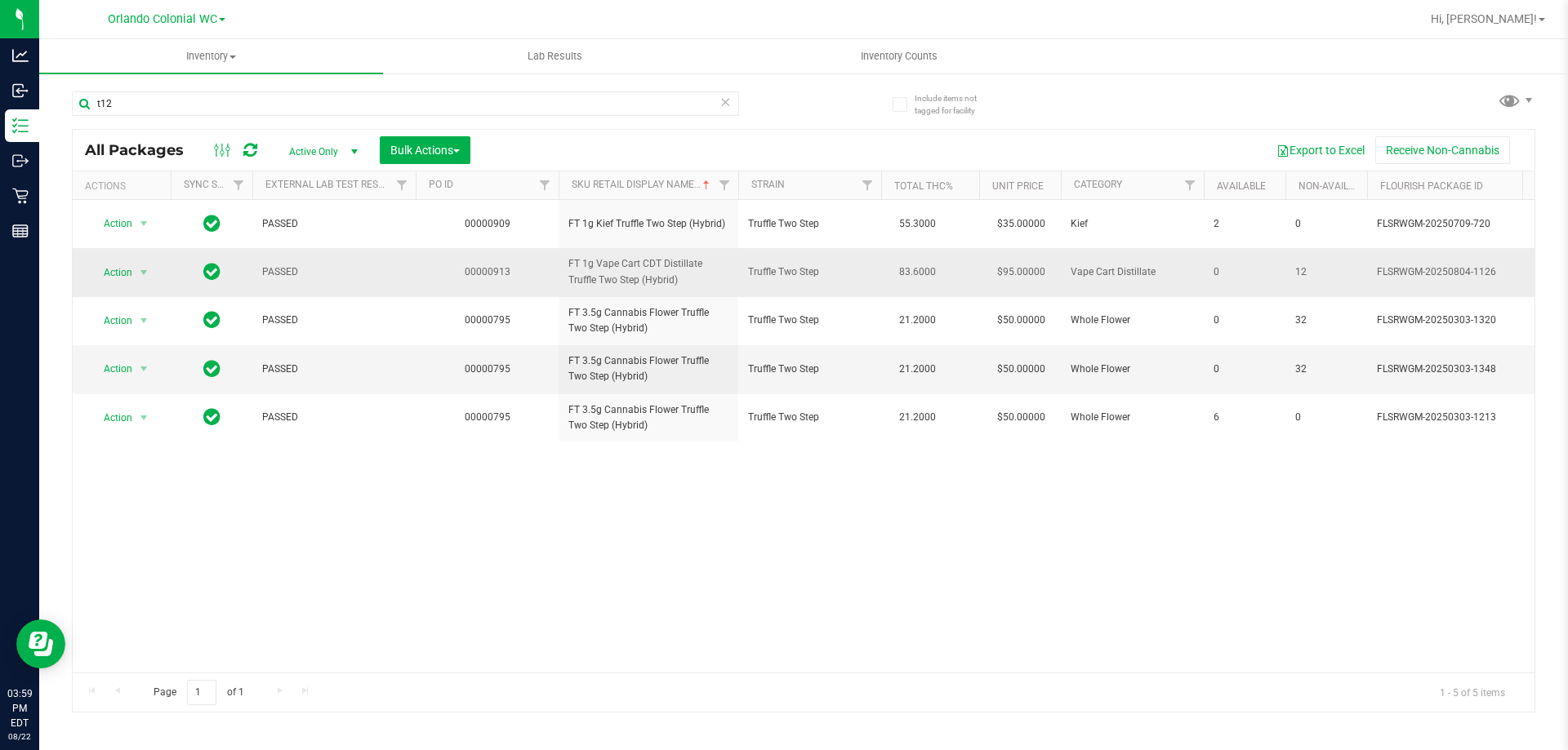
click at [588, 267] on span "FT 1g Vape Cart CDT Distillate Truffle Two Step (Hybrid)" at bounding box center [647, 272] width 160 height 31
copy tr "FT 1g Vape Cart CDT Distillate Truffle Two Step (Hybrid)"
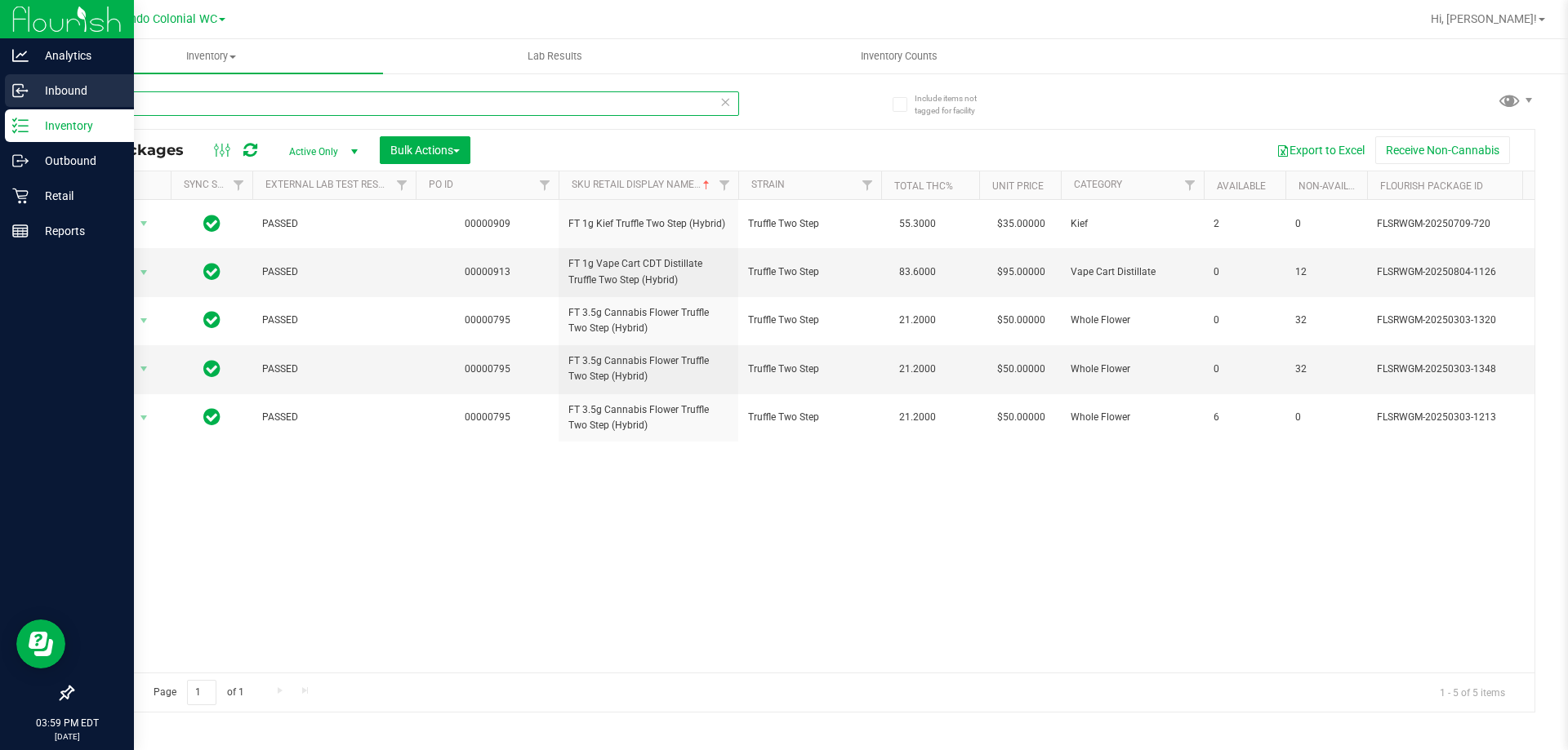
drag, startPoint x: 132, startPoint y: 103, endPoint x: 0, endPoint y: 106, distance: 132.0
click at [0, 106] on div "Analytics Inbound Inventory Outbound Retail Reports 03:59 PM EDT 08/22/2025 08/…" at bounding box center [784, 375] width 1568 height 750
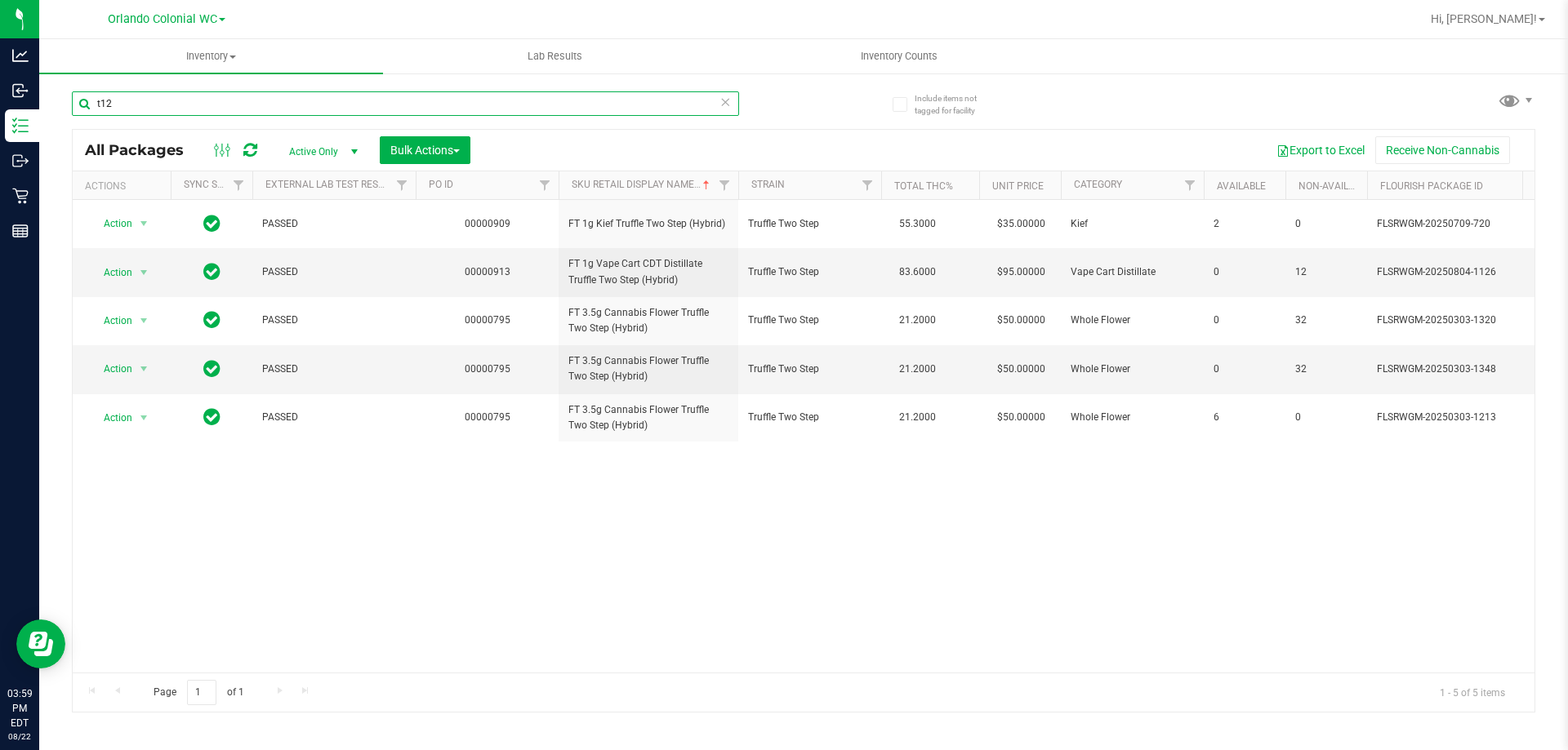
paste input "FT 1g Vape Cart CDT Distillate Truffle Two Step (Hybrid)"
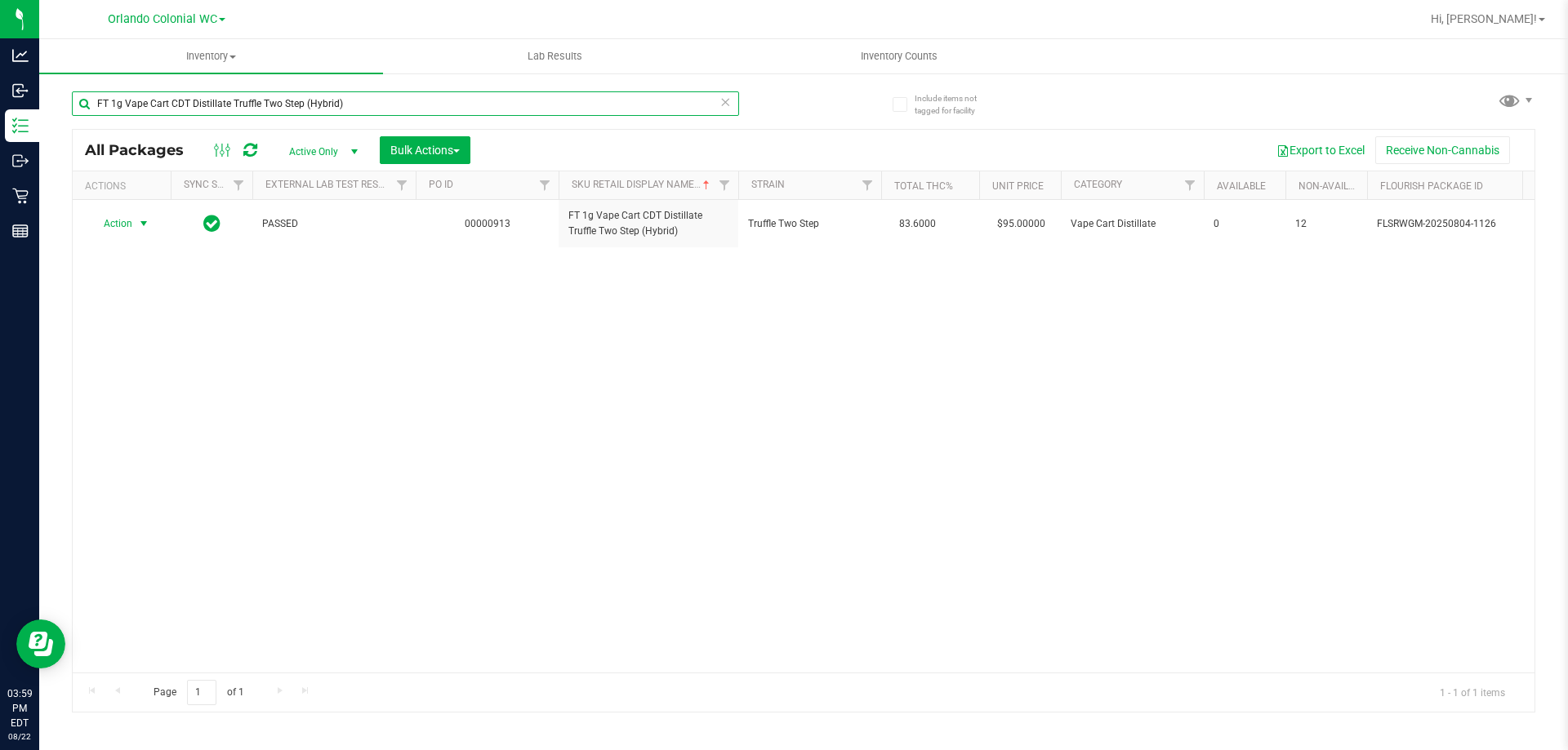
type input "FT 1g Vape Cart CDT Distillate Truffle Two Step (Hybrid)"
click at [124, 219] on span "Action" at bounding box center [111, 224] width 44 height 22
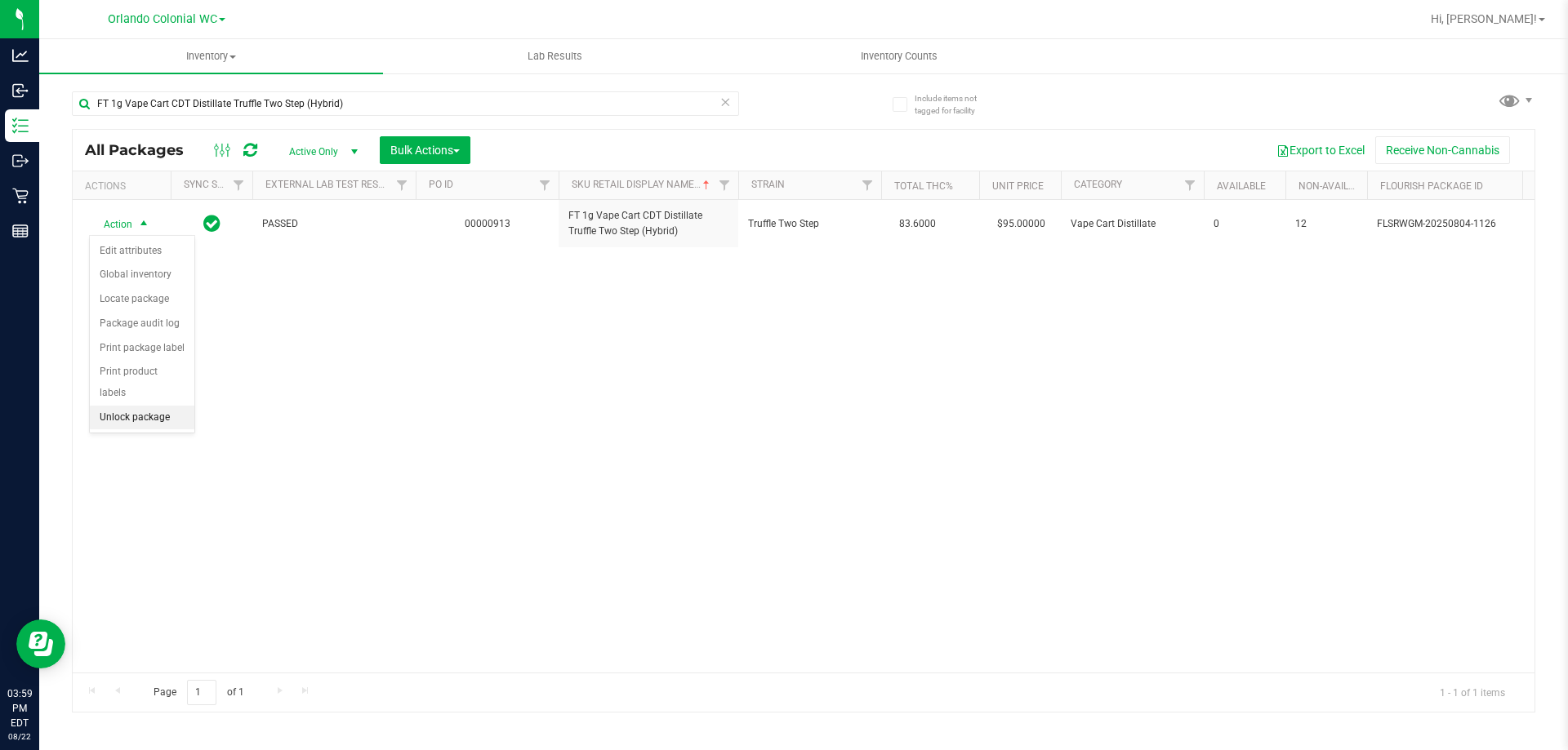
click at [161, 405] on li "Unlock package" at bounding box center [142, 417] width 105 height 24
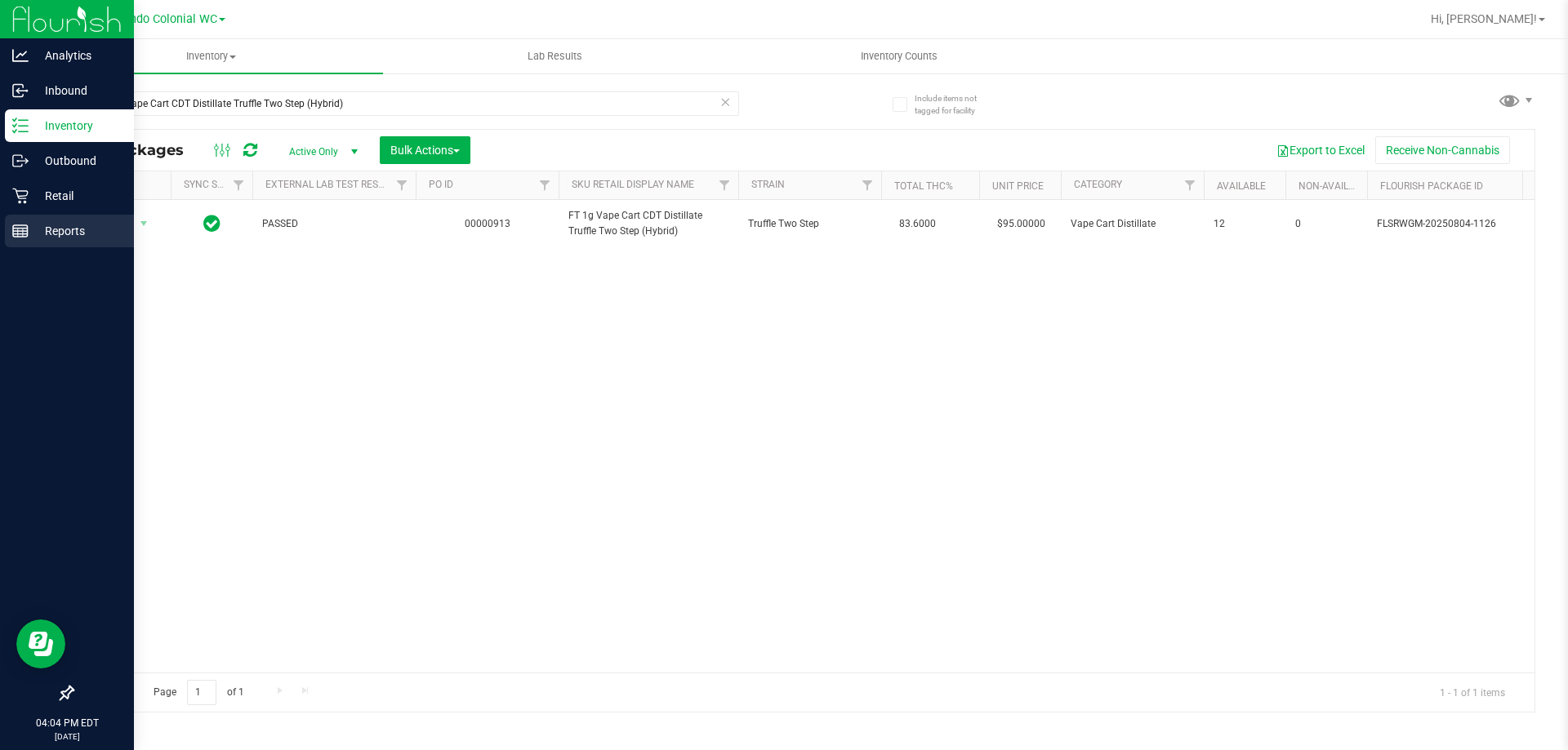
click at [61, 223] on p "Reports" at bounding box center [77, 231] width 98 height 20
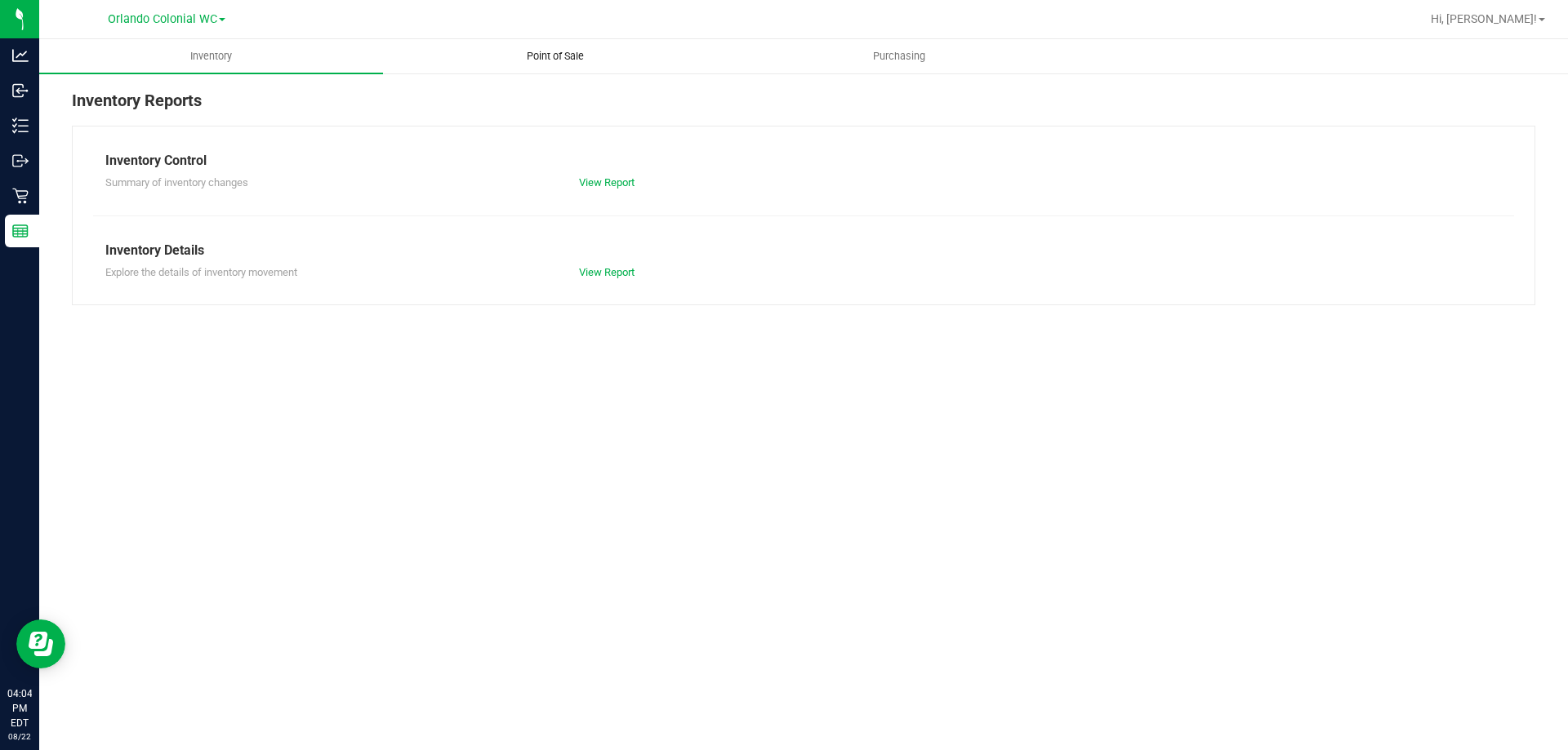
click at [578, 49] on span "Point of Sale" at bounding box center [555, 56] width 101 height 15
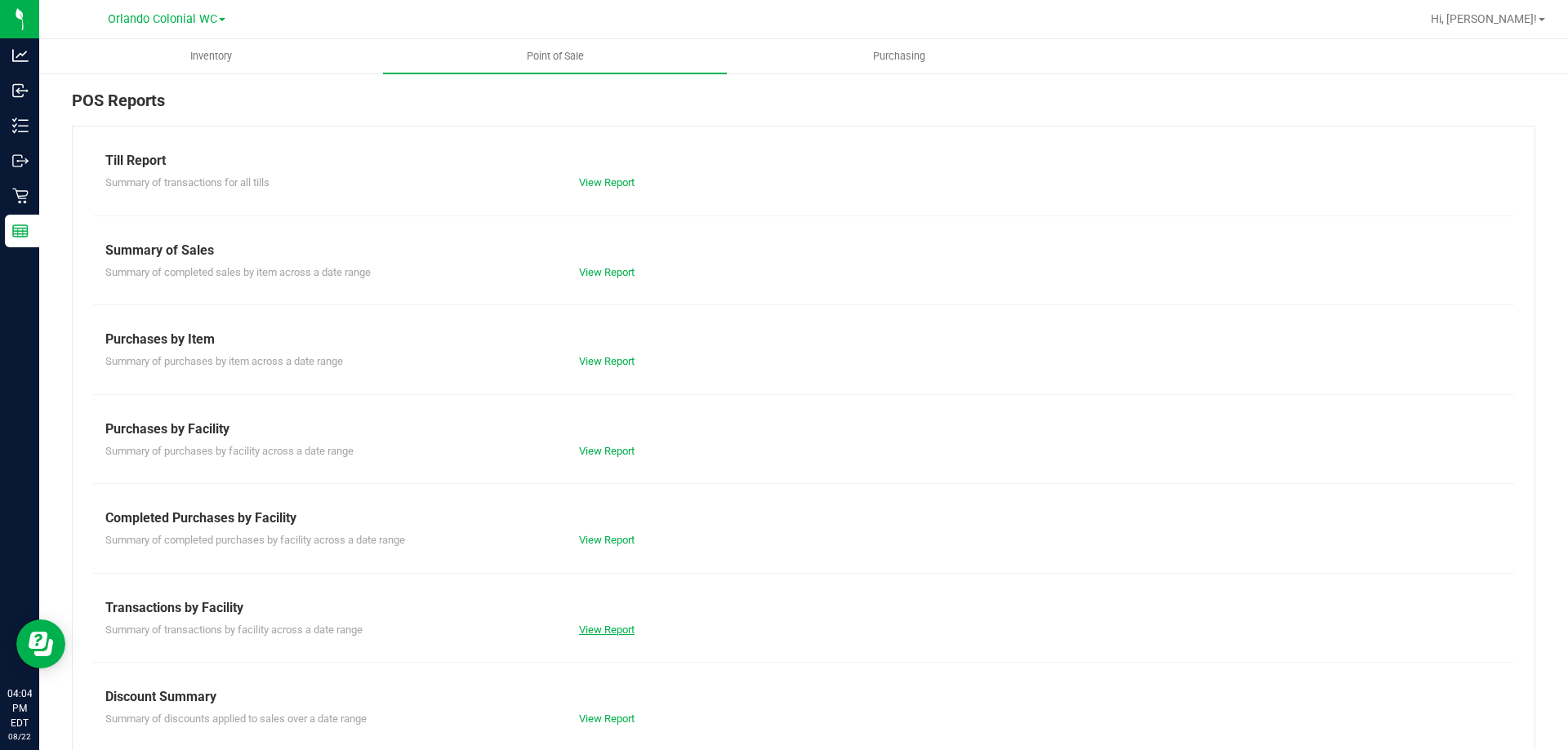
click at [590, 633] on link "View Report" at bounding box center [607, 630] width 55 height 12
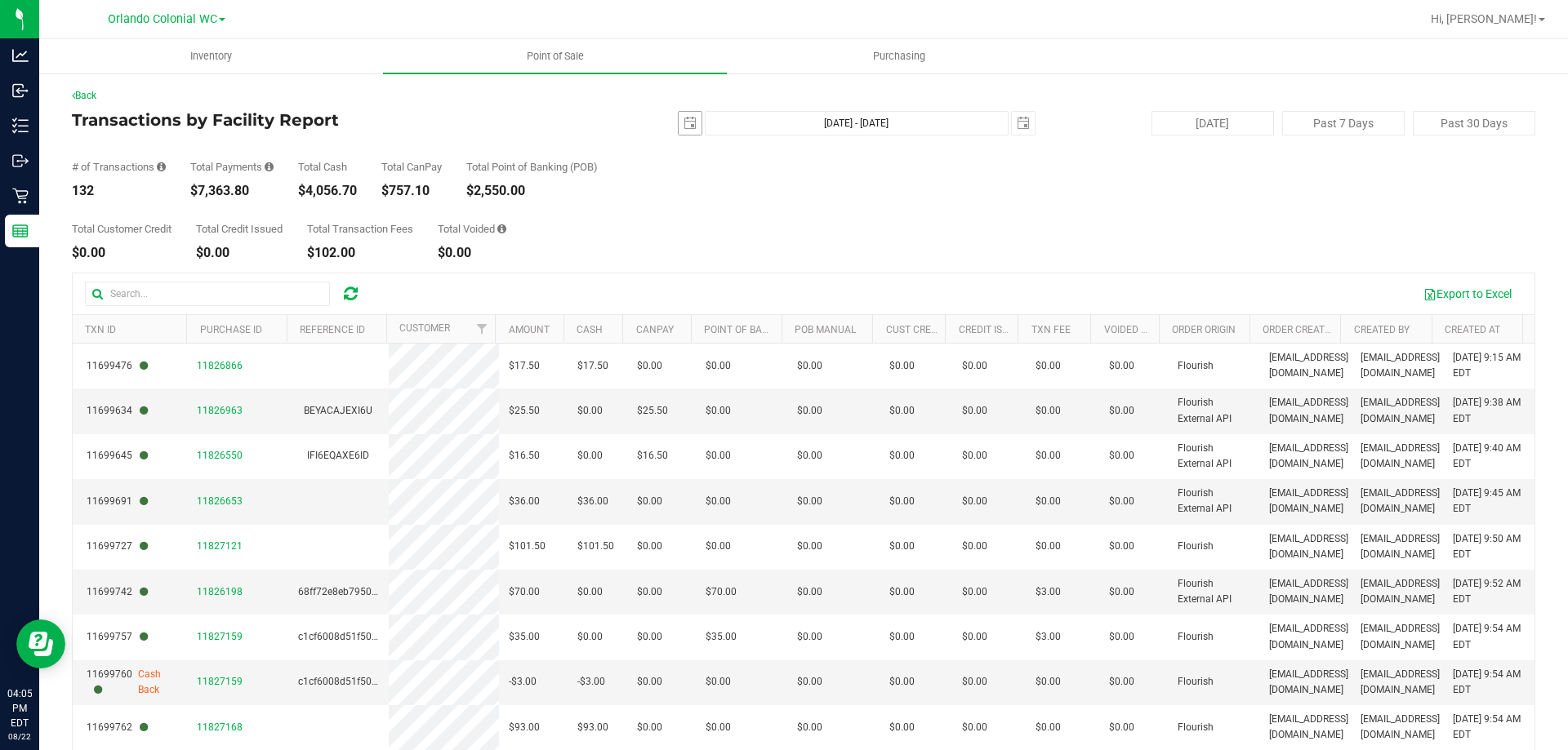
click at [684, 125] on span "select" at bounding box center [690, 123] width 13 height 13
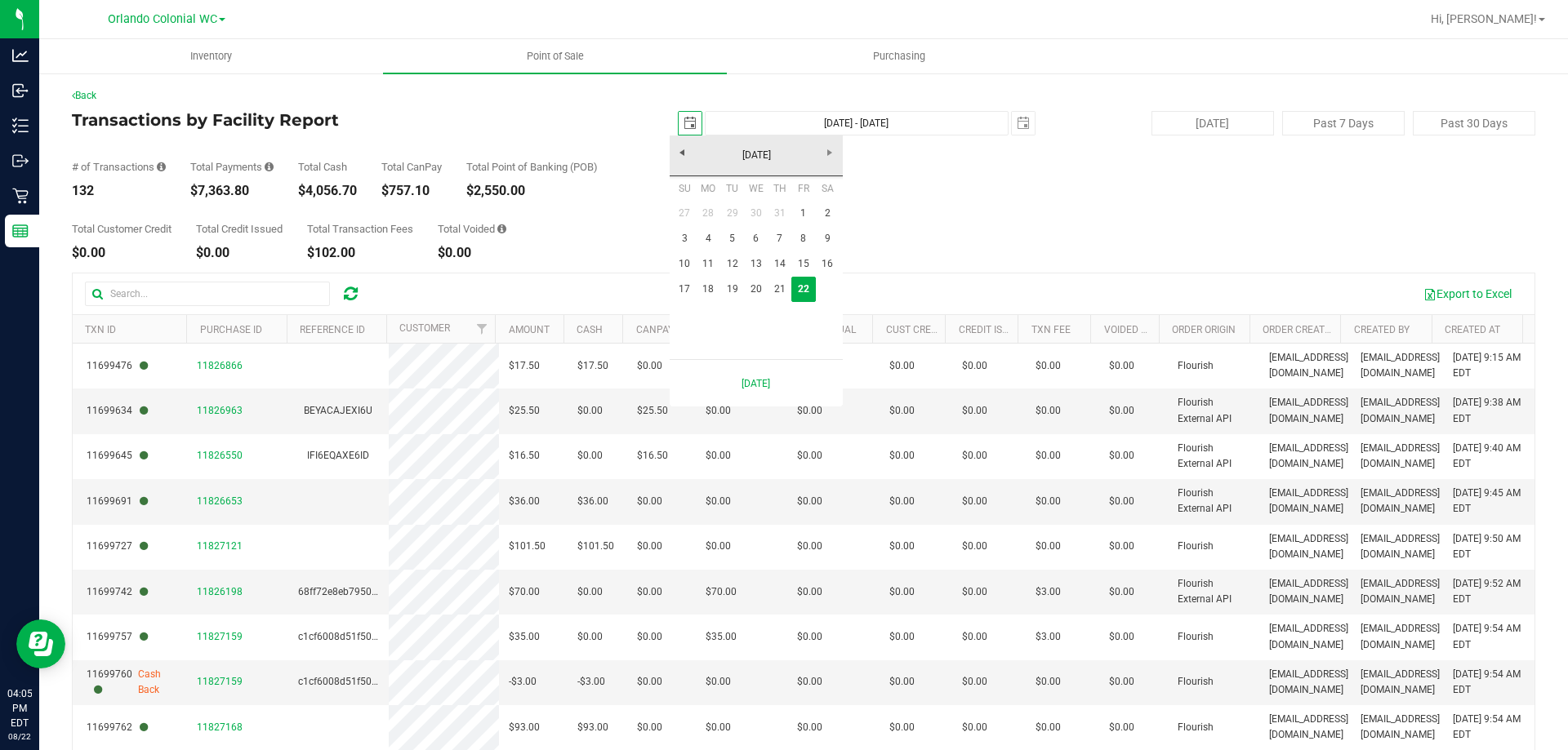
scroll to position [0, 41]
click at [831, 154] on link "August 2025" at bounding box center [756, 155] width 175 height 25
click at [831, 154] on link "2020-2025" at bounding box center [756, 155] width 175 height 25
click at [831, 154] on div "2000-2025" at bounding box center [756, 156] width 182 height 41
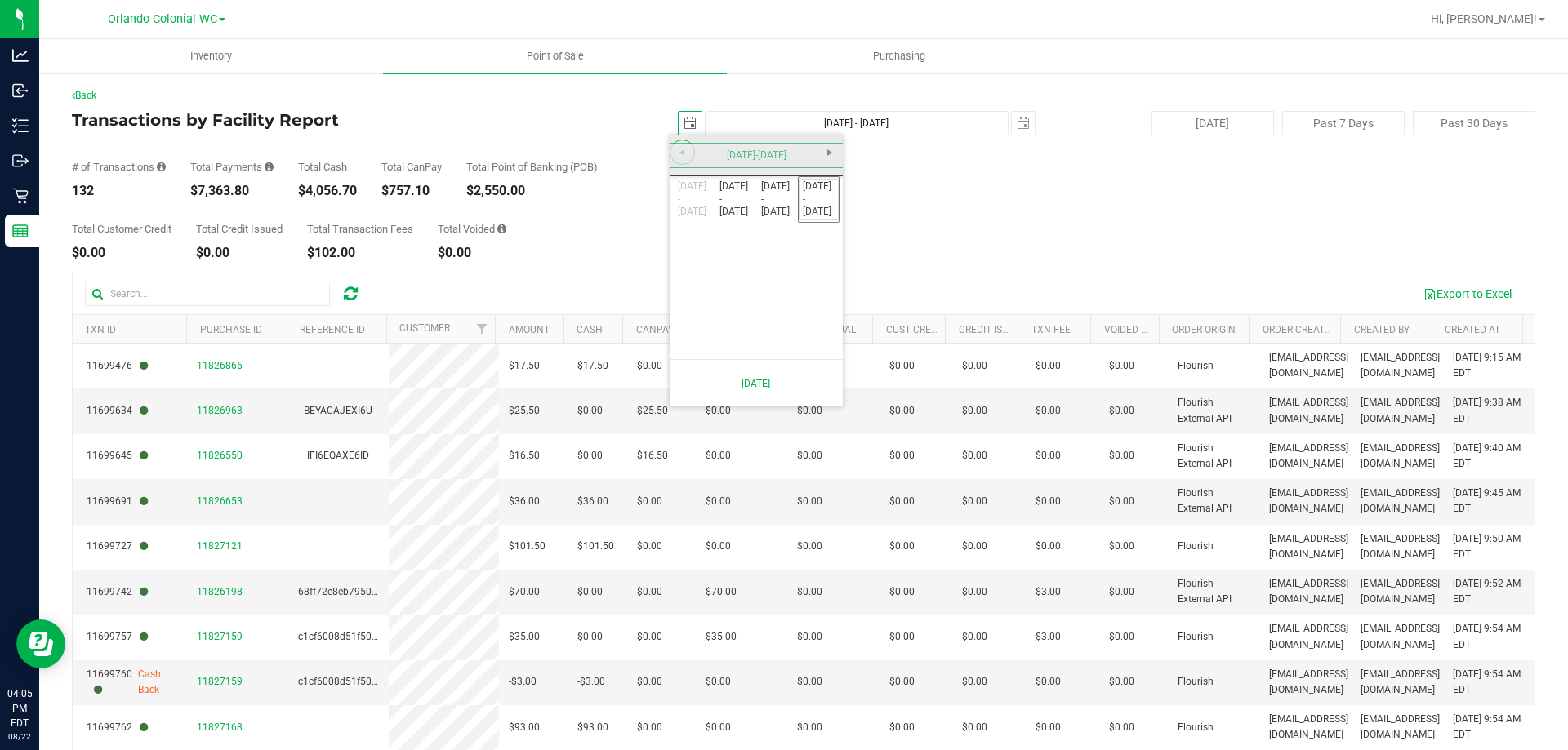
click at [677, 151] on span "Previous" at bounding box center [681, 152] width 13 height 13
click at [679, 150] on div "1900-1999" at bounding box center [756, 156] width 182 height 41
click at [679, 149] on div "1900-1999" at bounding box center [756, 156] width 182 height 41
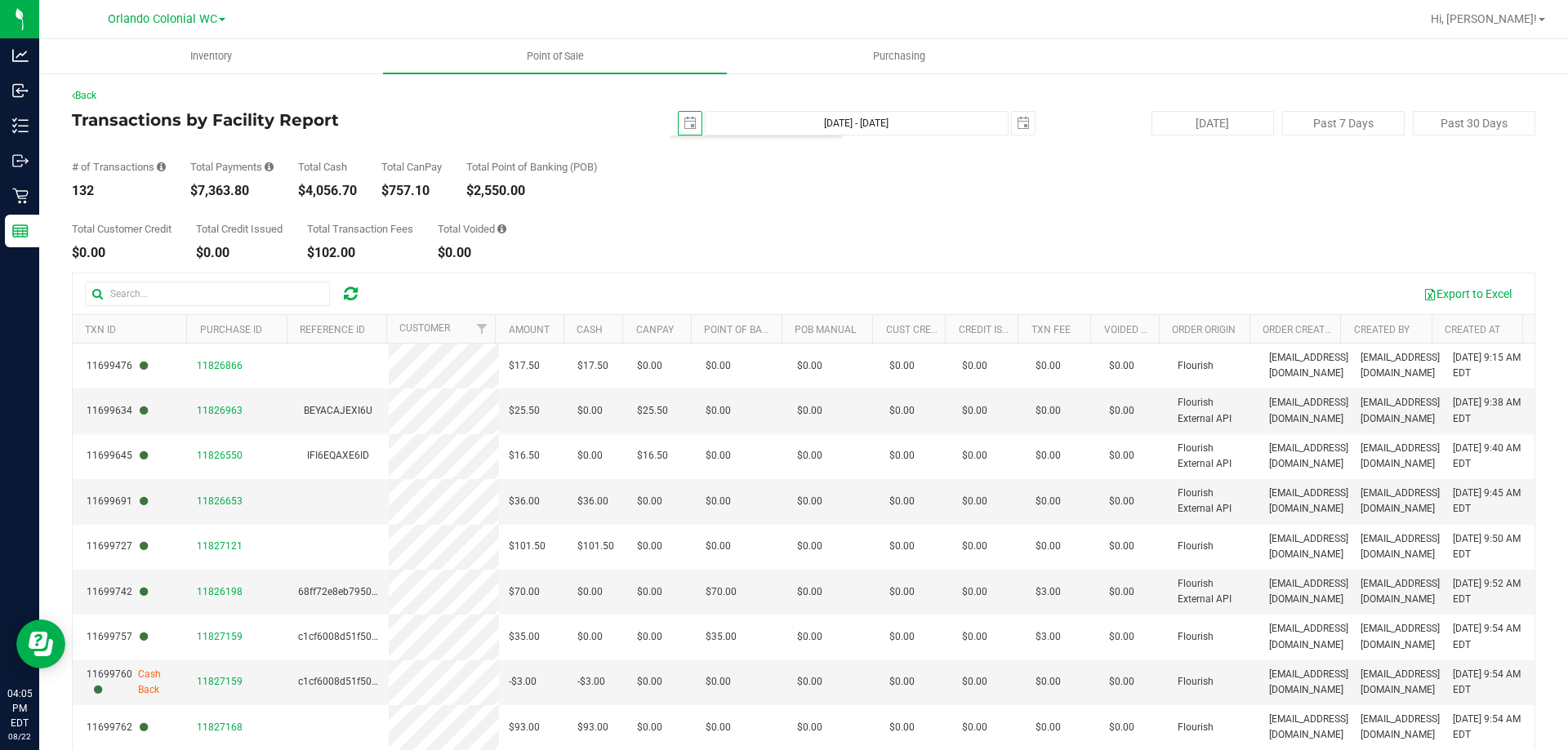
click at [991, 208] on div "Total Customer Credit $0.00 Total Credit Issued $0.00 Total Transaction Fees $1…" at bounding box center [803, 229] width 1463 height 62
click at [1017, 118] on span "select" at bounding box center [1023, 123] width 13 height 13
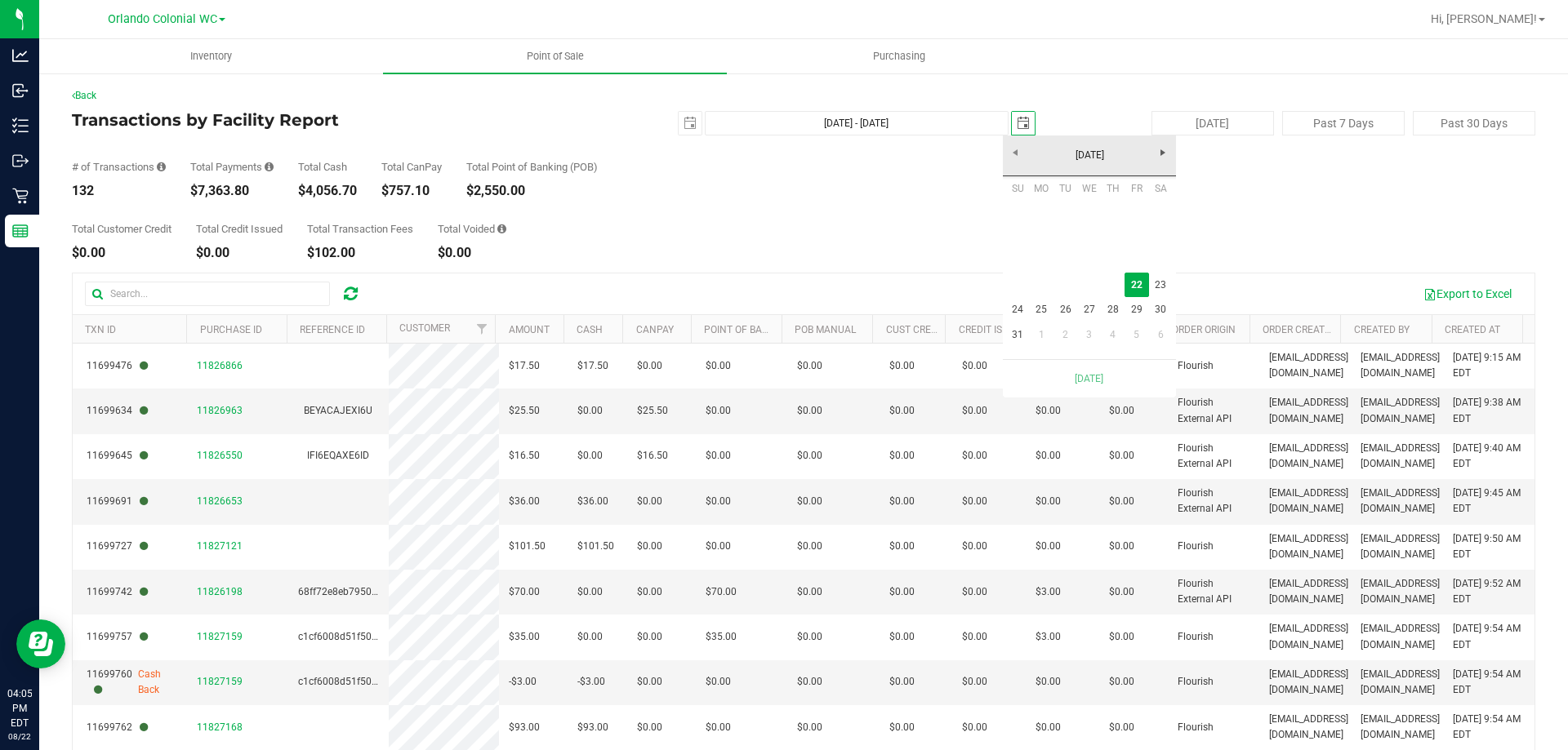
scroll to position [0, 41]
click at [679, 125] on span "select" at bounding box center [690, 123] width 22 height 22
click at [1021, 118] on span "select" at bounding box center [1023, 123] width 13 height 13
click at [1162, 150] on span "Next" at bounding box center [1163, 152] width 13 height 13
click at [1016, 155] on link "September 2025" at bounding box center [1089, 155] width 175 height 25
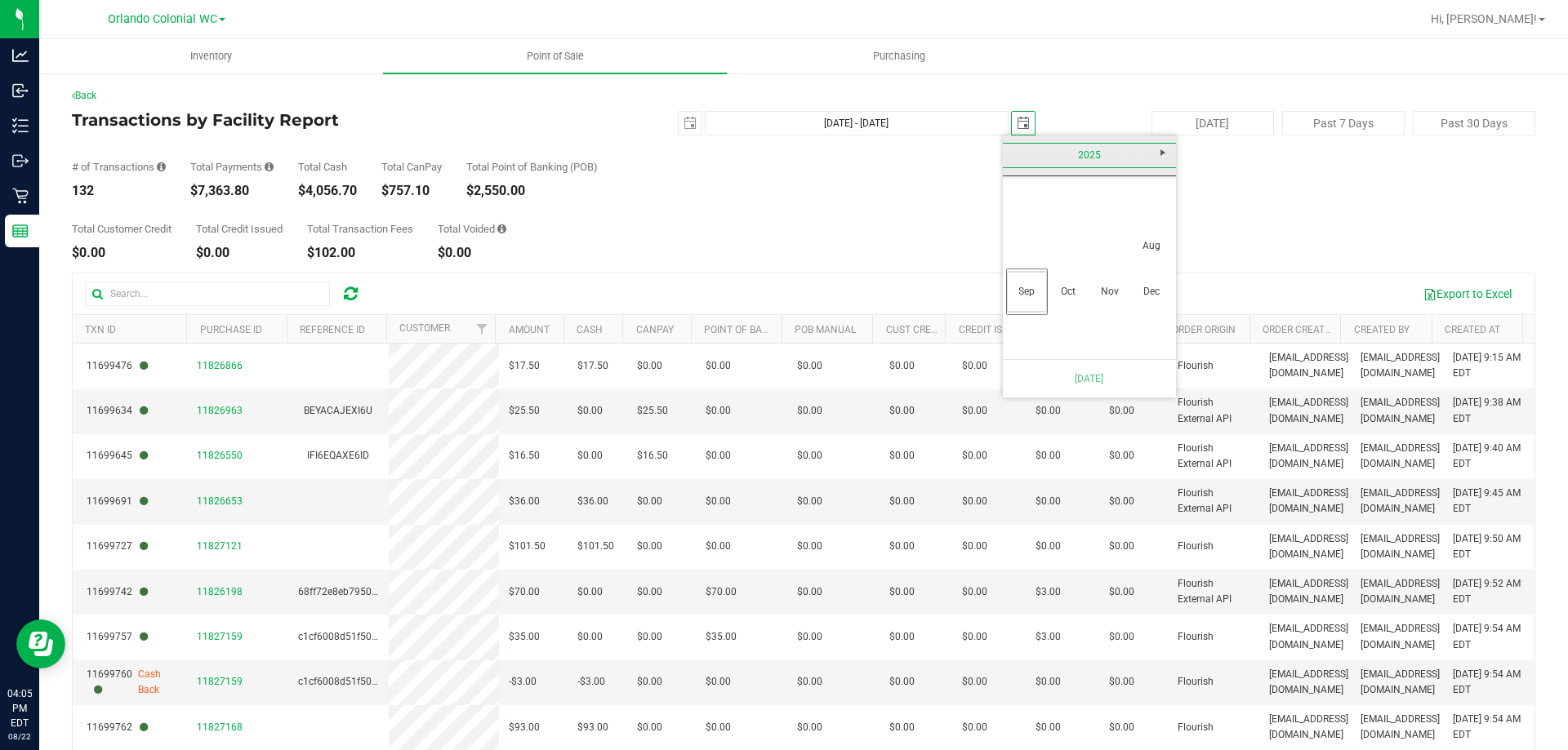
click at [1016, 155] on link "2025" at bounding box center [1089, 155] width 175 height 25
click at [942, 189] on div "# of Transactions 132 Total Payments $7,363.80 Total Cash $4,056.70 Total CanPa…" at bounding box center [803, 167] width 1463 height 62
click at [684, 122] on span "select" at bounding box center [690, 123] width 13 height 13
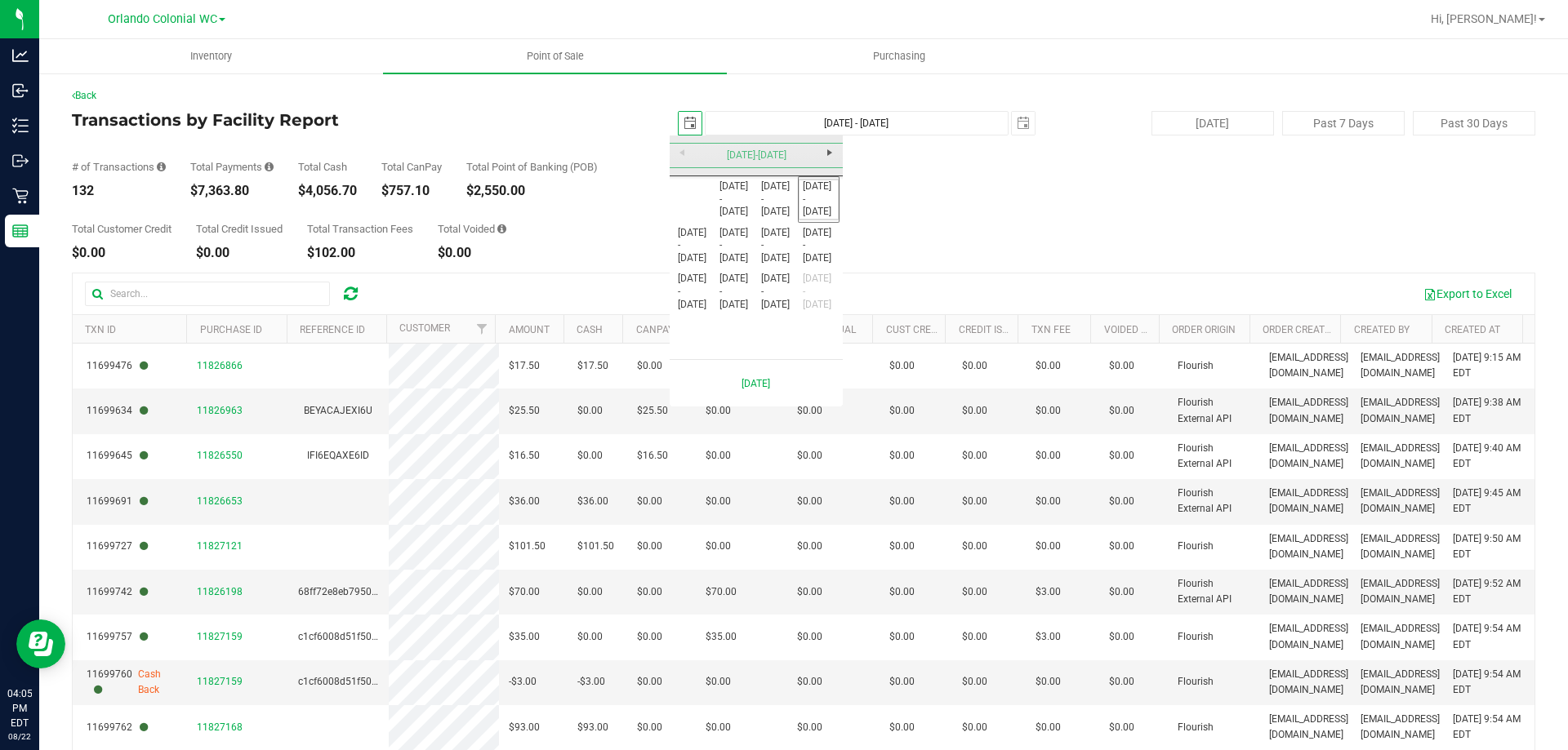
scroll to position [0, 41]
click at [834, 151] on span "Next" at bounding box center [829, 152] width 13 height 13
click at [819, 193] on link "2020 - 2025" at bounding box center [819, 200] width 41 height 41
click at [781, 237] on link "2025" at bounding box center [777, 246] width 41 height 41
click at [809, 199] on link "Apr" at bounding box center [819, 200] width 41 height 41
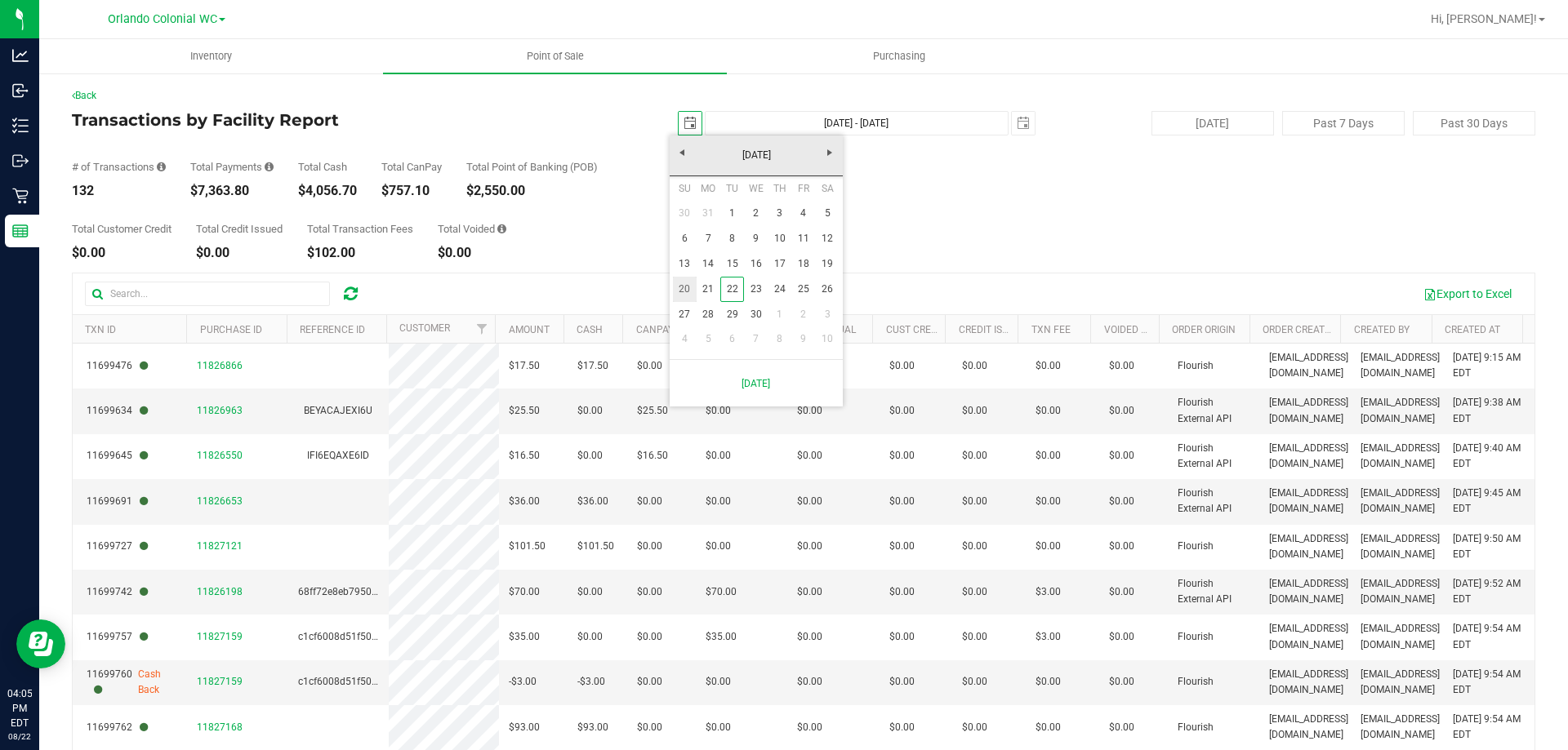
click at [679, 289] on link "20" at bounding box center [684, 289] width 23 height 25
type input "2025-04-20"
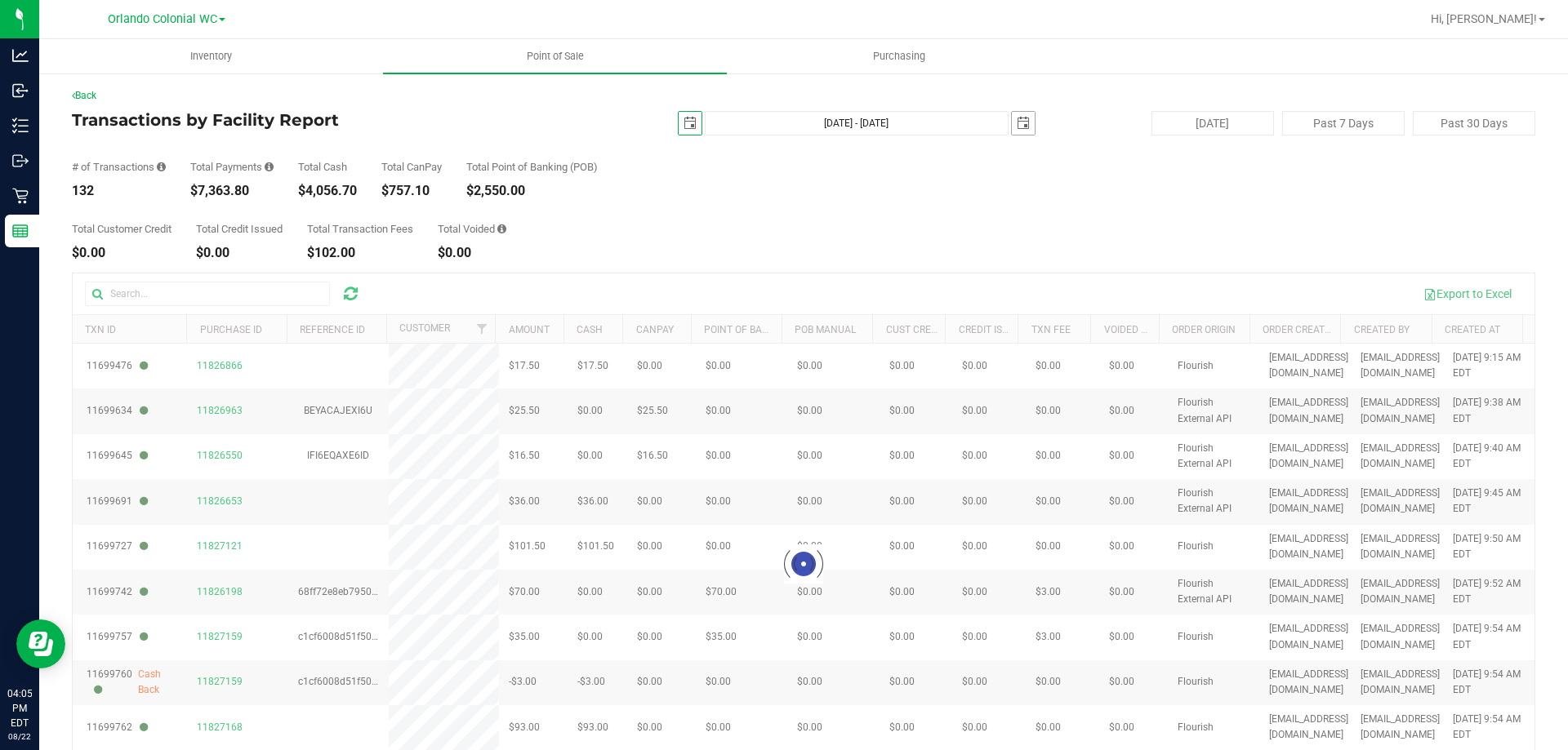
click at [1017, 120] on span "select" at bounding box center [1023, 123] width 13 height 13
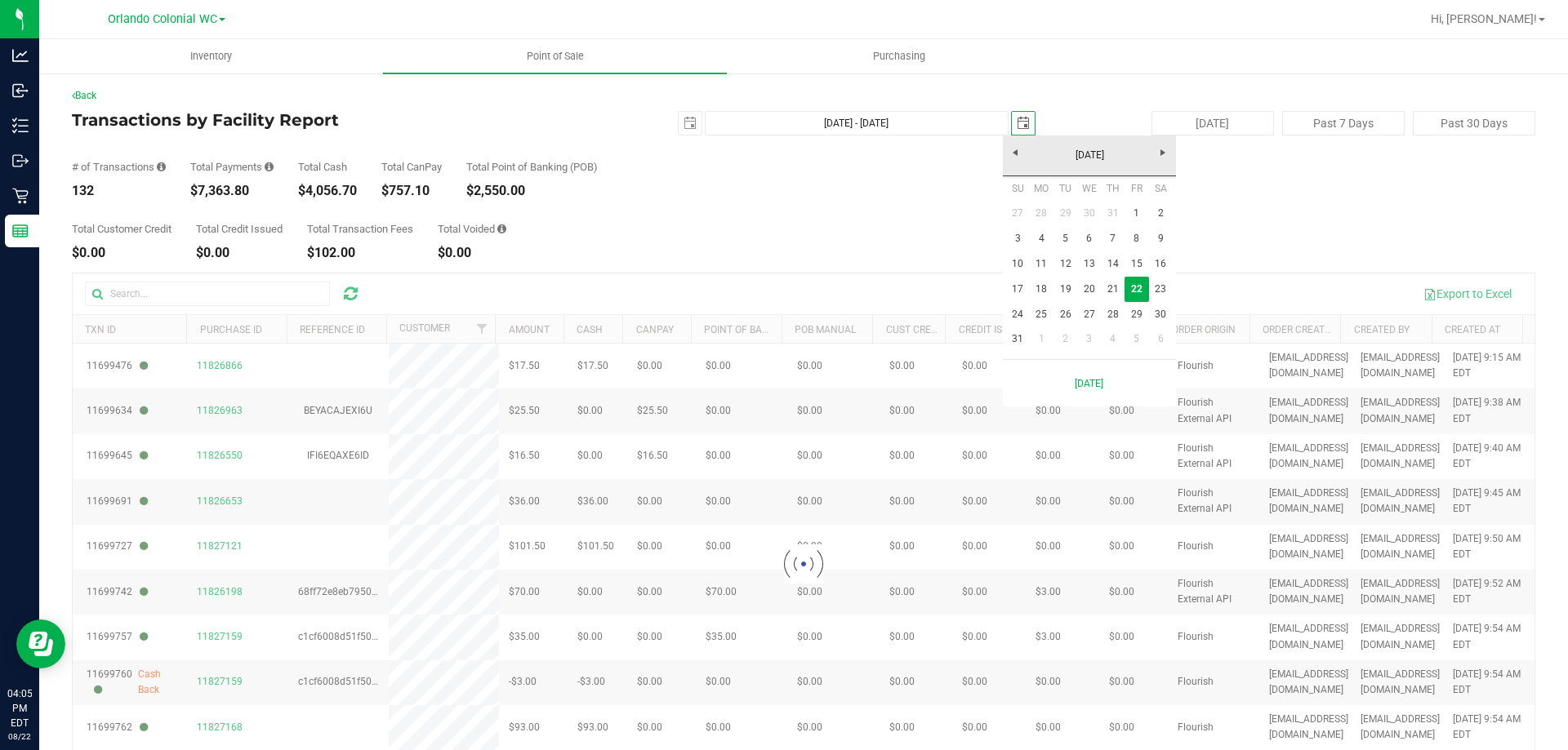
scroll to position [0, 41]
click at [1010, 143] on link "August 2025" at bounding box center [1089, 155] width 175 height 25
click at [1160, 147] on span "Next" at bounding box center [1163, 152] width 13 height 13
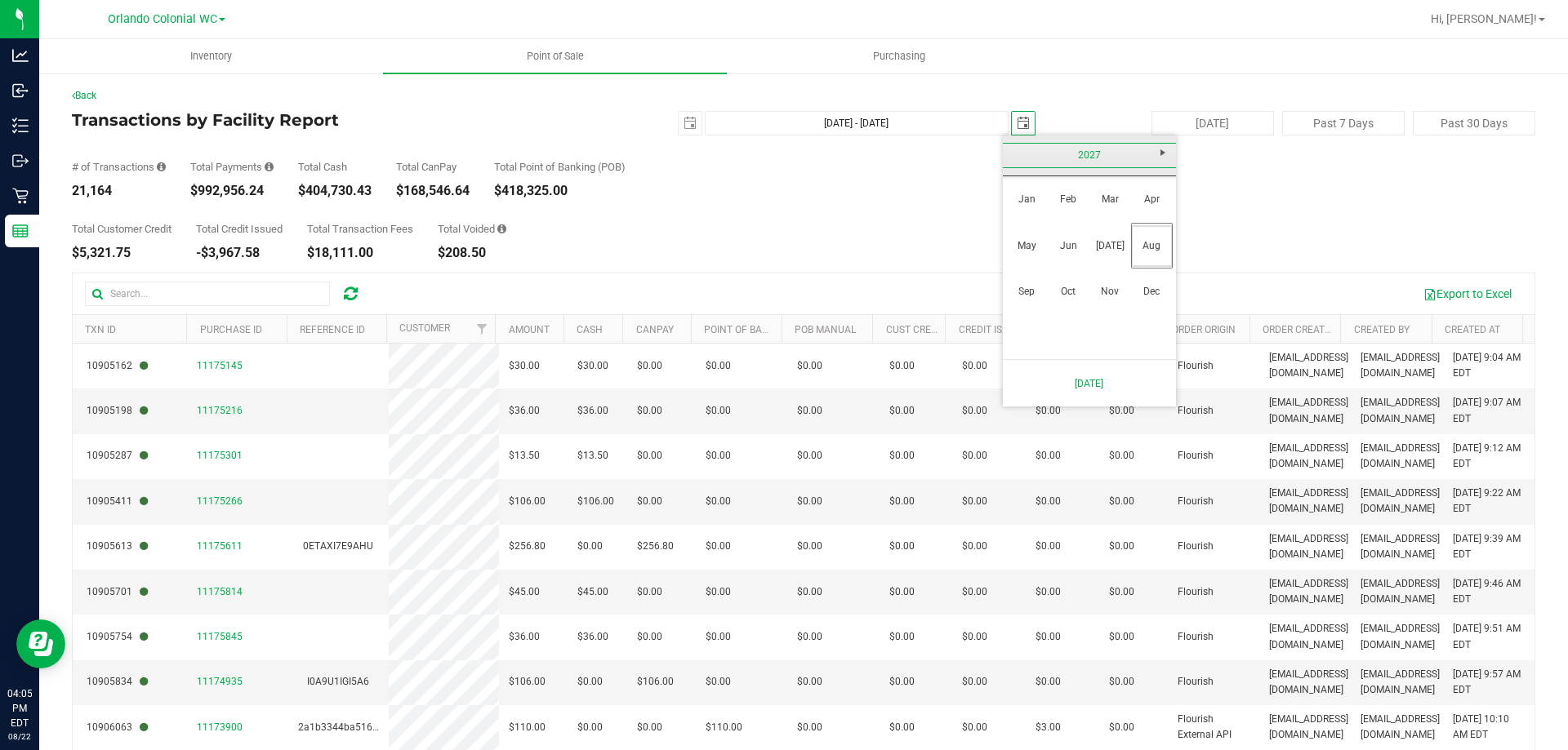
click at [1011, 150] on link "2027" at bounding box center [1089, 155] width 175 height 25
click at [1011, 150] on link "2025-2029" at bounding box center [1089, 155] width 175 height 25
click at [1144, 194] on link "2025 - 2029" at bounding box center [1151, 200] width 41 height 41
click at [1117, 250] on link "2025" at bounding box center [1110, 246] width 41 height 41
click at [1157, 201] on link "Apr" at bounding box center [1151, 200] width 41 height 41
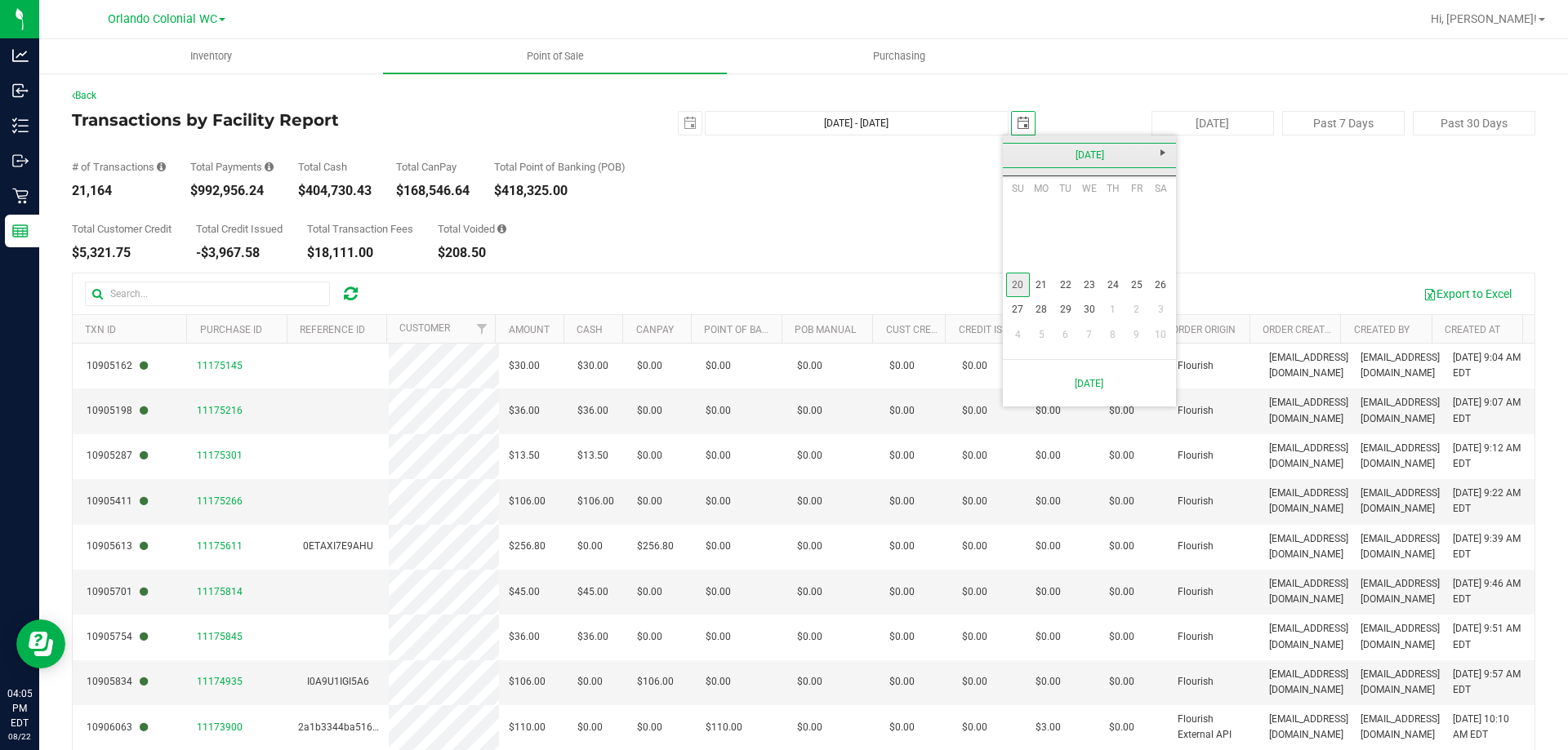
click at [1017, 279] on link "20" at bounding box center [1017, 285] width 23 height 25
type input "Apr 20, 2025 - Apr 20, 2025"
type input "2025-04-20"
